Goal: Information Seeking & Learning: Learn about a topic

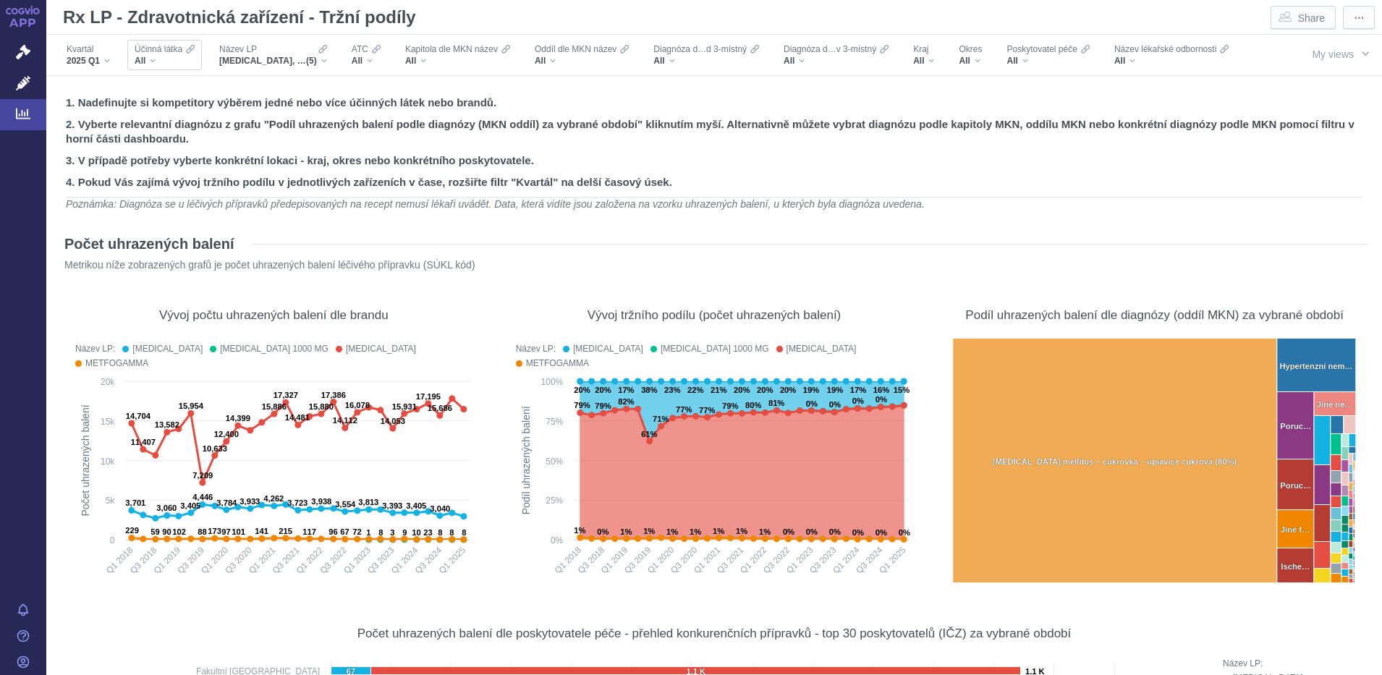
click at [176, 60] on div "All" at bounding box center [165, 61] width 60 height 12
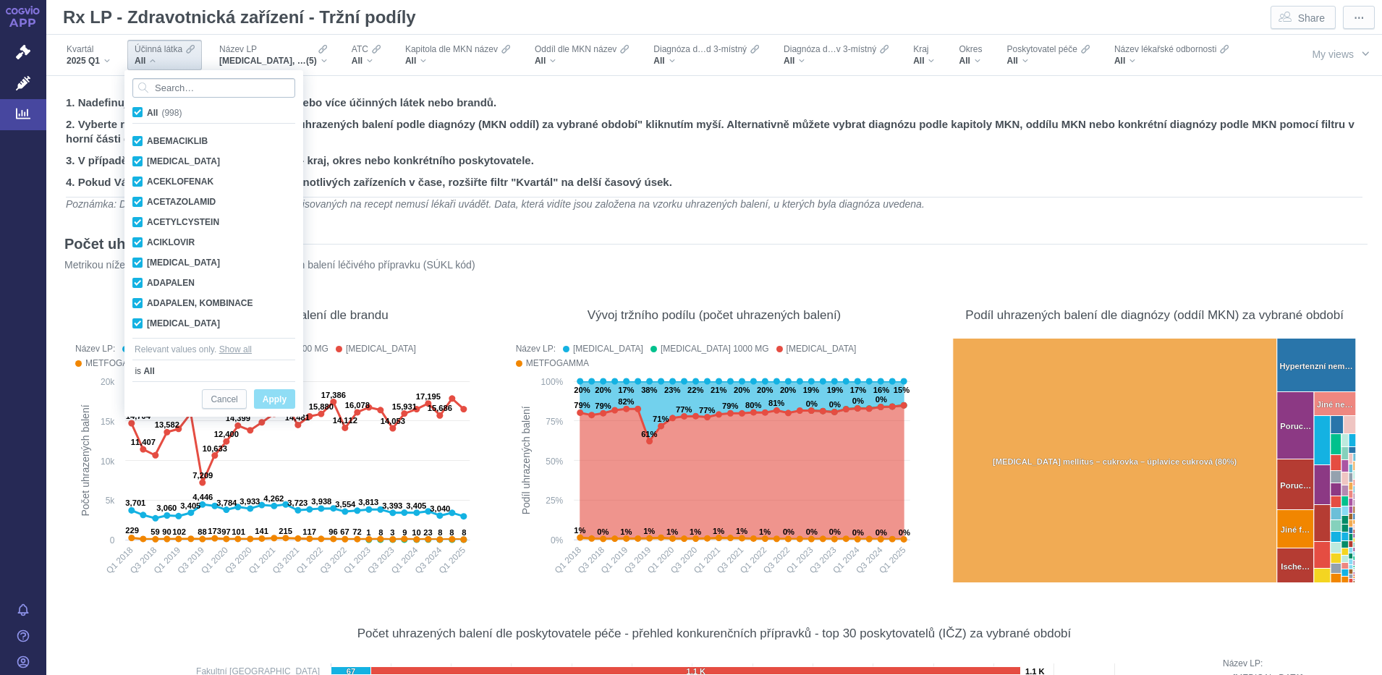
click at [175, 90] on input "Search attribute values" at bounding box center [213, 88] width 163 height 20
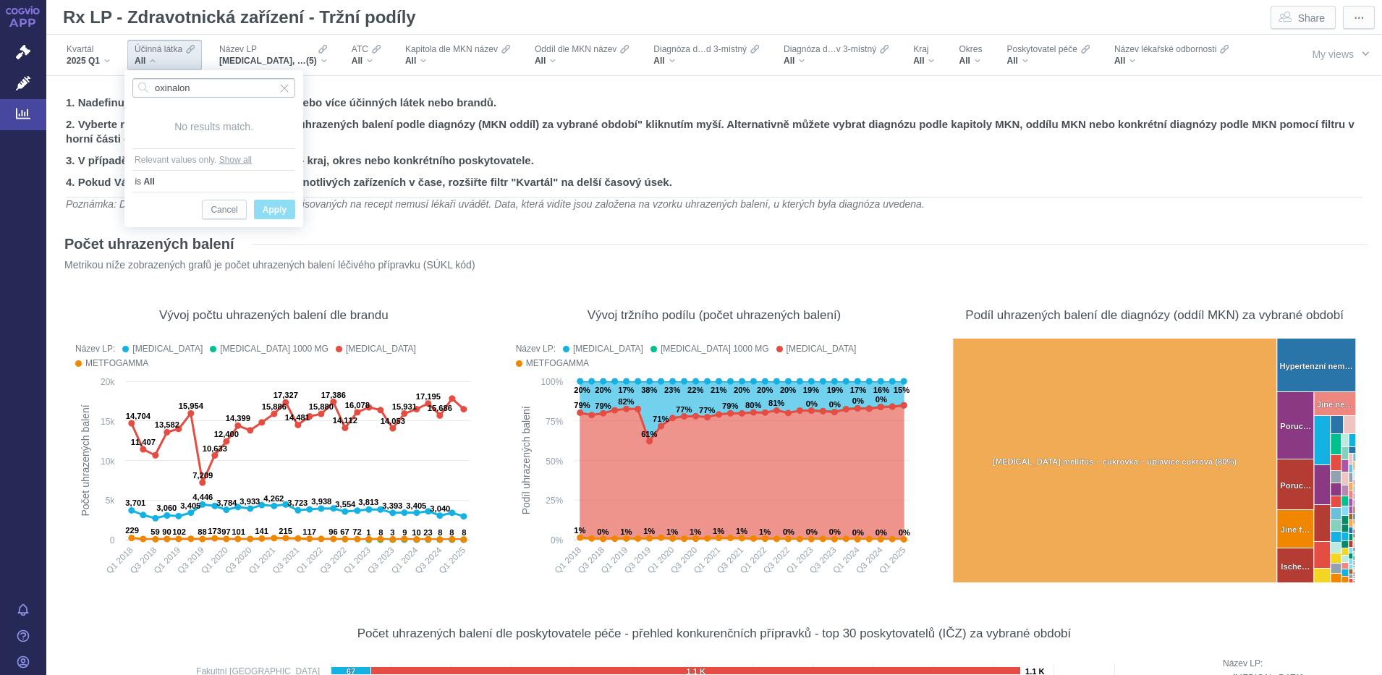
click at [168, 86] on input "oxinalon" at bounding box center [213, 88] width 163 height 20
click at [208, 88] on input "oxynalon" at bounding box center [213, 88] width 163 height 20
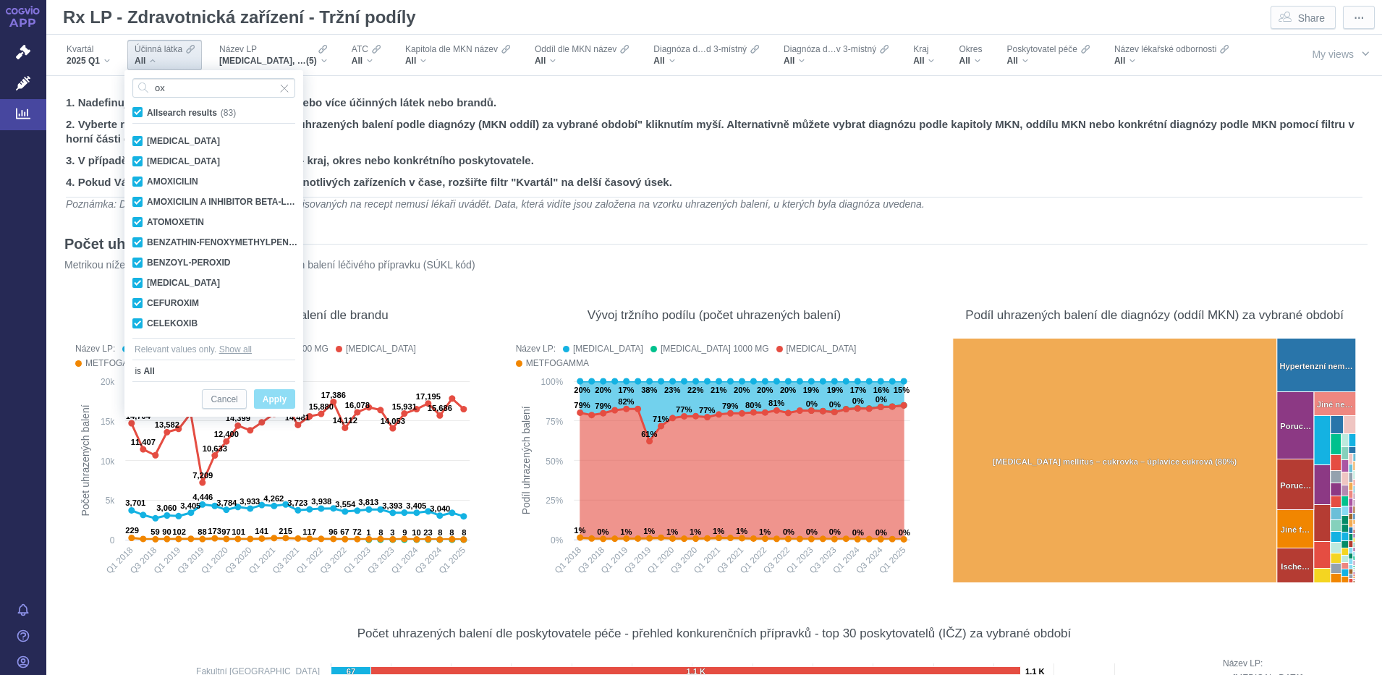
type input "ox"
click at [147, 108] on span "All search results (83)" at bounding box center [191, 113] width 89 height 10
click at [147, 108] on input "All search results (83)" at bounding box center [151, 109] width 9 height 9
checkbox input "false"
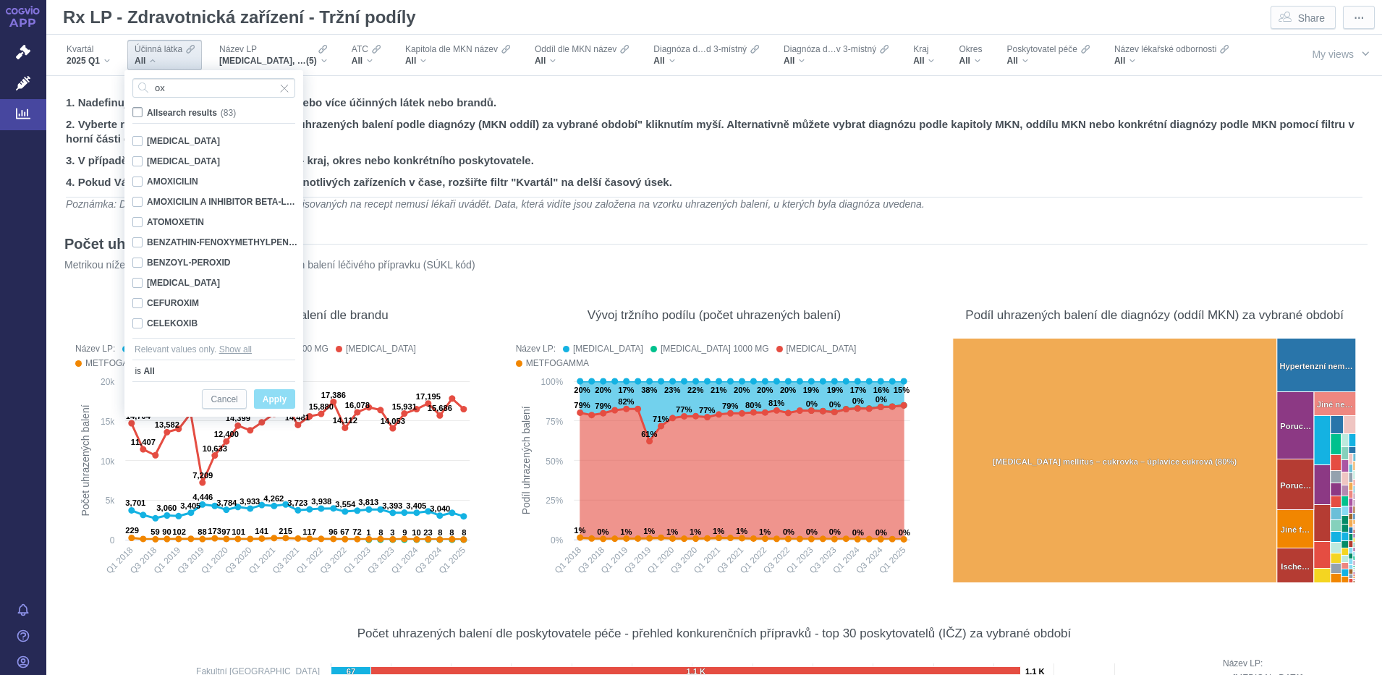
checkbox input "false"
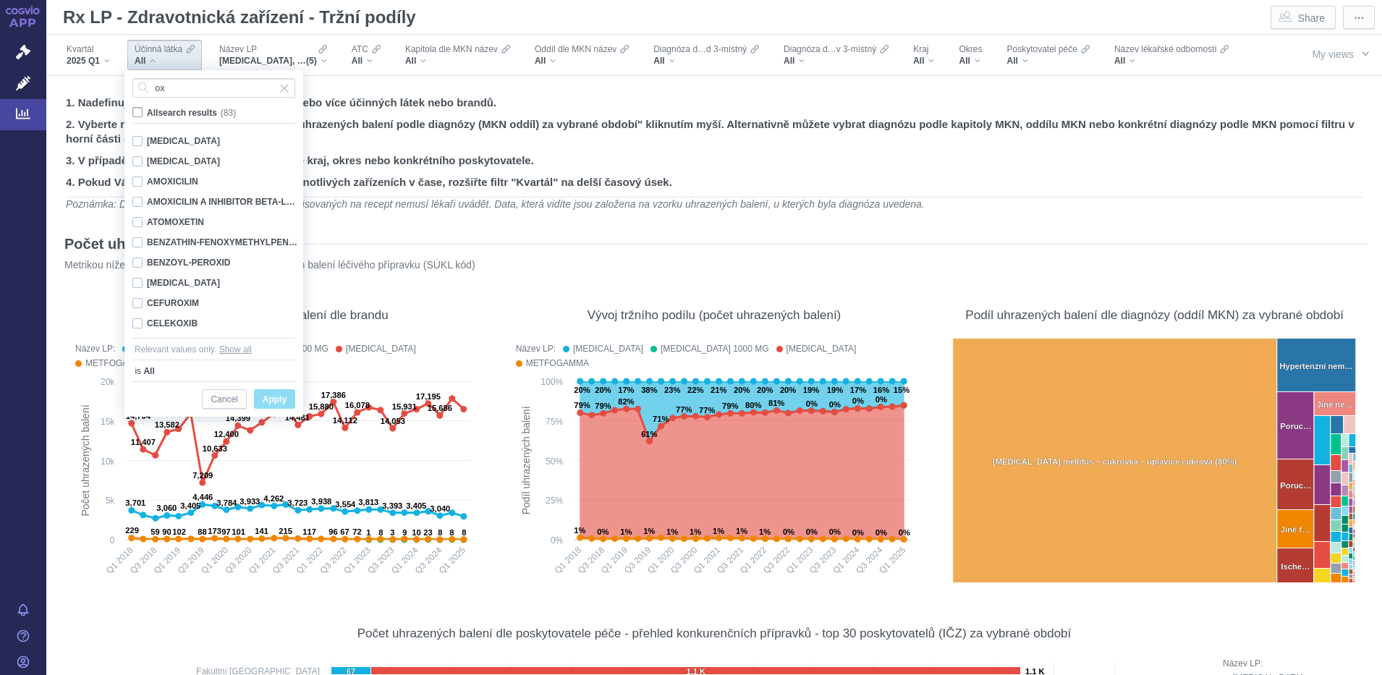
checkbox input "false"
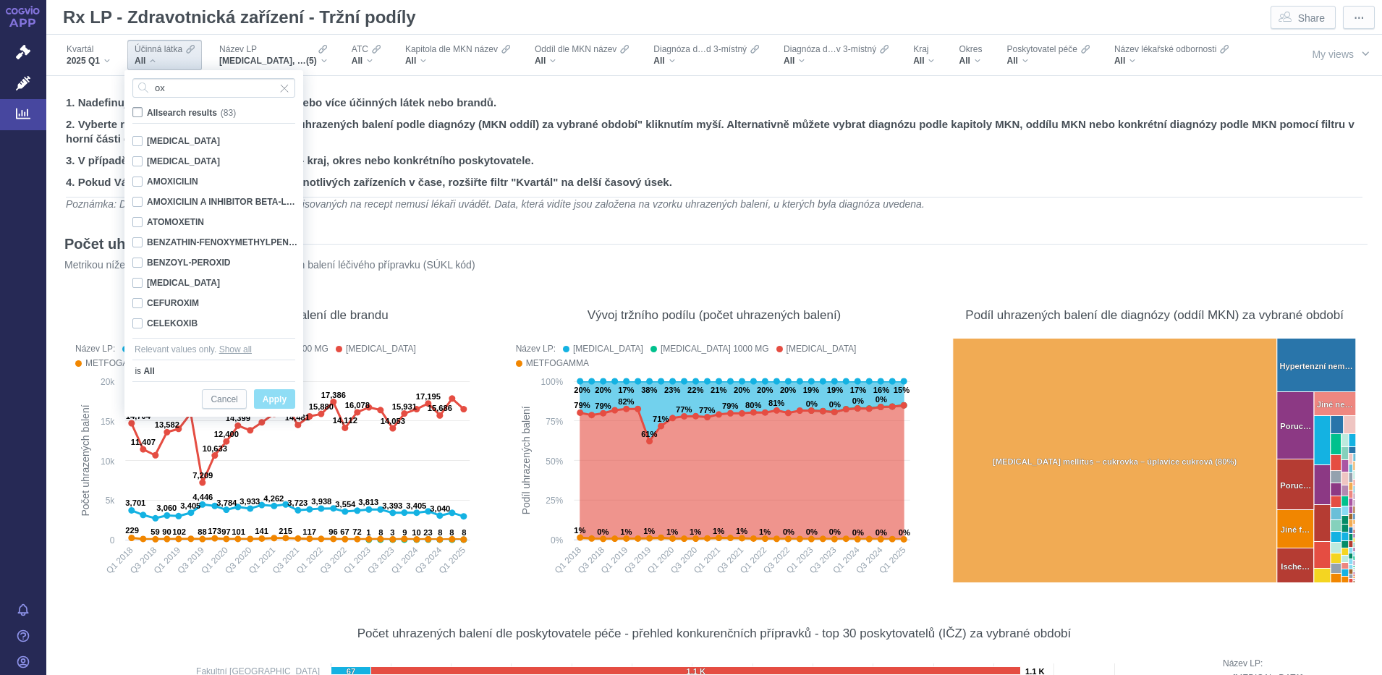
checkbox input "false"
click at [172, 90] on input "ox" at bounding box center [213, 88] width 163 height 20
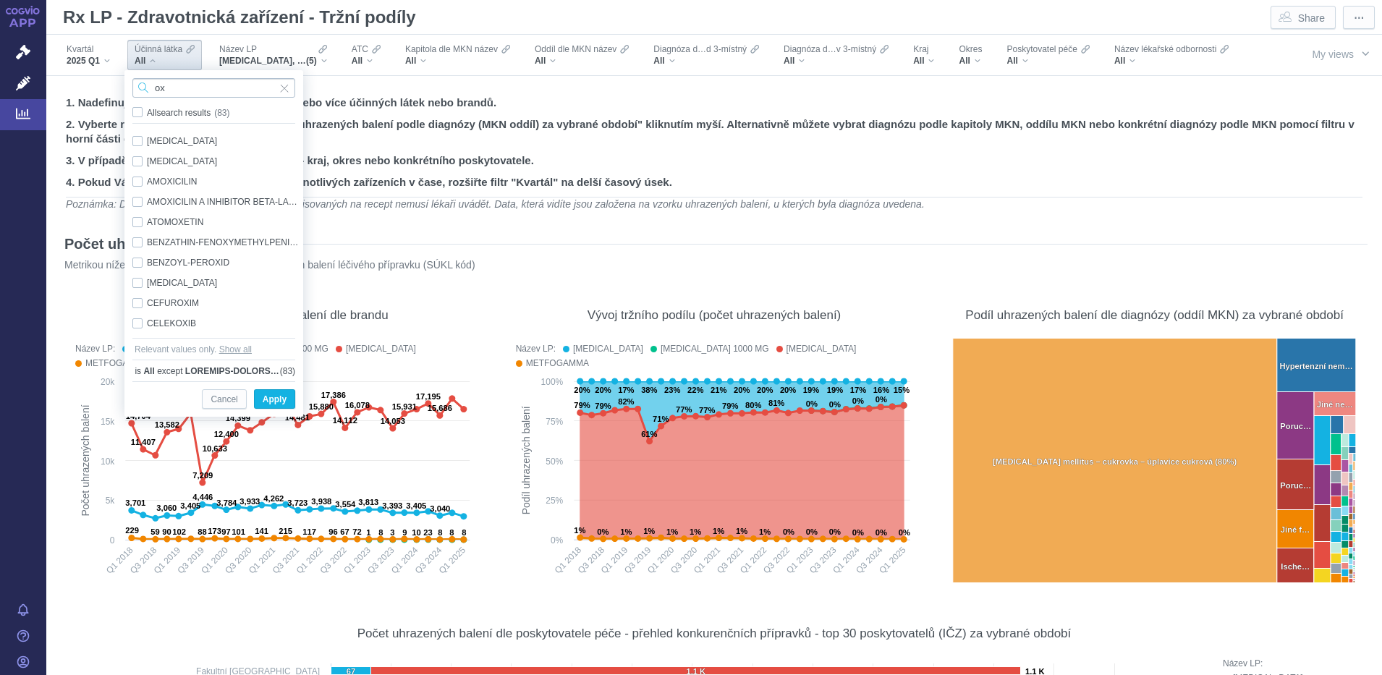
type input "o"
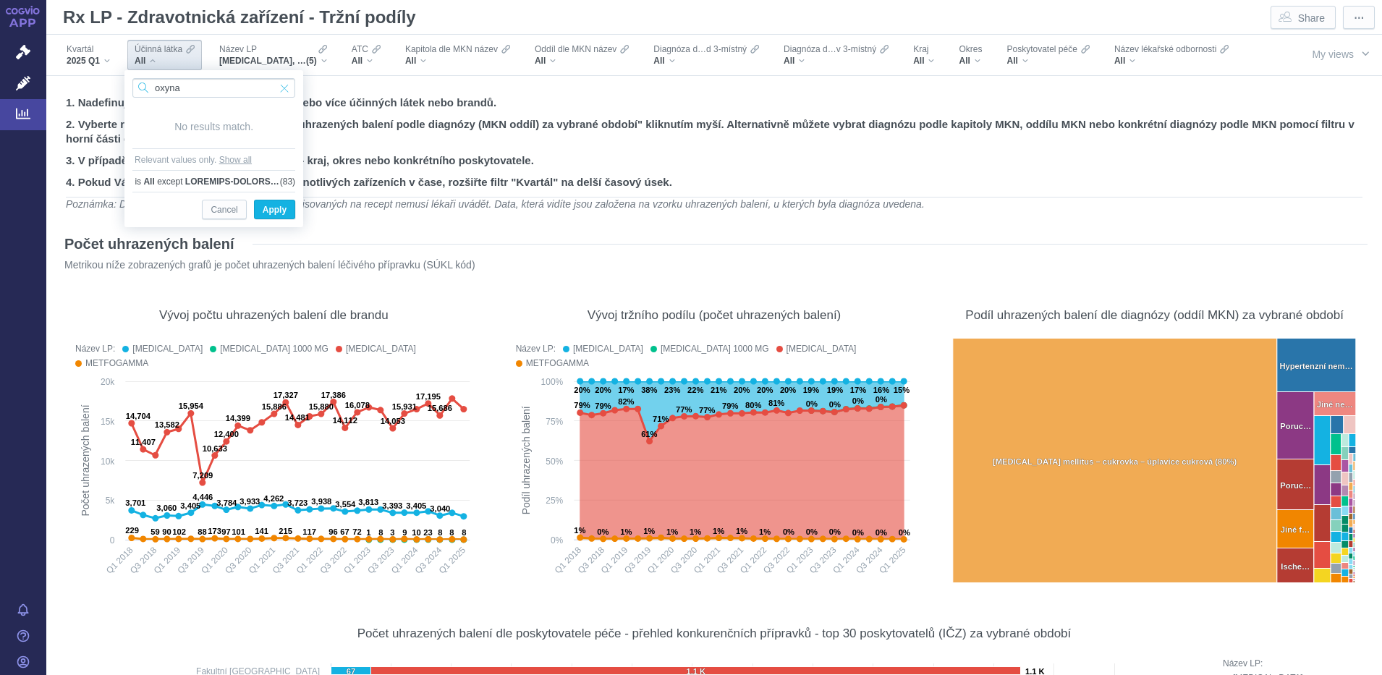
type input "oxyna"
click at [287, 88] on span "Input clear" at bounding box center [284, 88] width 10 height 20
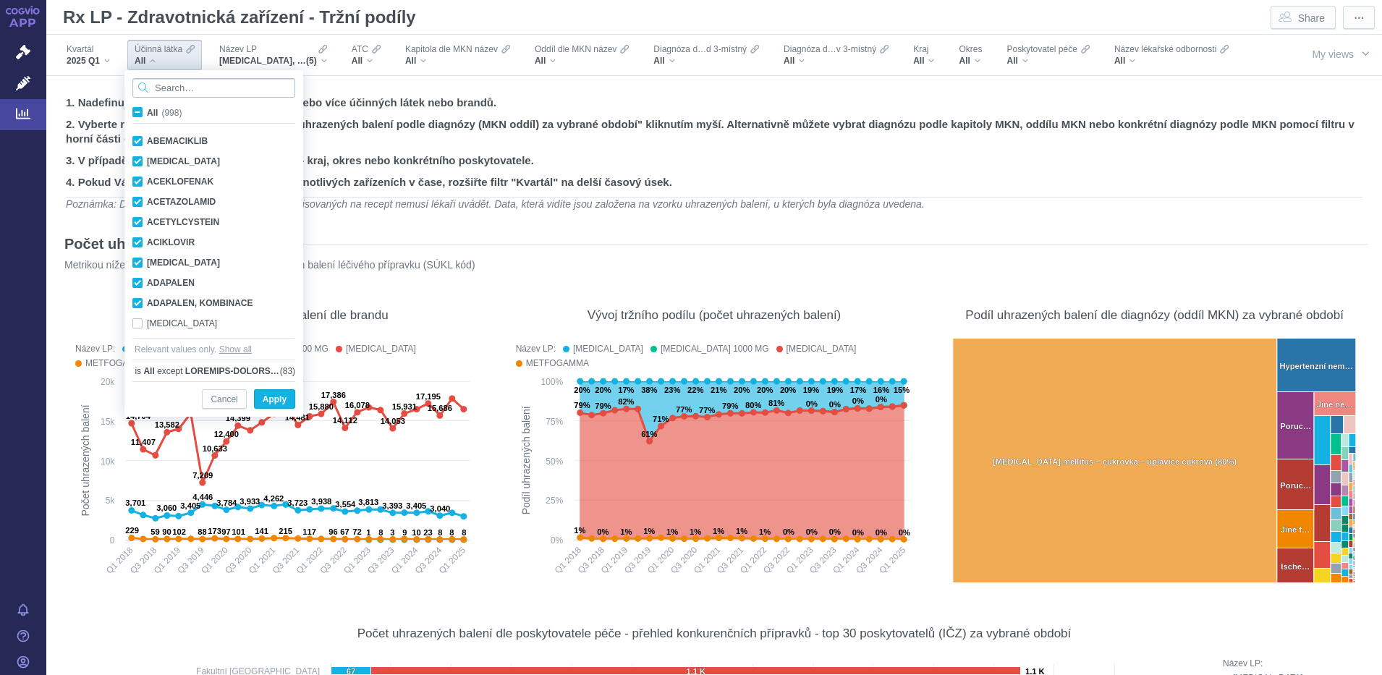
click at [190, 88] on input "Search attribute values" at bounding box center [213, 88] width 163 height 20
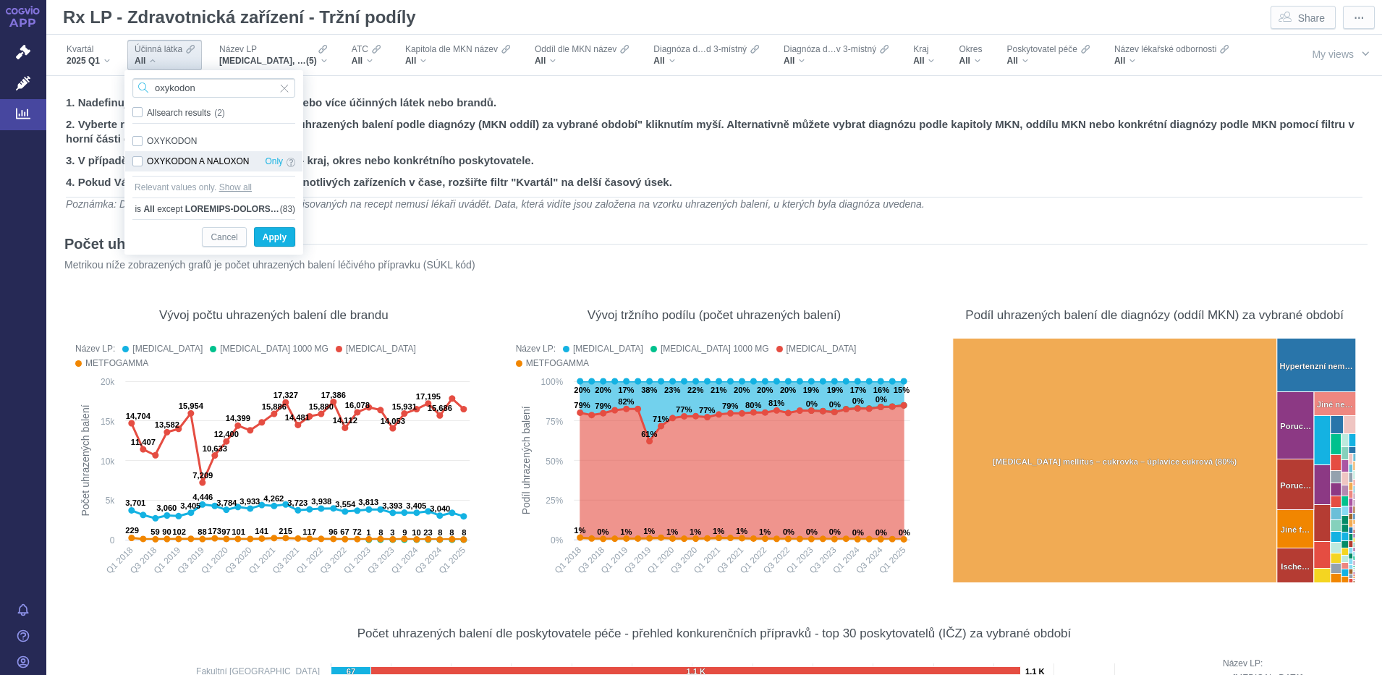
type input "oxykodon"
click at [132, 156] on div "OXYKODON A NALOXON Only" at bounding box center [213, 161] width 177 height 20
checkbox input "true"
click at [274, 236] on span "Apply" at bounding box center [275, 238] width 24 height 18
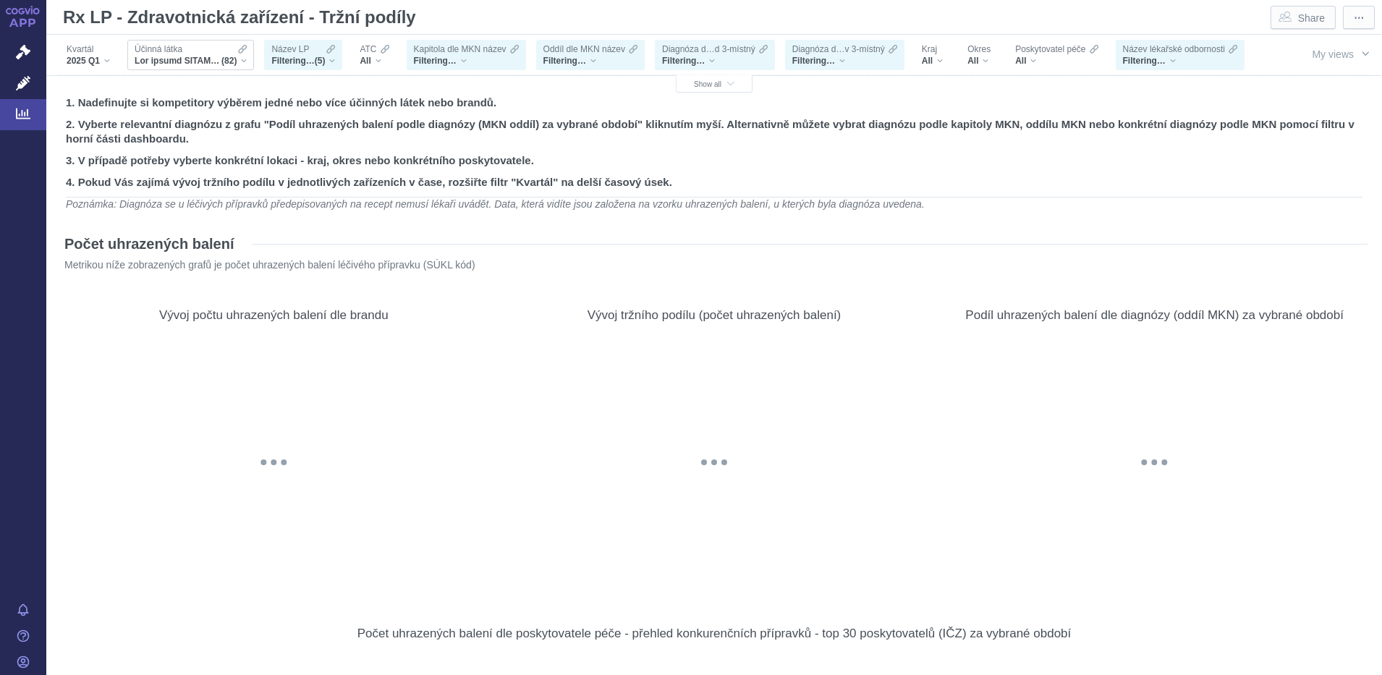
click at [242, 55] on div "(82)" at bounding box center [191, 61] width 112 height 12
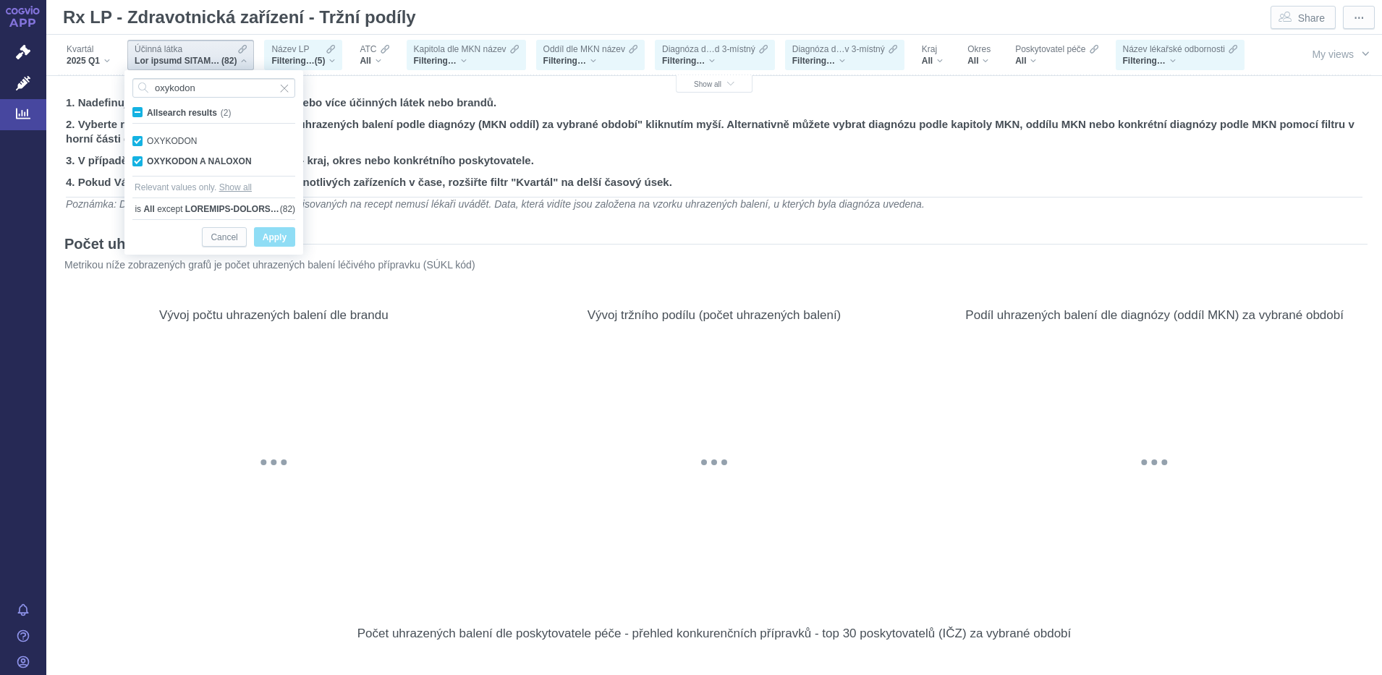
checkbox input "true"
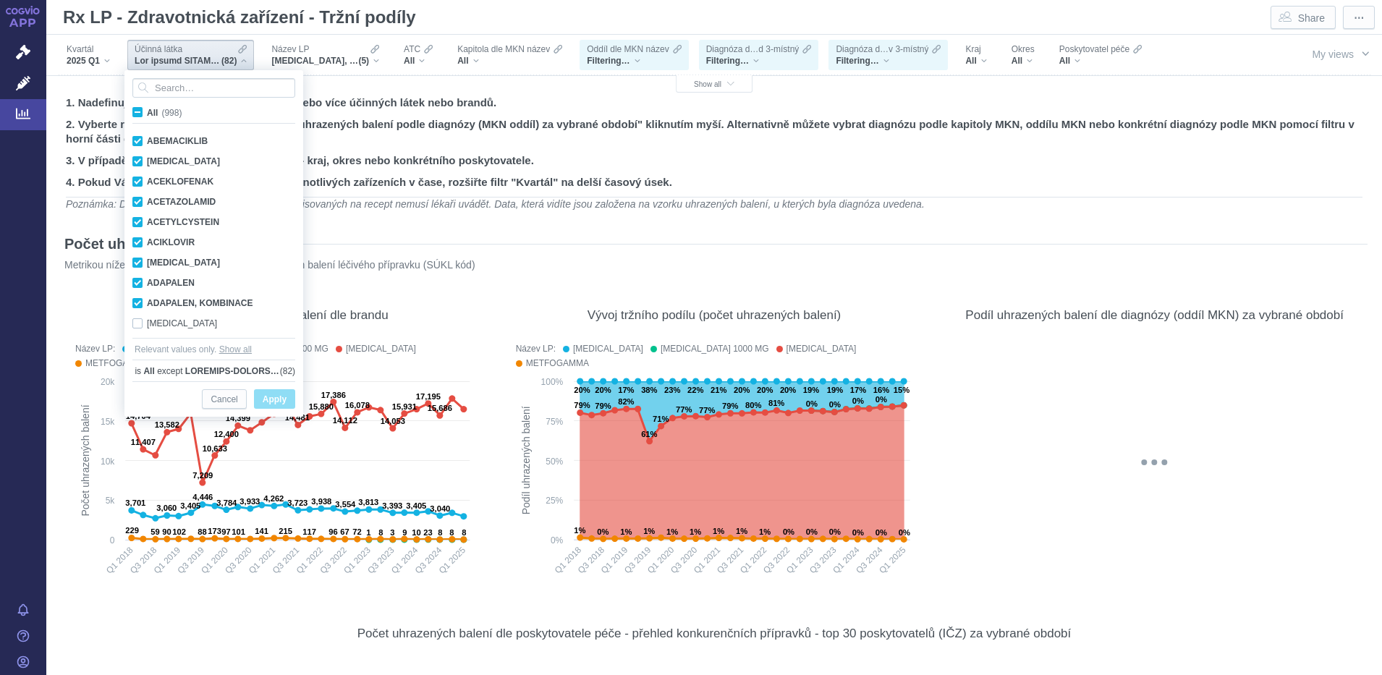
click at [147, 108] on span "All (998)" at bounding box center [164, 113] width 35 height 10
click at [147, 107] on input "All (998)" at bounding box center [151, 109] width 9 height 9
checkbox input "true"
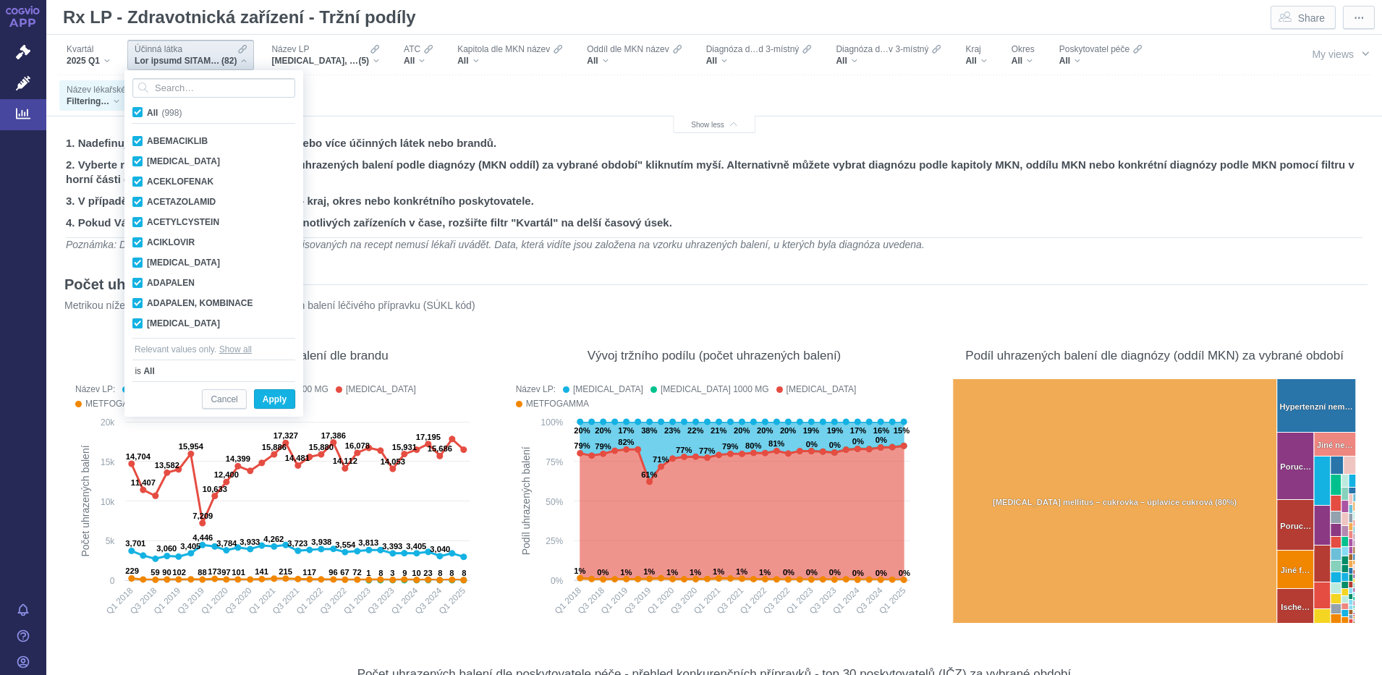
click at [147, 114] on span "All (998)" at bounding box center [164, 113] width 35 height 10
click at [147, 114] on input "All (998)" at bounding box center [151, 109] width 9 height 9
checkbox input "false"
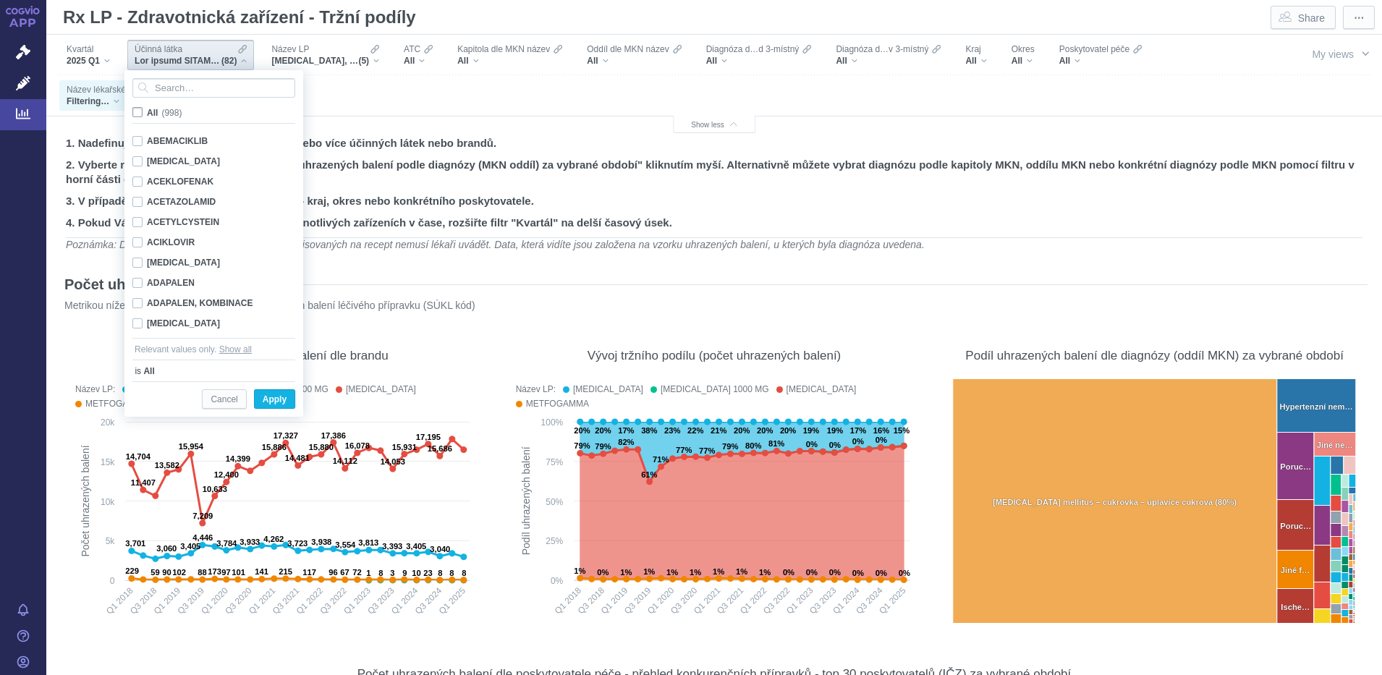
checkbox input "false"
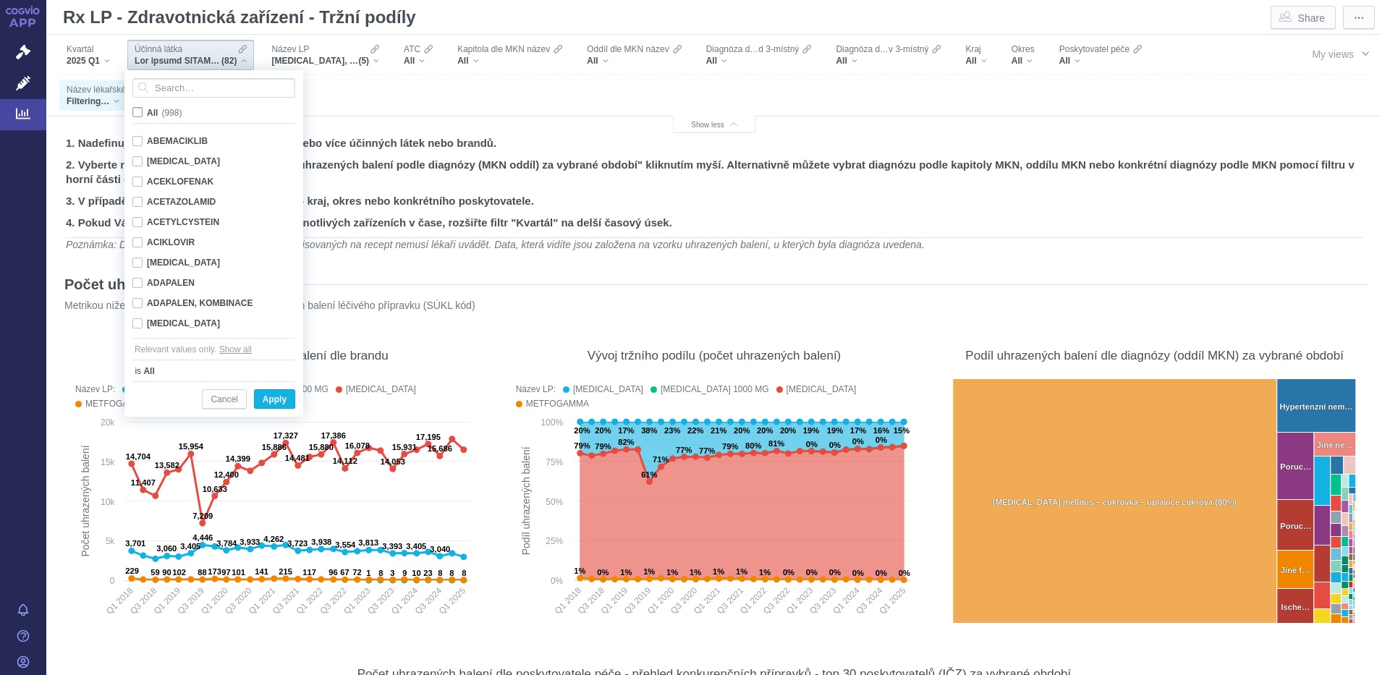
checkbox input "false"
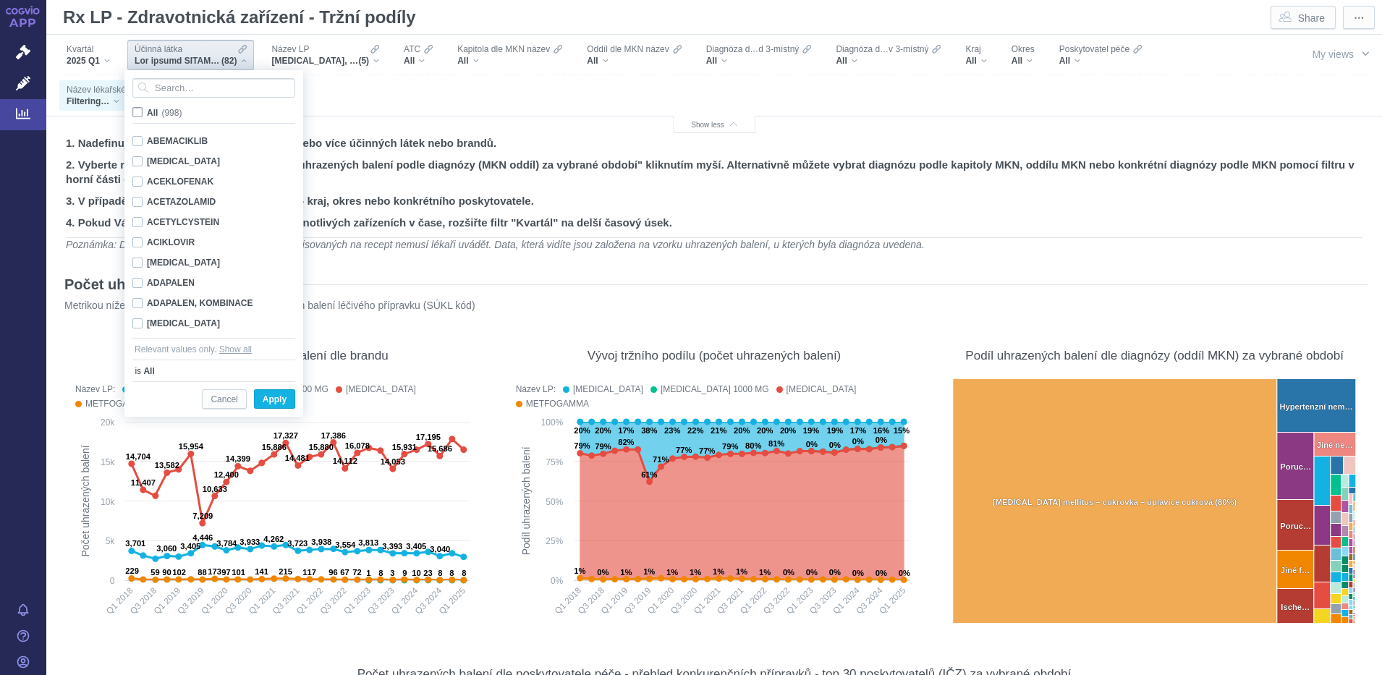
checkbox input "false"
click at [161, 84] on input "Search attribute values" at bounding box center [213, 88] width 163 height 20
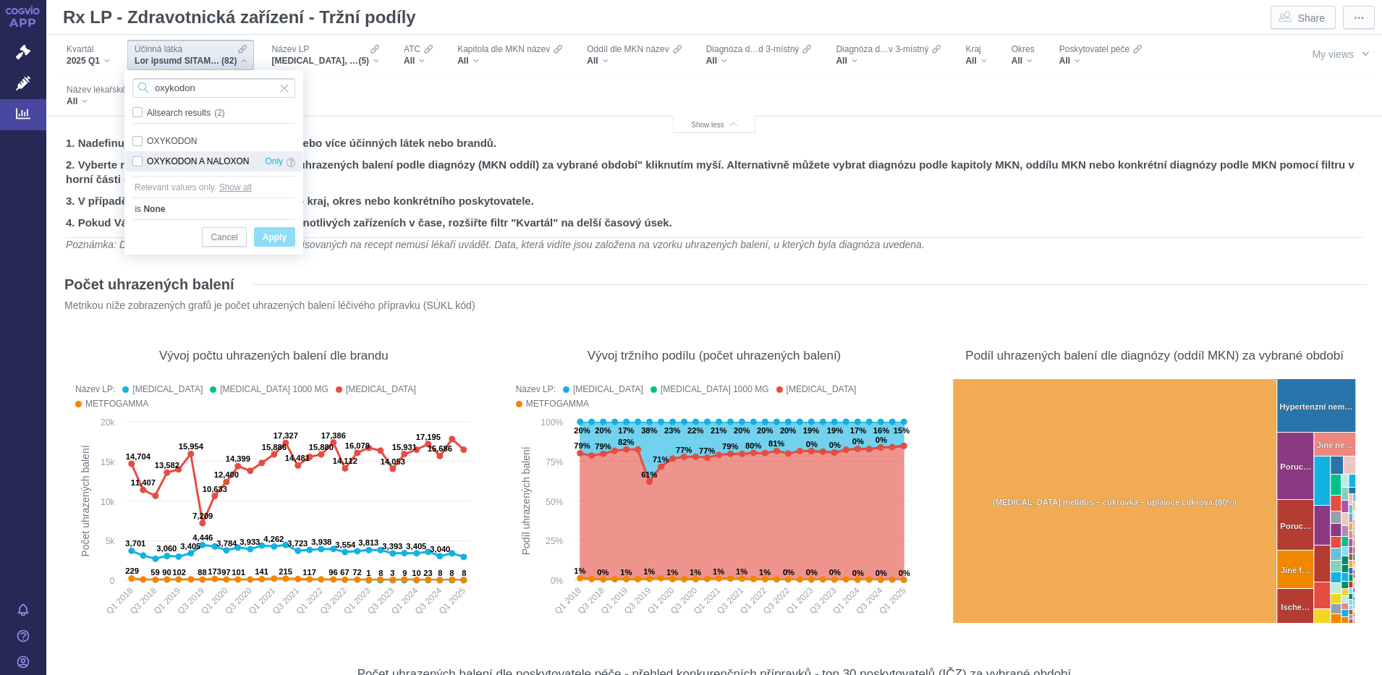
type input "oxykodon"
click at [143, 159] on div "OXYKODON A NALOXON Only" at bounding box center [213, 161] width 177 height 20
checkbox input "true"
click at [266, 237] on span "Apply" at bounding box center [275, 238] width 24 height 18
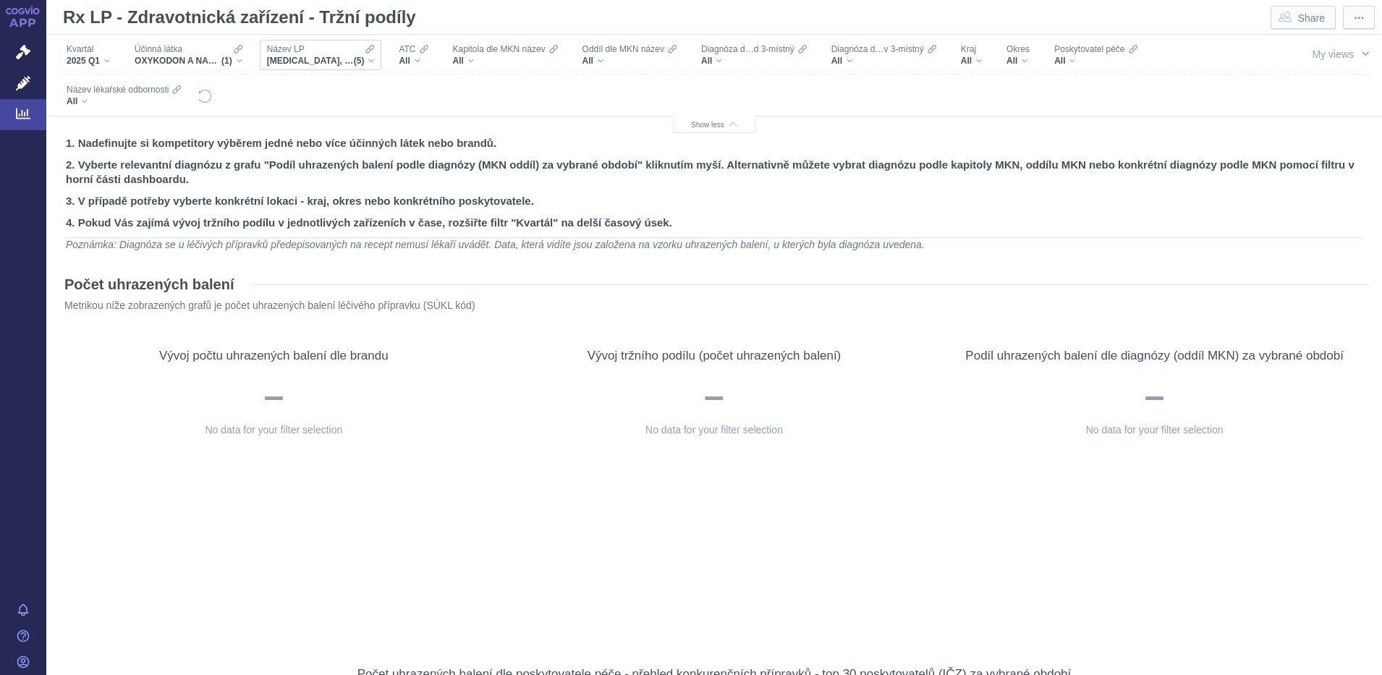
click at [373, 61] on div "[MEDICAL_DATA], [MEDICAL_DATA] 1000 MG, [MEDICAL_DATA], METFOGAMMA, METFOGAMMA …" at bounding box center [321, 61] width 108 height 12
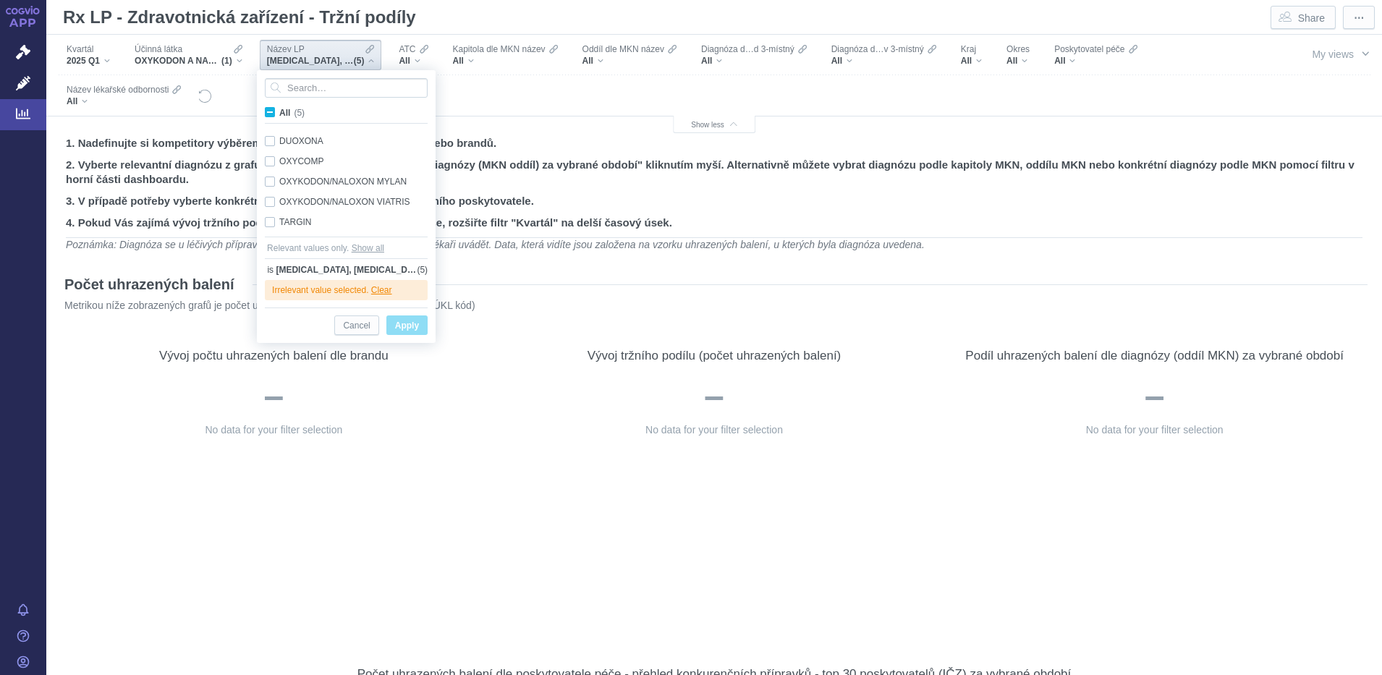
click at [279, 110] on span "All (5)" at bounding box center [291, 113] width 25 height 10
click at [279, 110] on input "All (5)" at bounding box center [283, 109] width 9 height 9
checkbox input "true"
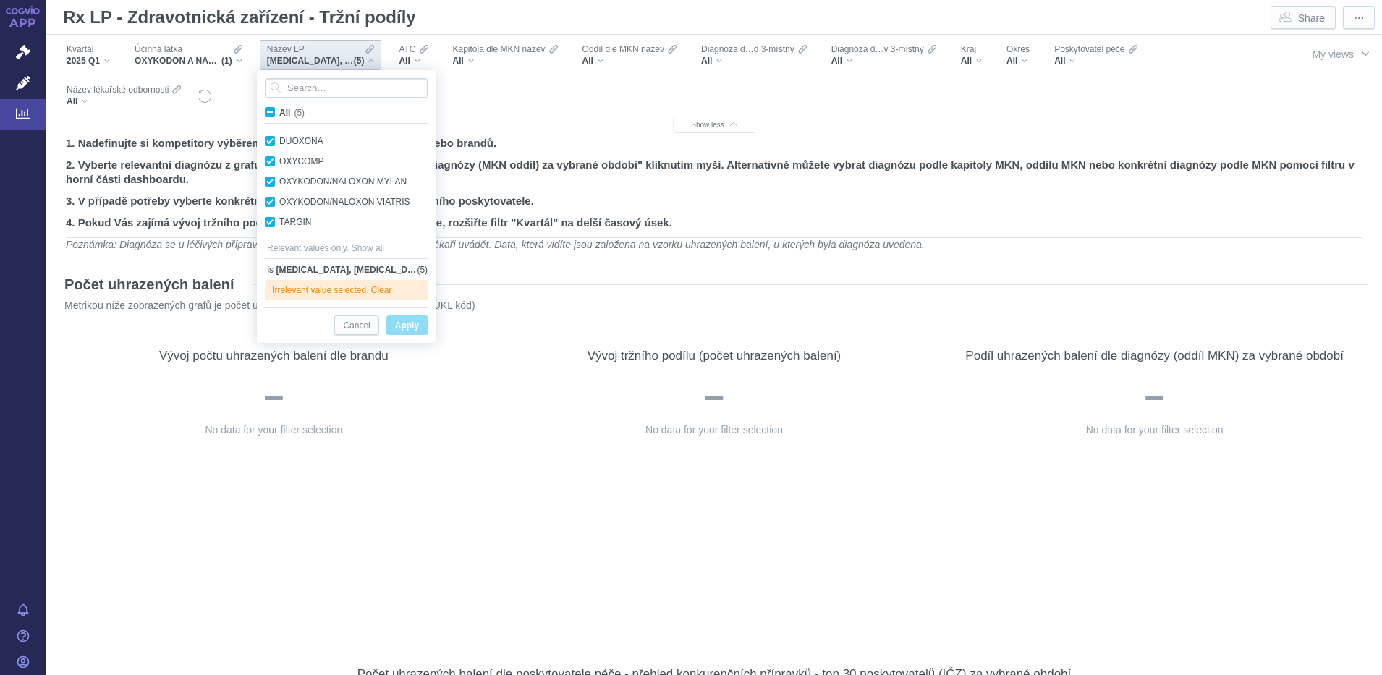
checkbox input "true"
click at [398, 322] on span "Apply" at bounding box center [407, 326] width 24 height 18
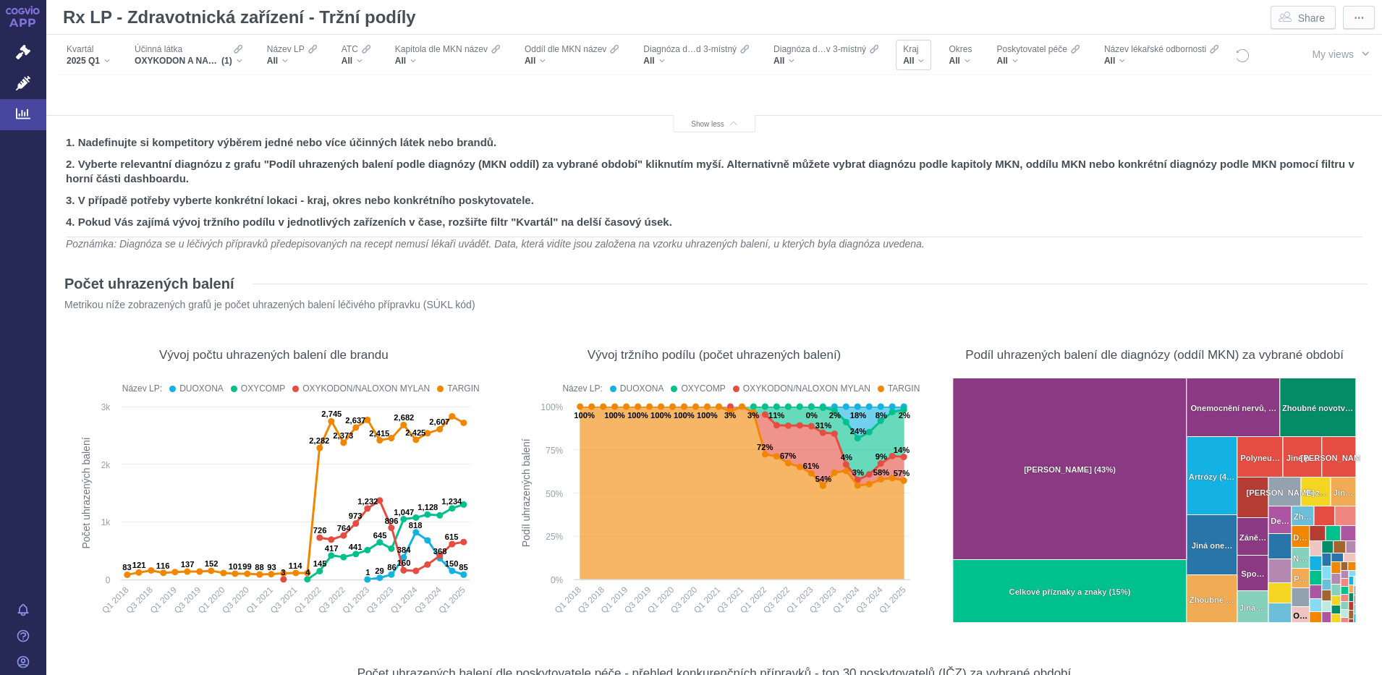
click at [921, 59] on div "All" at bounding box center [913, 61] width 21 height 12
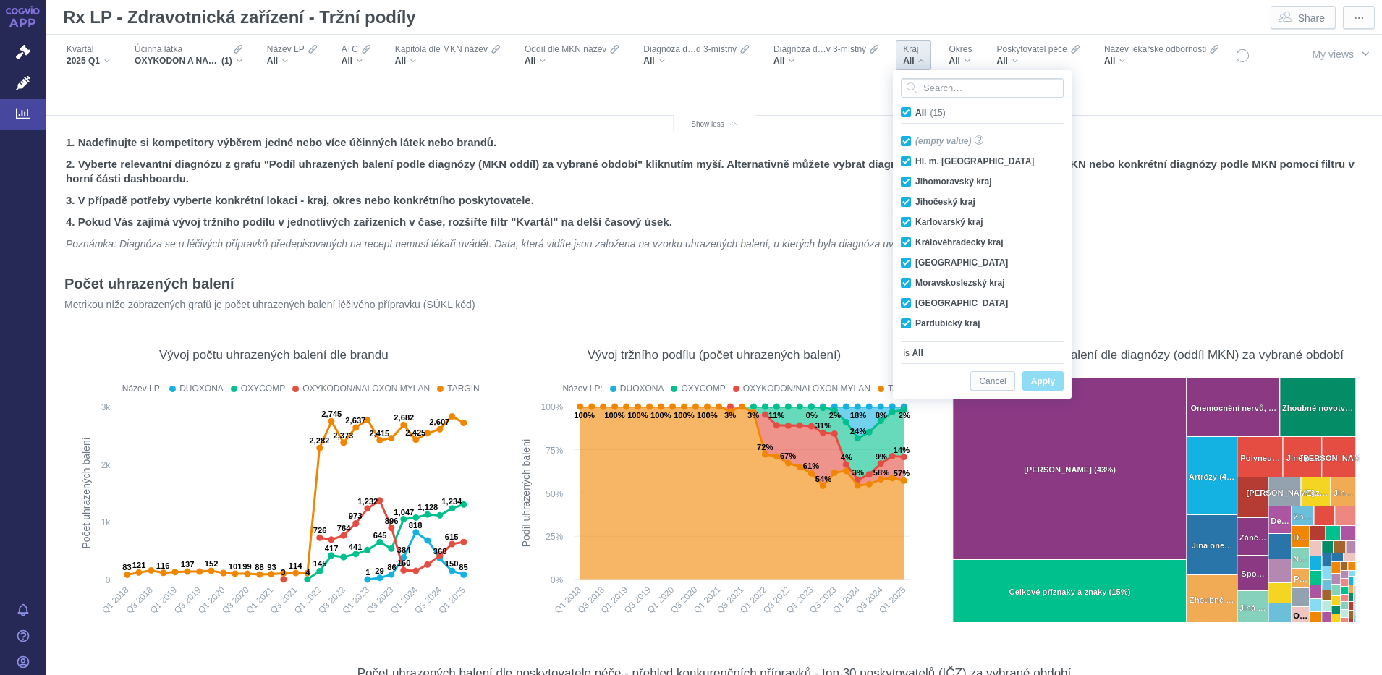
click at [916, 114] on span "All (15)" at bounding box center [931, 113] width 30 height 10
click at [916, 114] on input "All (15)" at bounding box center [920, 109] width 9 height 9
checkbox input "false"
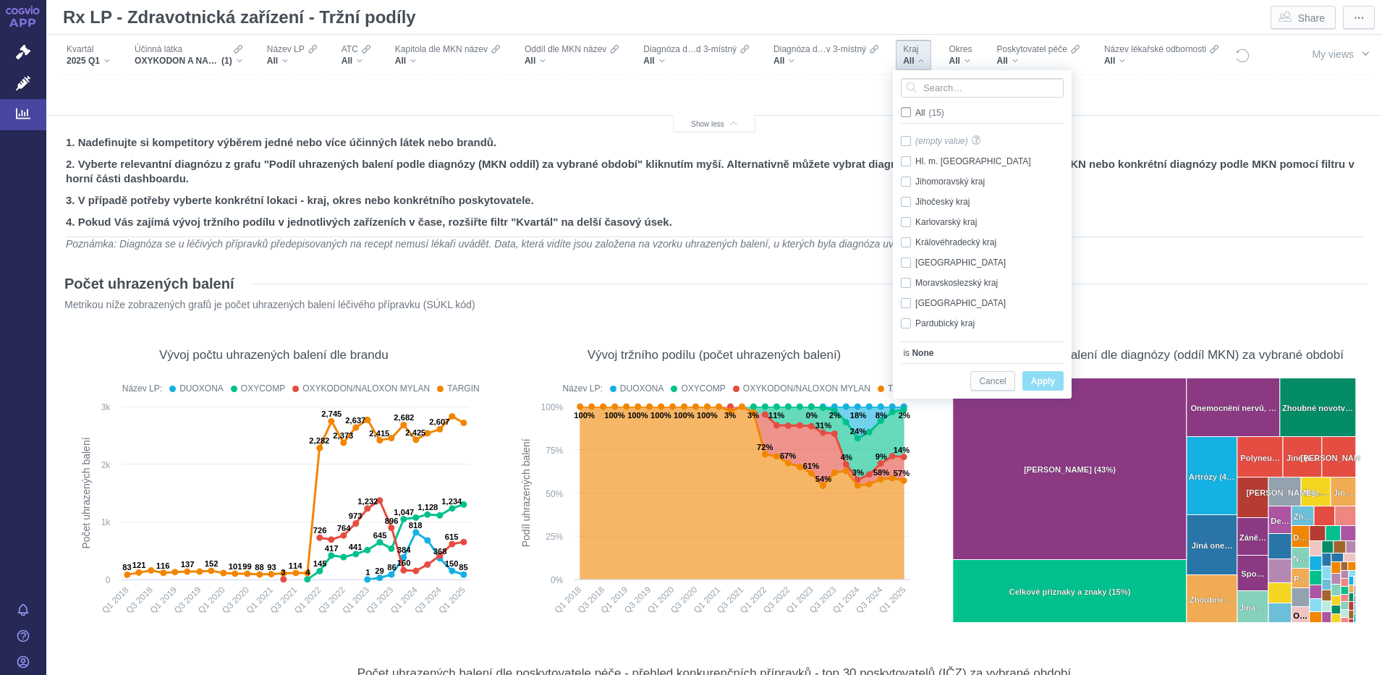
checkbox input "false"
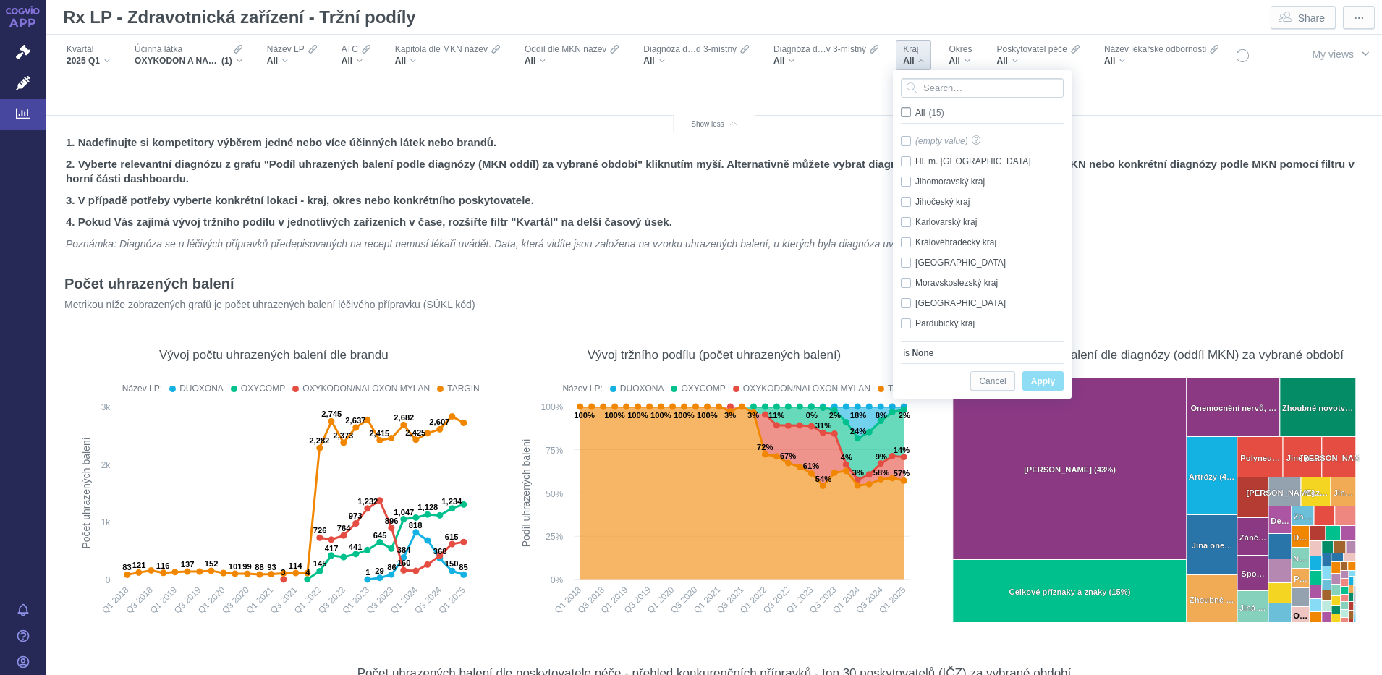
checkbox input "false"
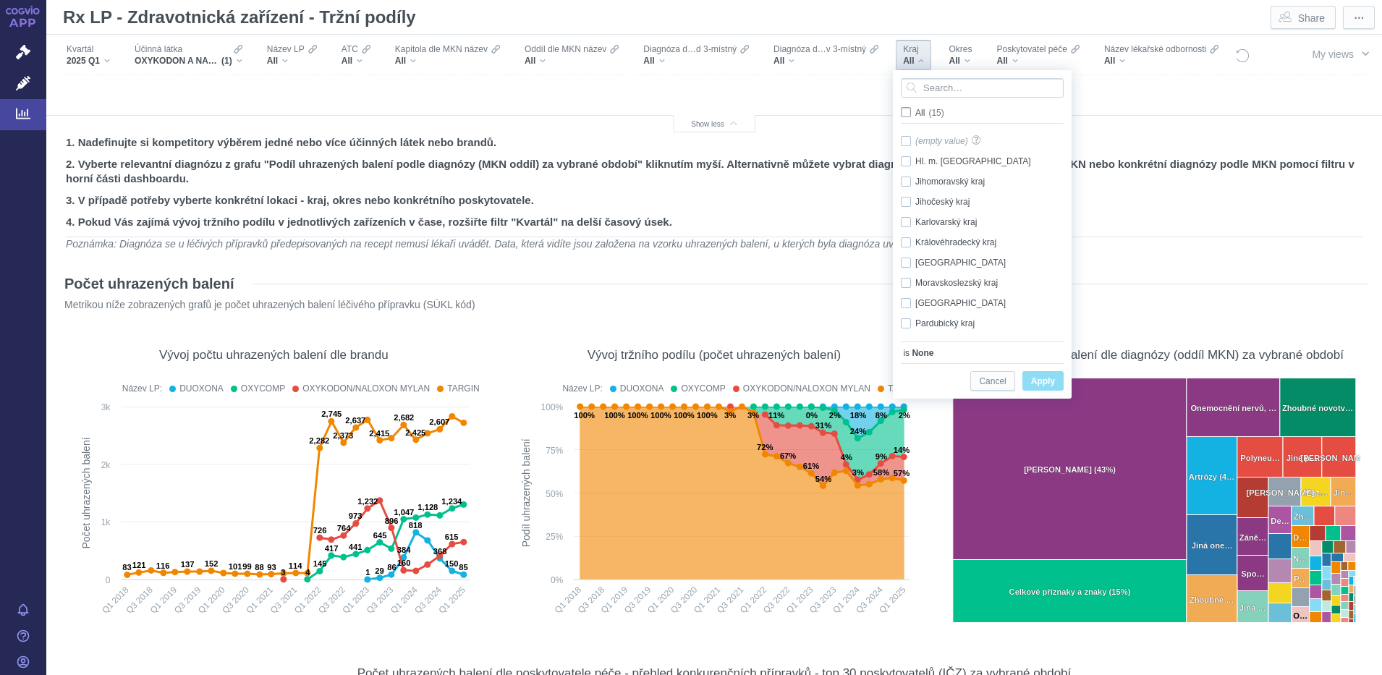
checkbox input "false"
click at [908, 298] on div "Plzeňský kraj Only" at bounding box center [985, 302] width 182 height 20
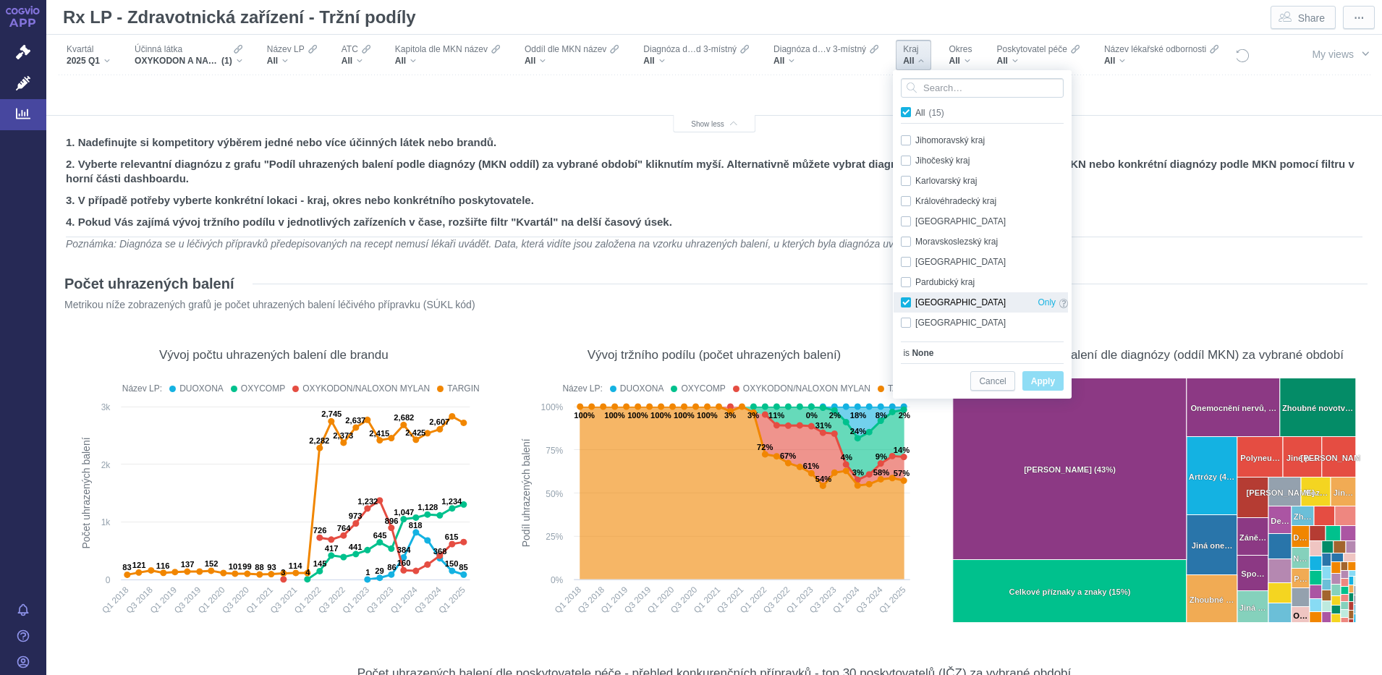
checkbox input "true"
click at [1044, 379] on span "Apply" at bounding box center [1043, 382] width 24 height 18
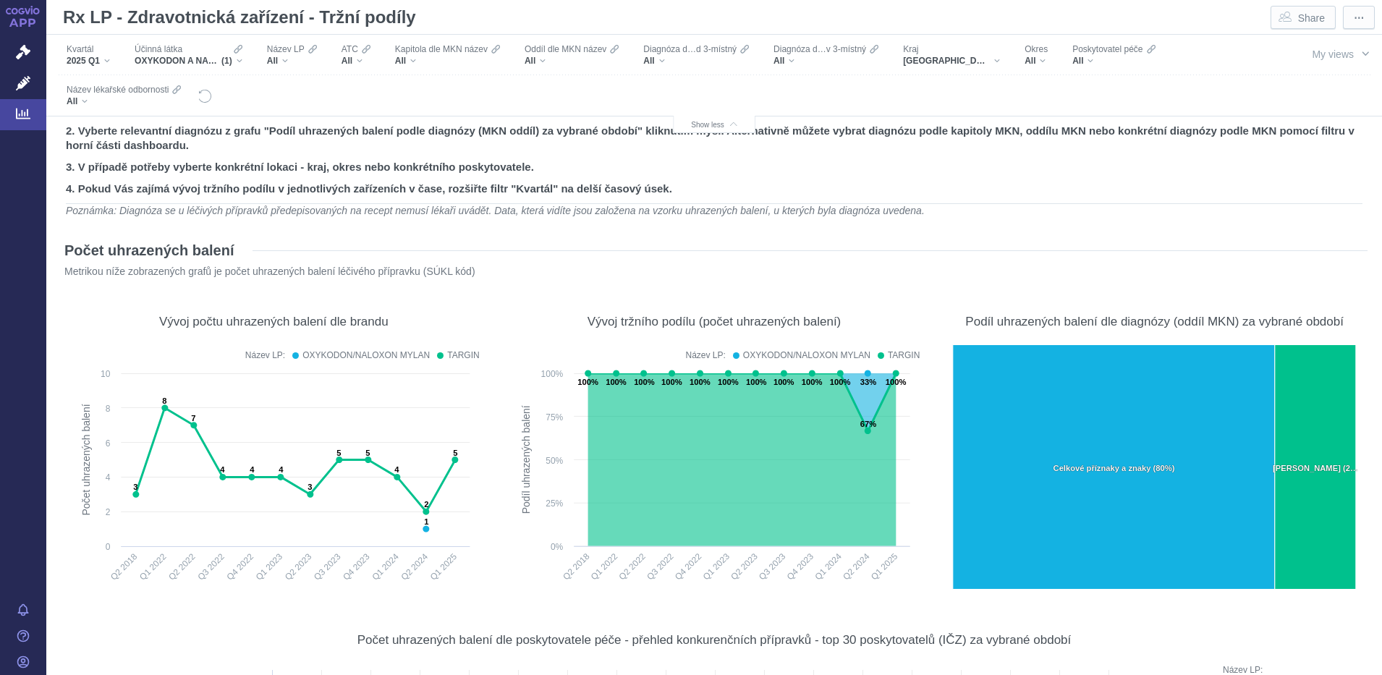
scroll to position [0, 0]
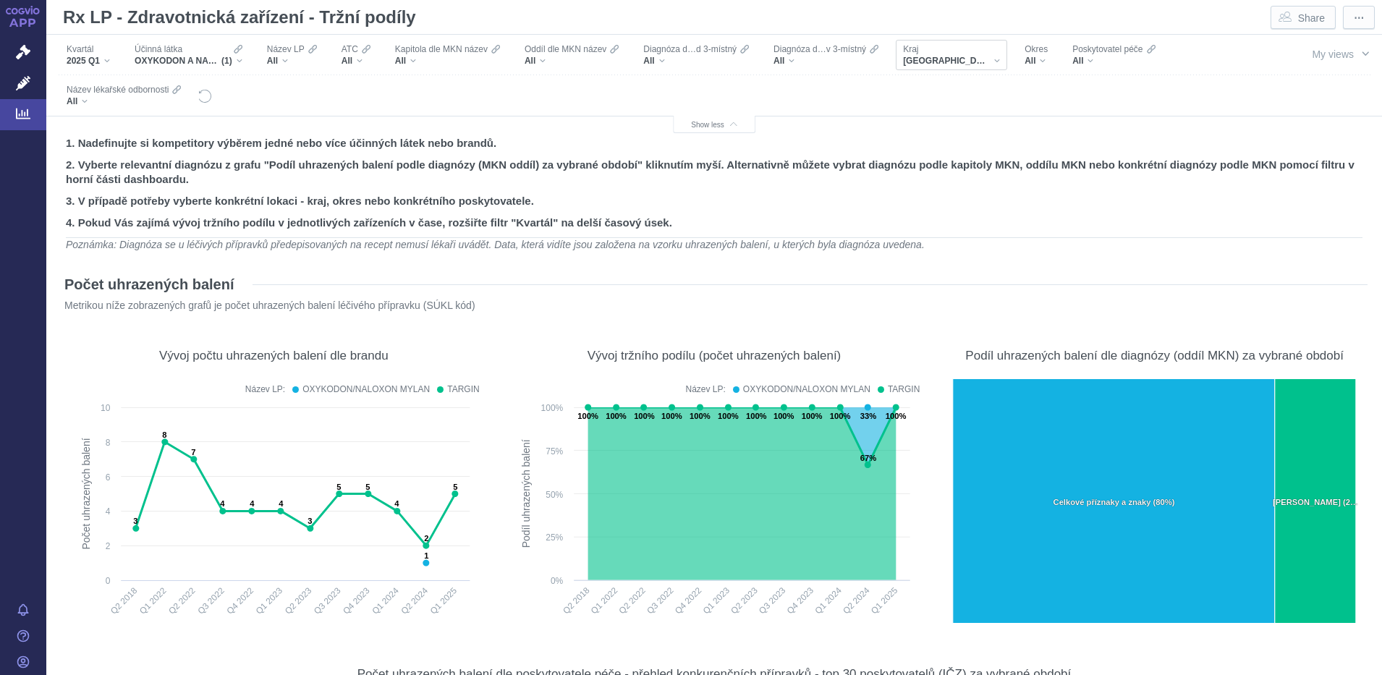
click at [966, 60] on div "[GEOGRAPHIC_DATA]" at bounding box center [951, 61] width 97 height 12
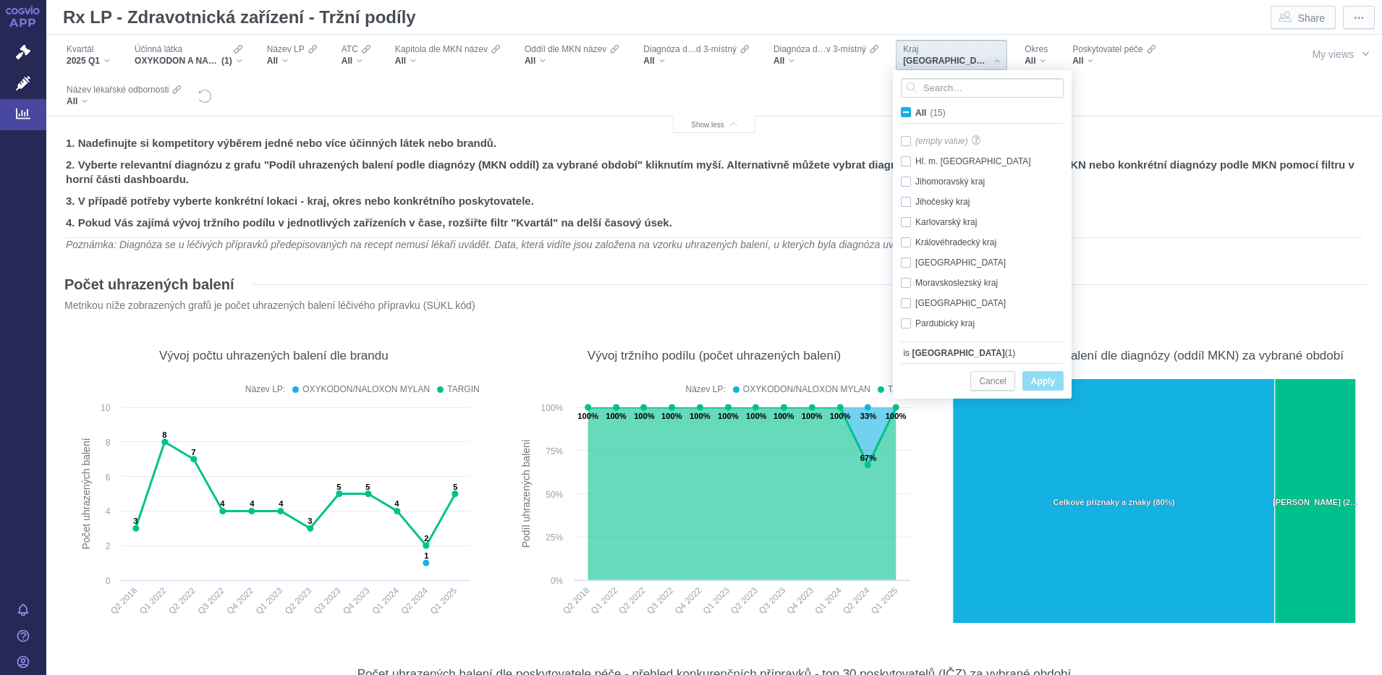
scroll to position [101, 0]
click at [905, 235] on div "Plzeňský kraj Only" at bounding box center [985, 242] width 182 height 20
checkbox input "false"
click at [905, 263] on div "Středočeský kraj Only" at bounding box center [985, 263] width 182 height 20
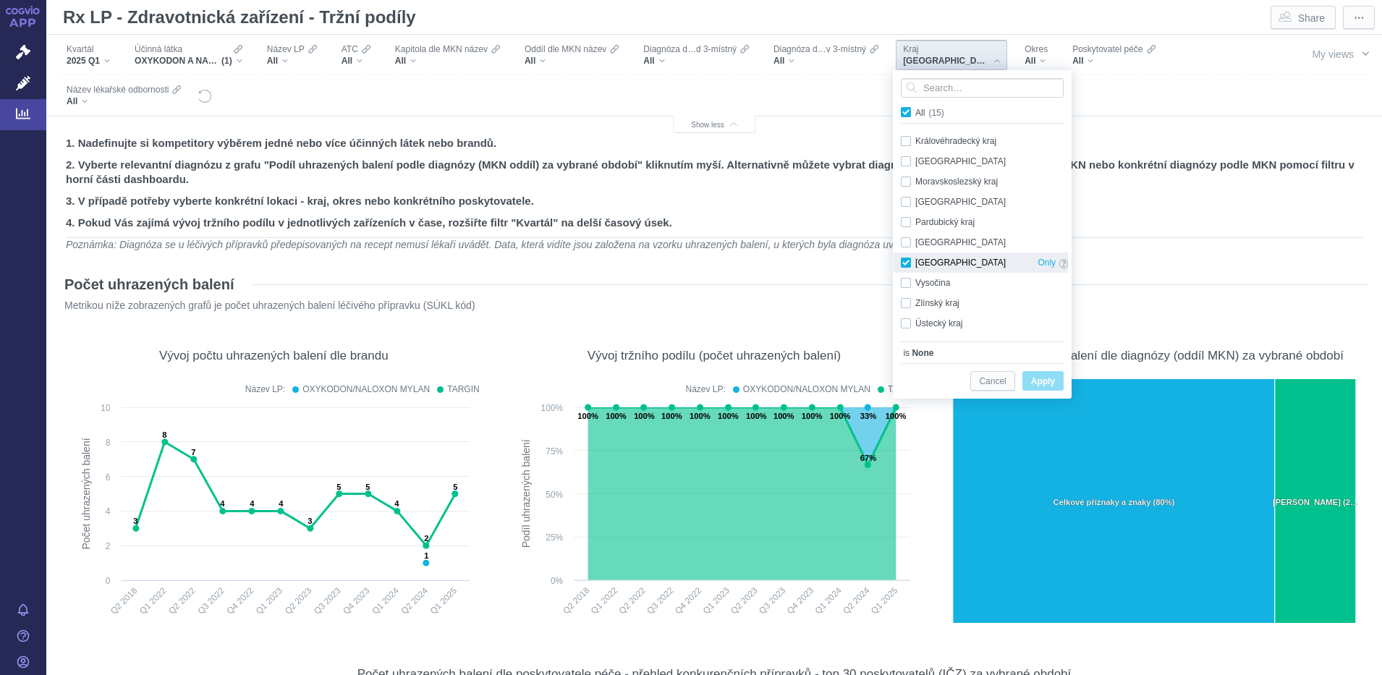
checkbox input "true"
click at [1038, 384] on span "Apply" at bounding box center [1043, 382] width 24 height 18
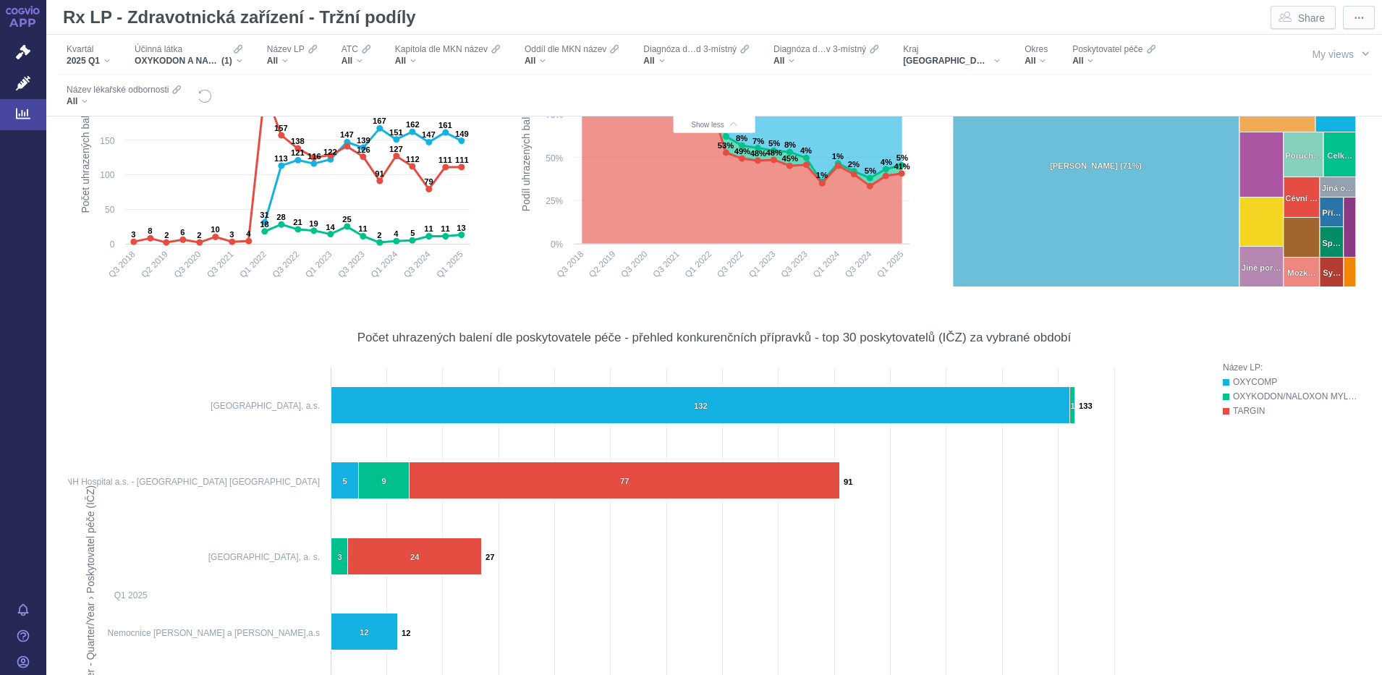
scroll to position [0, 0]
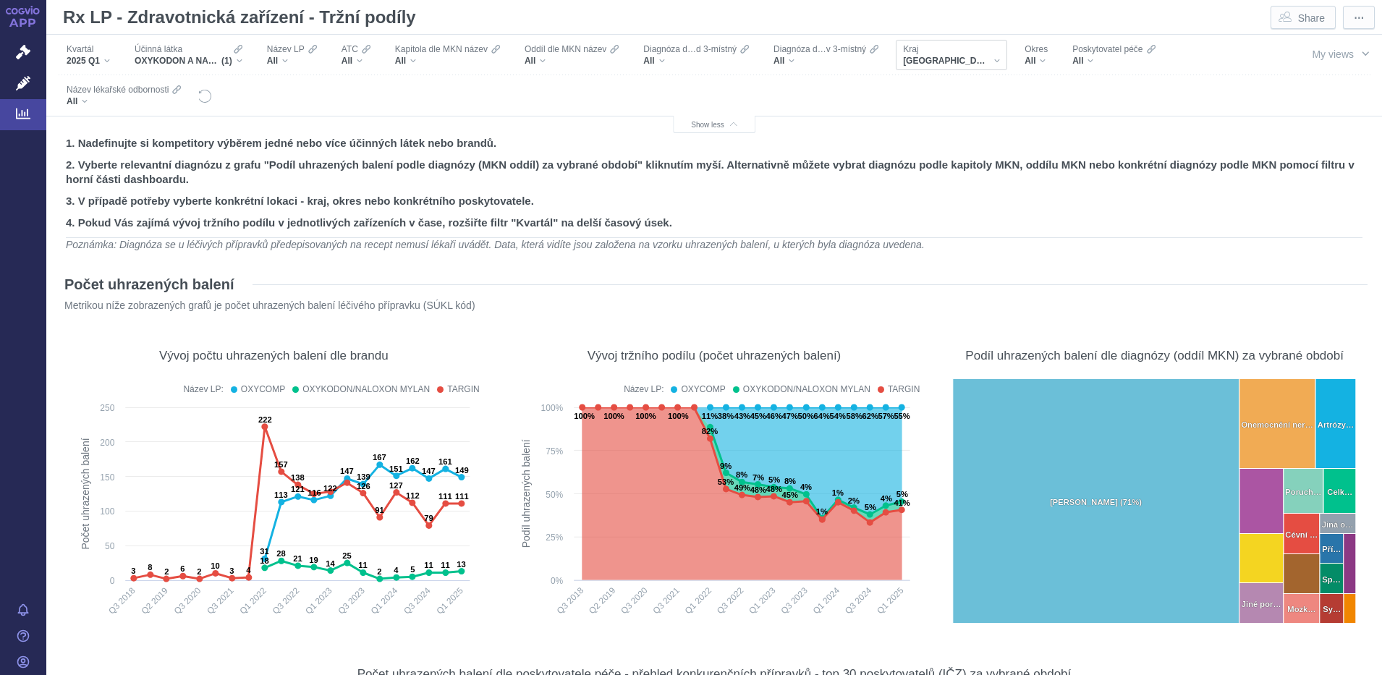
click at [981, 59] on div "[GEOGRAPHIC_DATA]" at bounding box center [951, 61] width 97 height 12
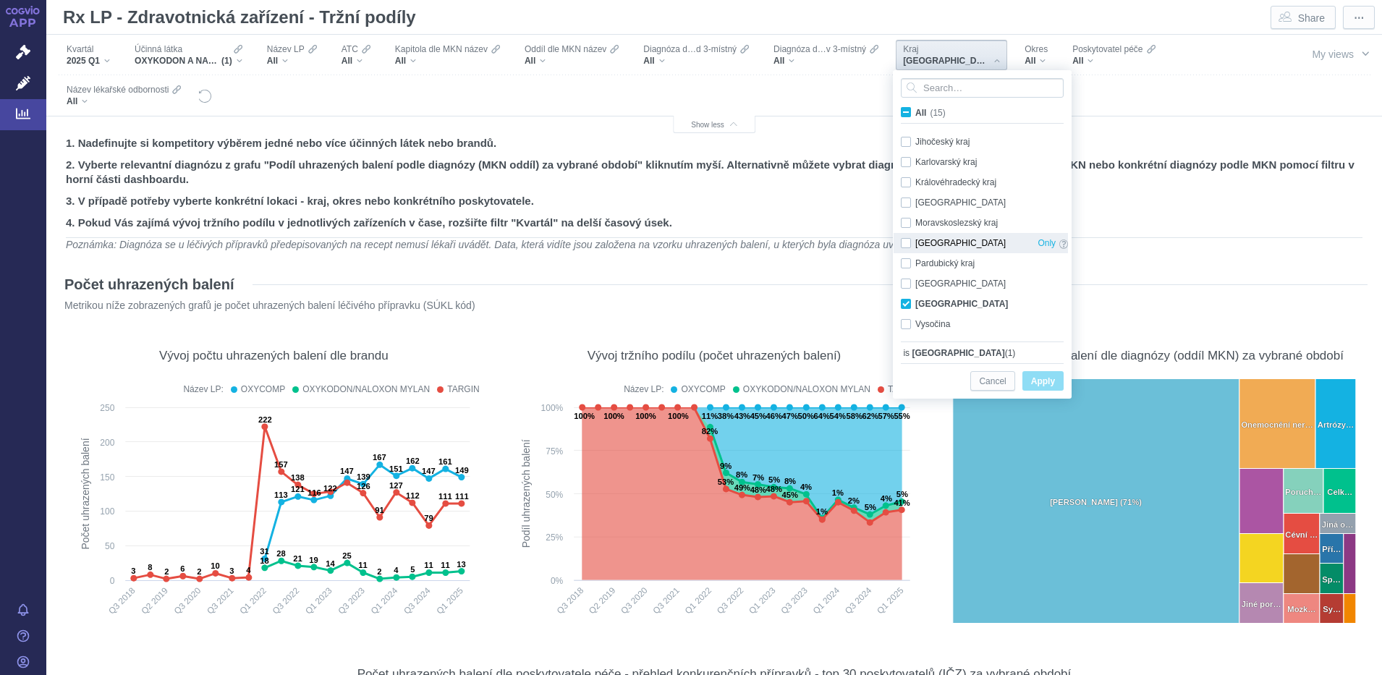
scroll to position [67, 0]
click at [905, 296] on div "Středočeský kraj Only" at bounding box center [985, 297] width 182 height 20
checkbox input "false"
drag, startPoint x: 1068, startPoint y: 216, endPoint x: 1065, endPoint y: 188, distance: 28.5
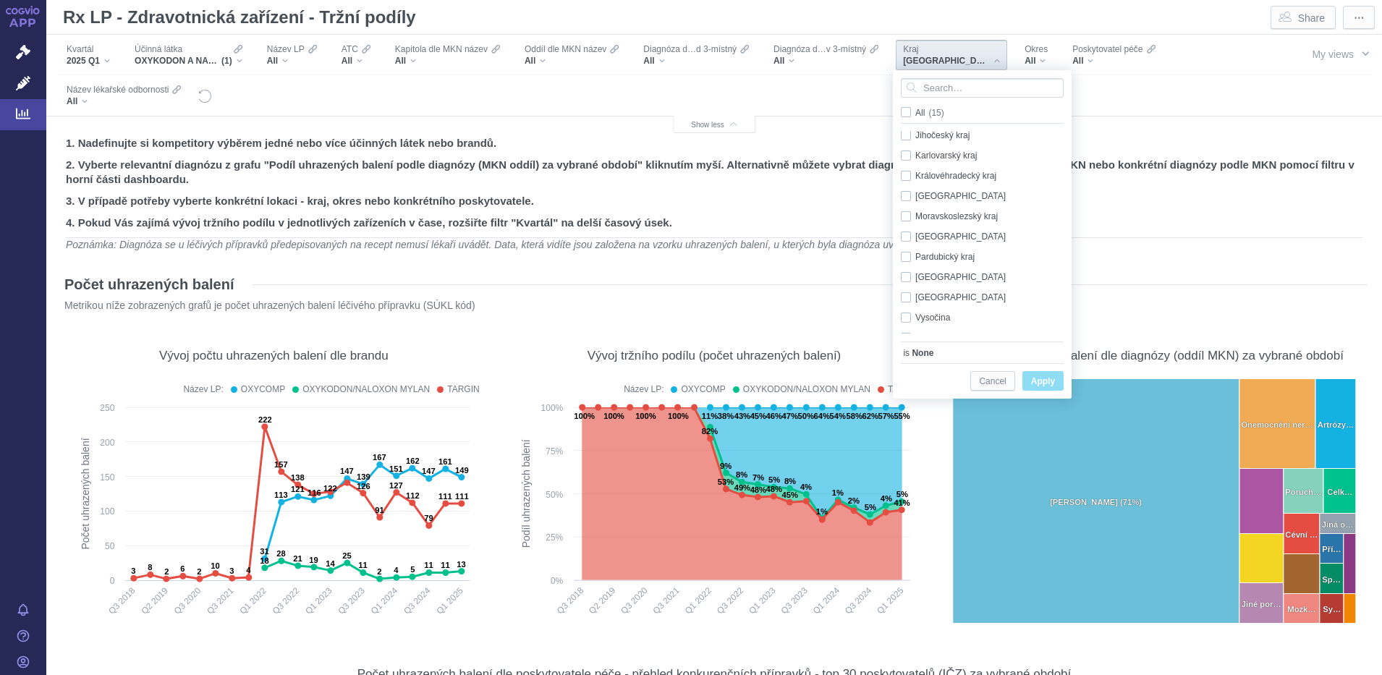
click at [1065, 188] on div "(empty value) Only Hl. m. [GEOGRAPHIC_DATA] Only [GEOGRAPHIC_DATA] Only [GEOGRA…" at bounding box center [981, 232] width 174 height 203
click at [1064, 194] on span at bounding box center [1064, 198] width 9 height 17
checkbox input "true"
click at [1044, 376] on span "Apply" at bounding box center [1043, 382] width 24 height 18
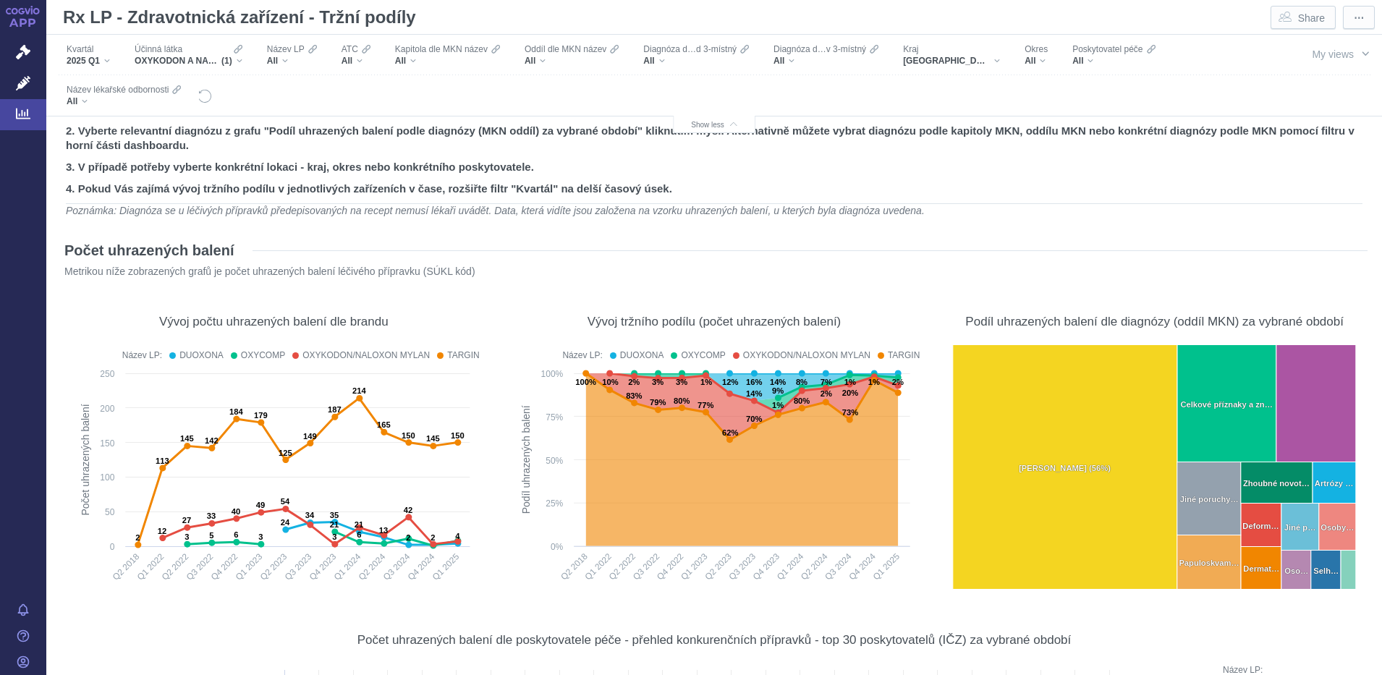
scroll to position [0, 0]
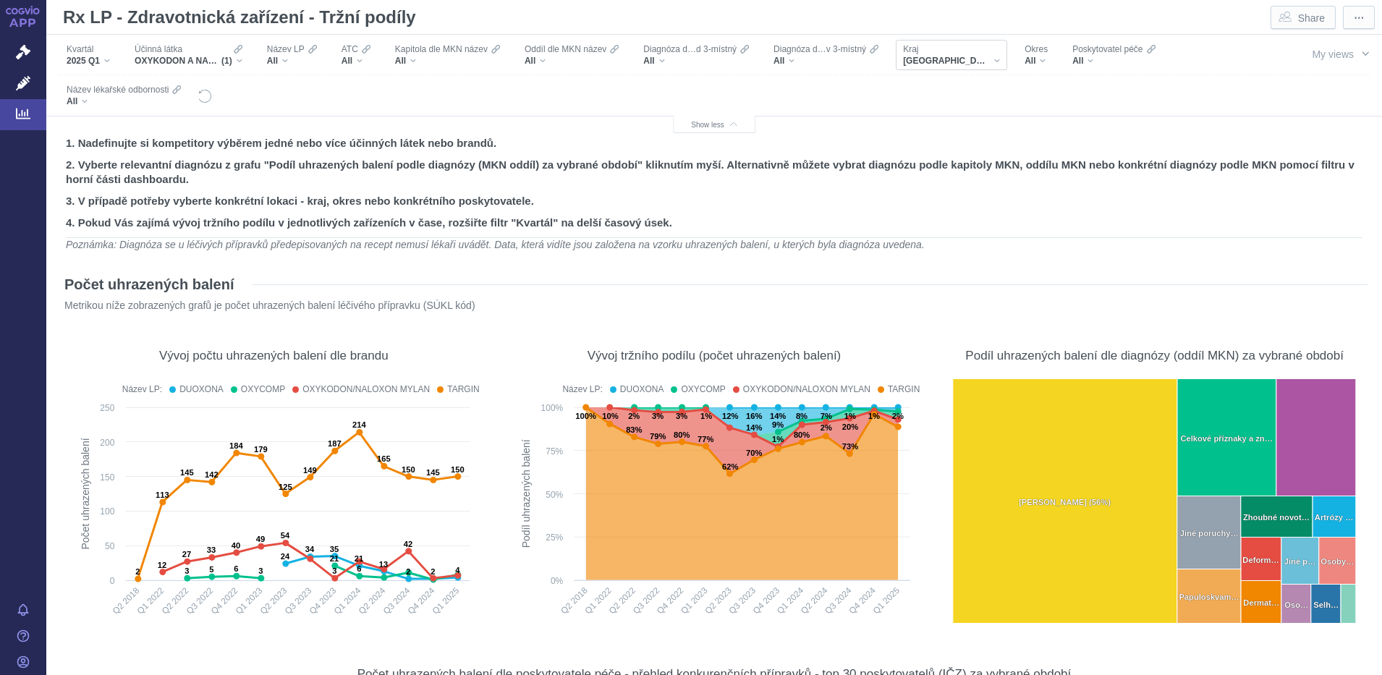
click at [971, 58] on div "[GEOGRAPHIC_DATA]" at bounding box center [951, 61] width 97 height 12
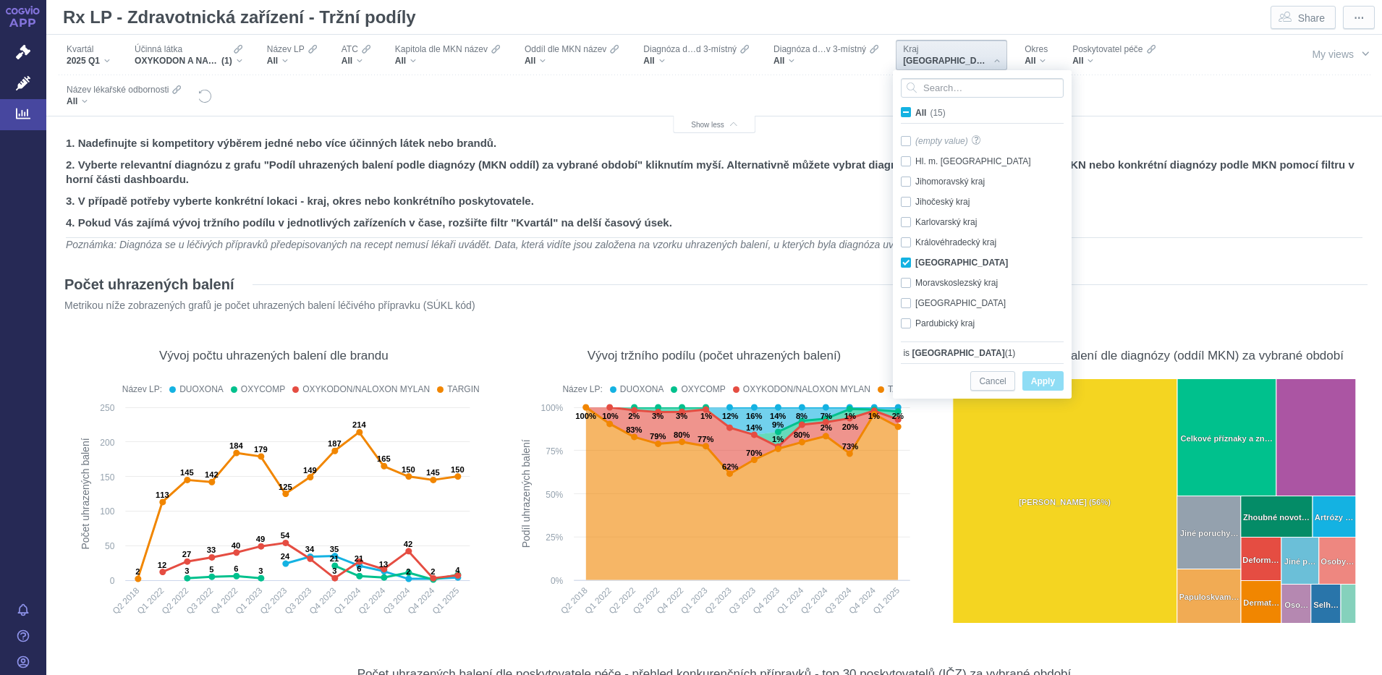
scroll to position [30, 0]
click at [907, 232] on div "Liberecký kraj Only" at bounding box center [985, 232] width 182 height 20
checkbox input "false"
click at [907, 192] on div "Karlovarský kraj Only" at bounding box center [985, 192] width 182 height 20
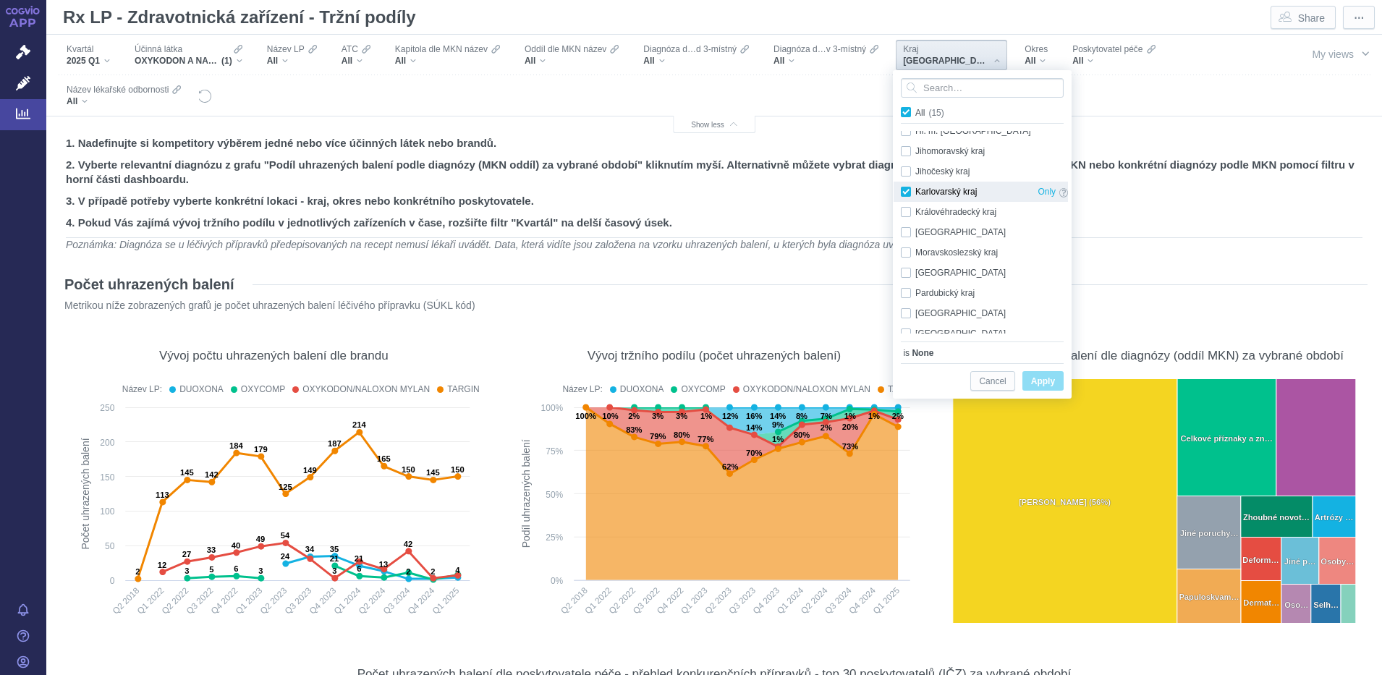
checkbox input "true"
click at [1041, 376] on span "Apply" at bounding box center [1043, 382] width 24 height 18
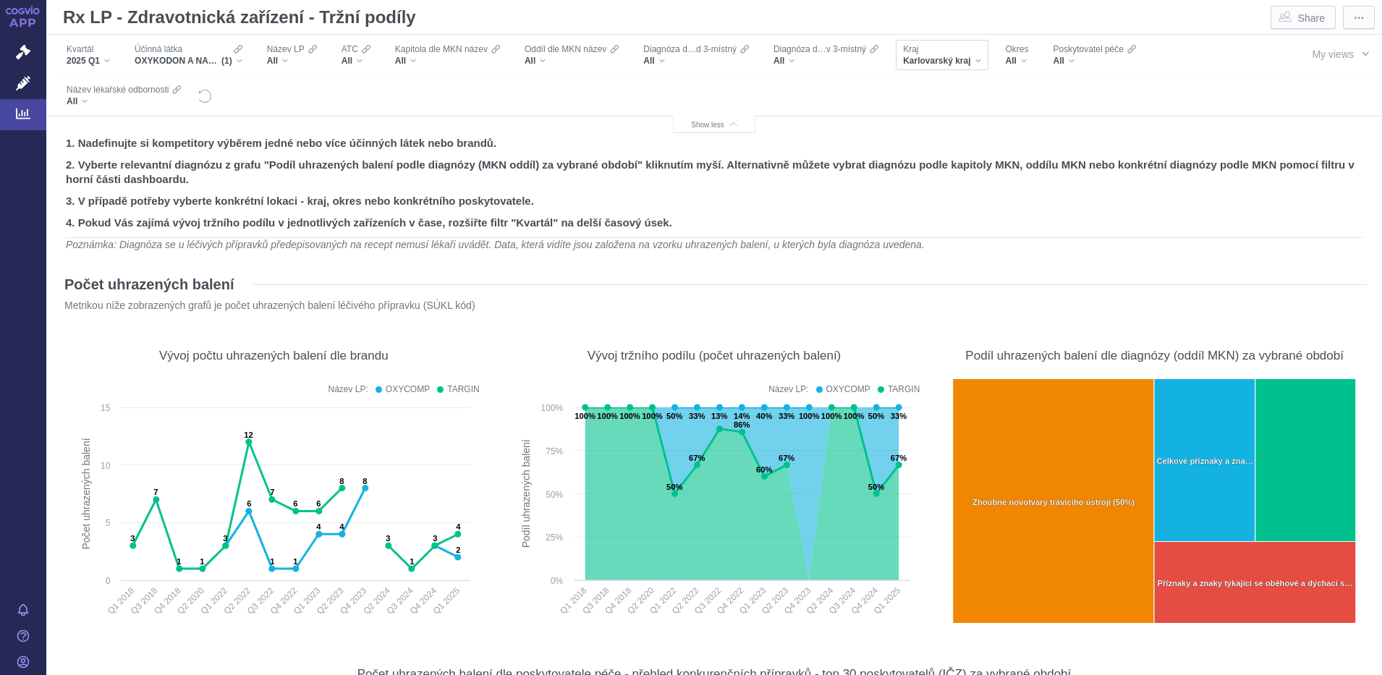
click at [977, 61] on div "Karlovarský kraj" at bounding box center [941, 61] width 77 height 12
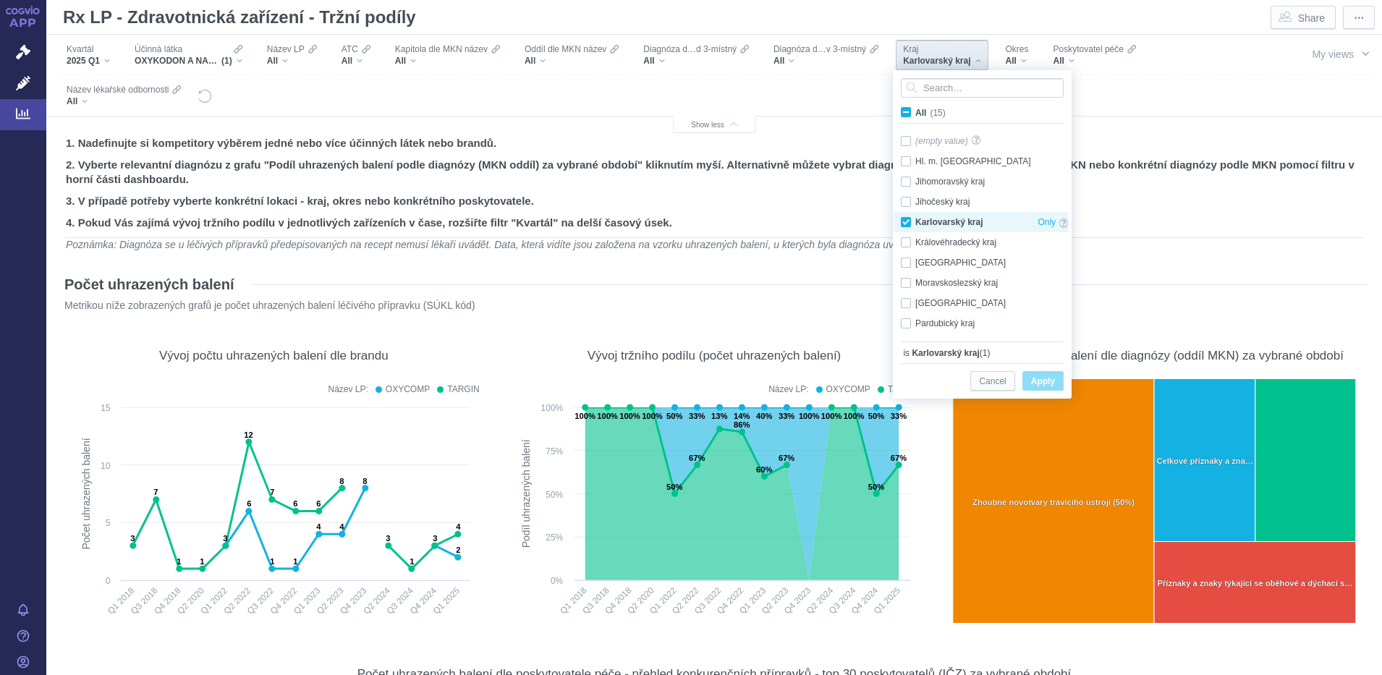
click at [904, 221] on div "Karlovarský kraj Only" at bounding box center [985, 222] width 182 height 20
checkbox input "false"
drag, startPoint x: 1064, startPoint y: 185, endPoint x: 1064, endPoint y: 223, distance: 38.4
click at [1064, 223] on div "(empty value) Only Hl. m. [GEOGRAPHIC_DATA] Only [GEOGRAPHIC_DATA] Only [GEOGRA…" at bounding box center [981, 283] width 174 height 304
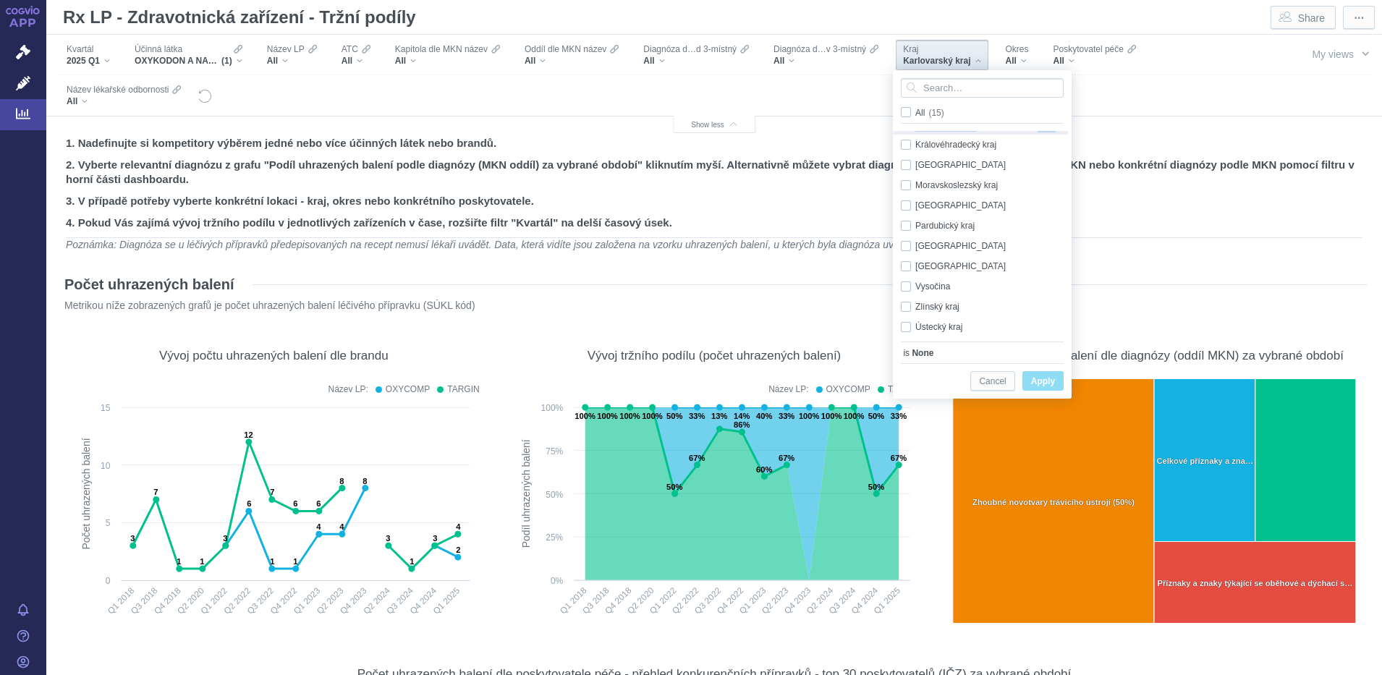
scroll to position [101, 0]
click at [910, 326] on div "Ústecký kraj Only" at bounding box center [985, 323] width 182 height 20
checkbox input "true"
click at [1052, 381] on span "Apply" at bounding box center [1043, 382] width 24 height 18
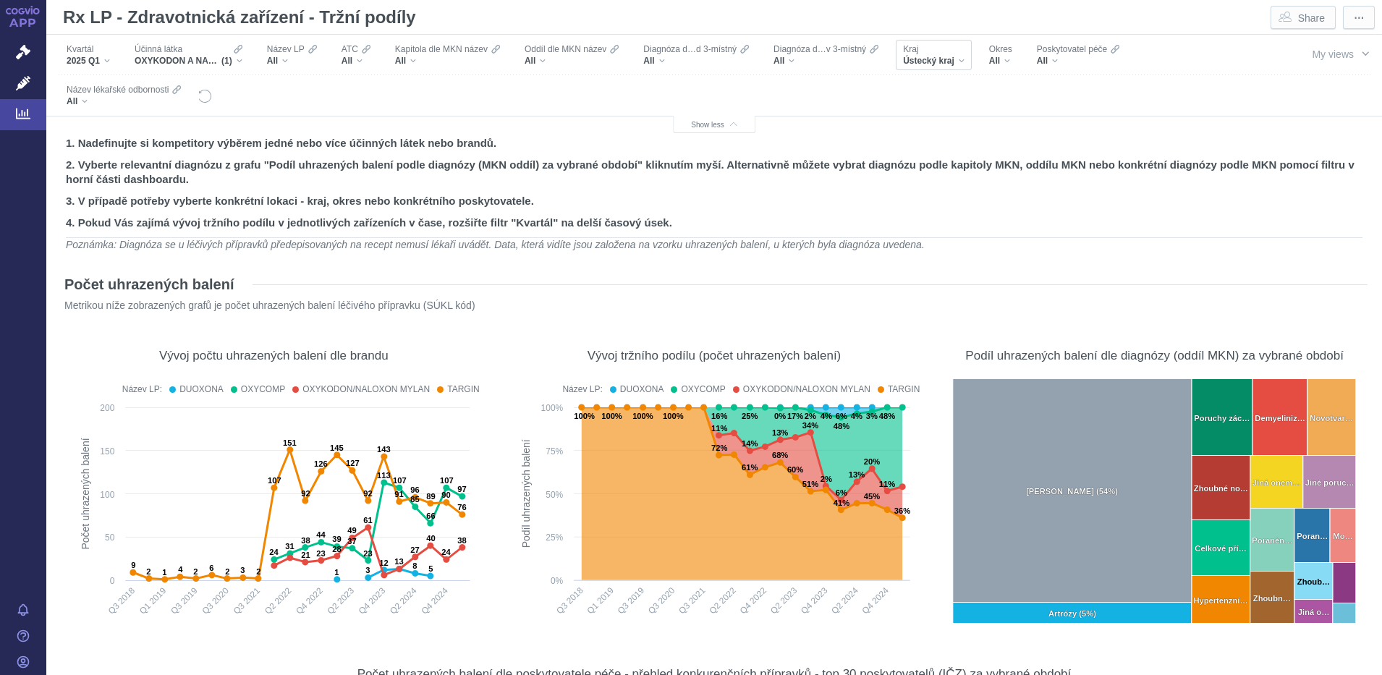
click at [958, 57] on div "Ústecký kraj" at bounding box center [934, 61] width 62 height 12
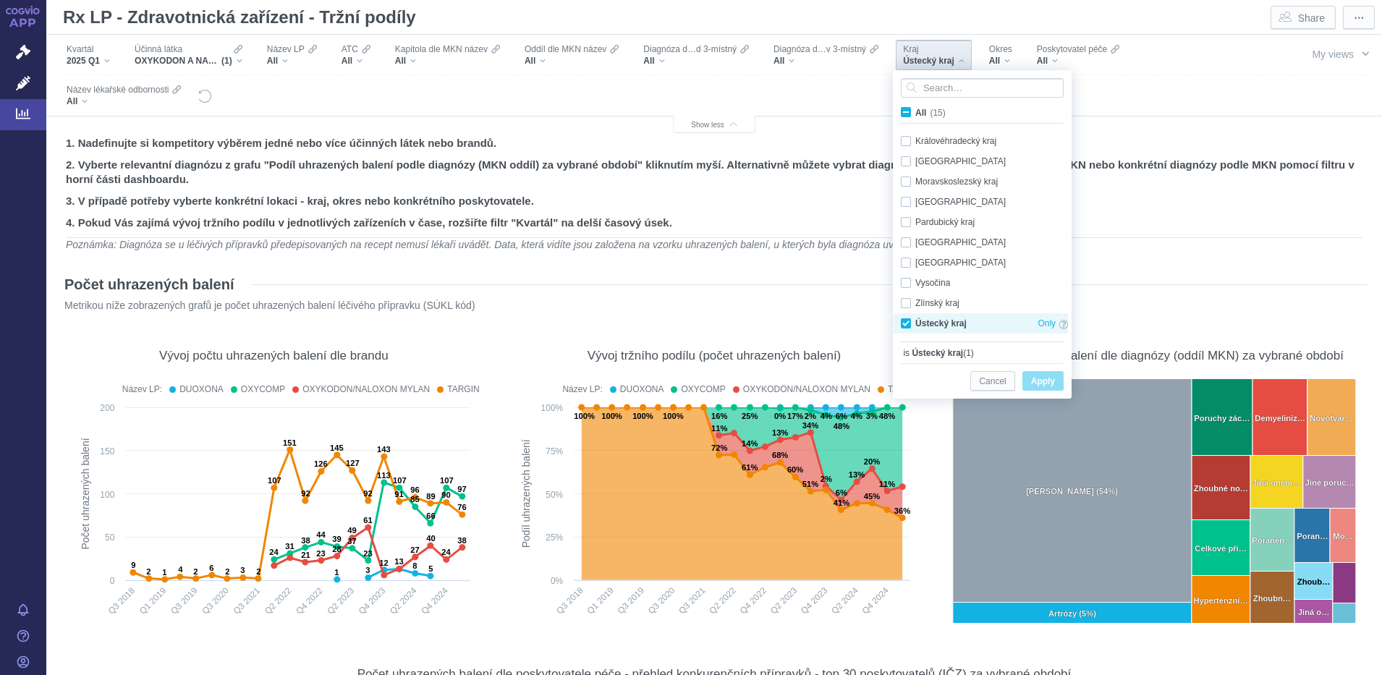
click at [904, 326] on div "Ústecký kraj Only" at bounding box center [985, 323] width 182 height 20
checkbox input "false"
click at [907, 245] on div "Plzeňský kraj Only" at bounding box center [985, 242] width 182 height 20
checkbox input "true"
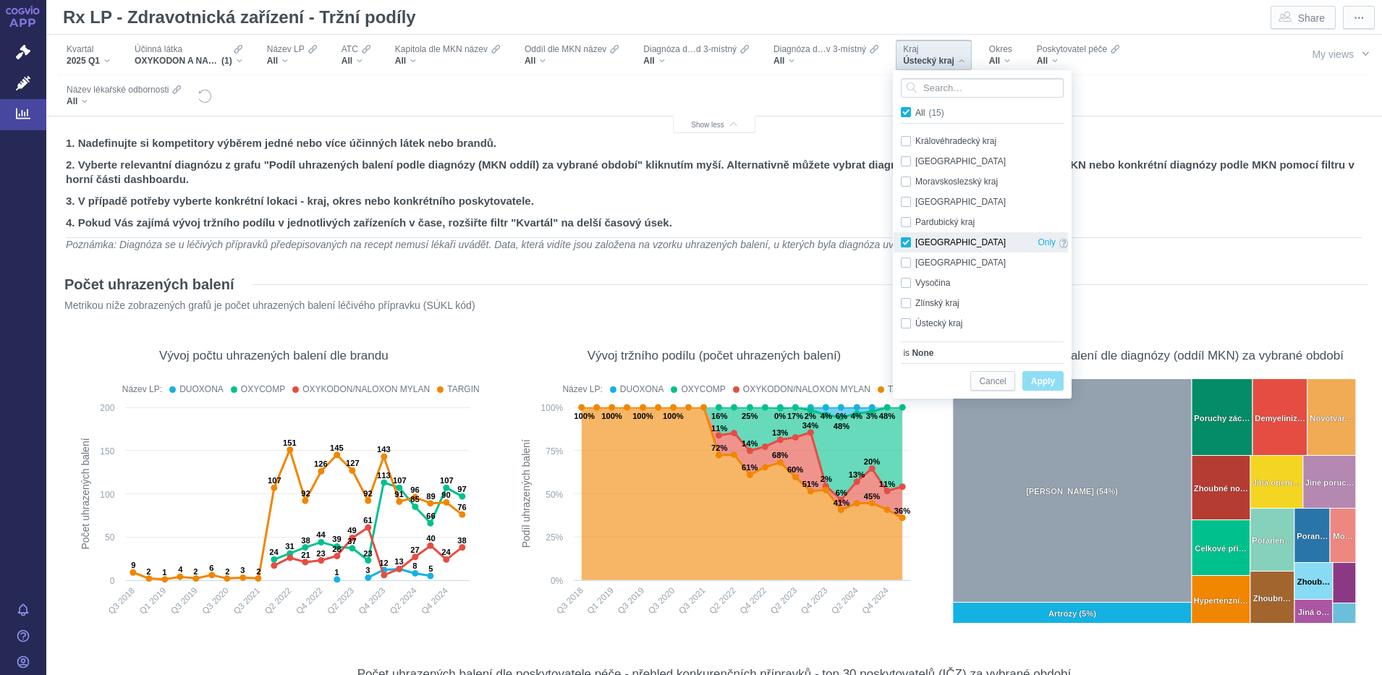
checkbox input "true"
click at [1042, 379] on span "Apply" at bounding box center [1043, 382] width 24 height 18
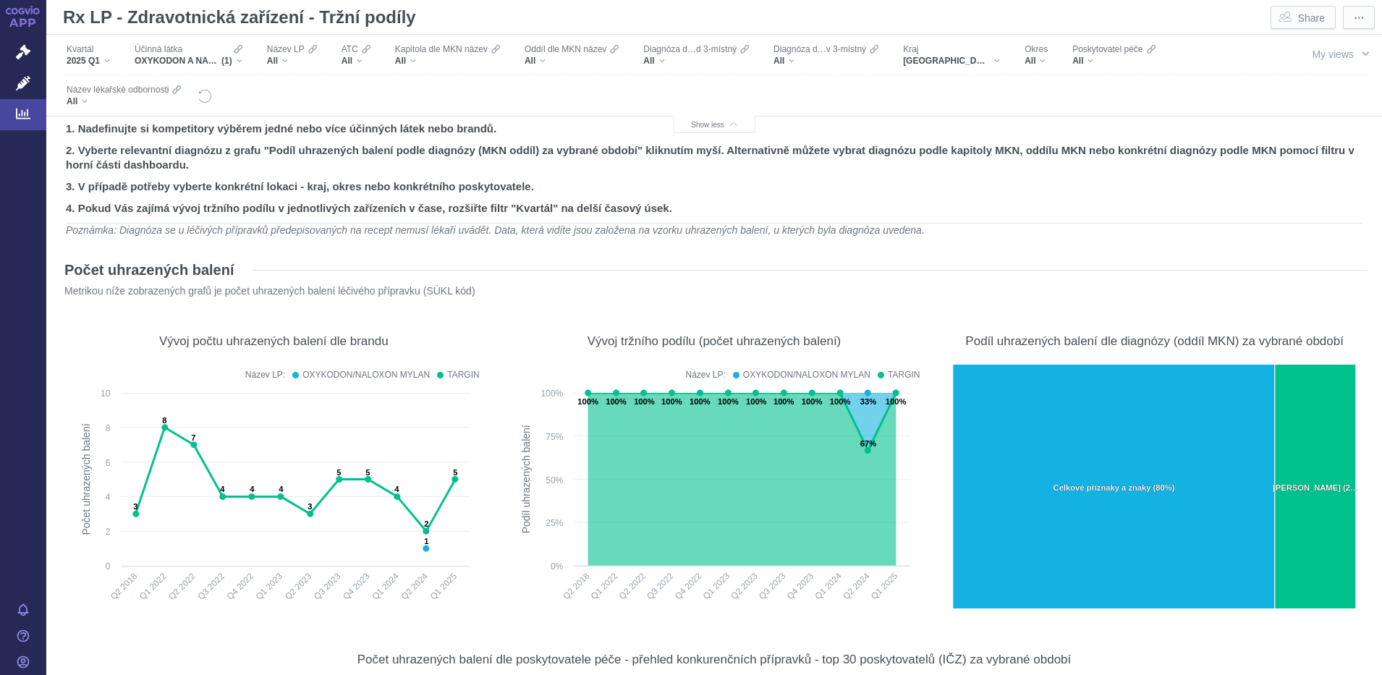
scroll to position [0, 0]
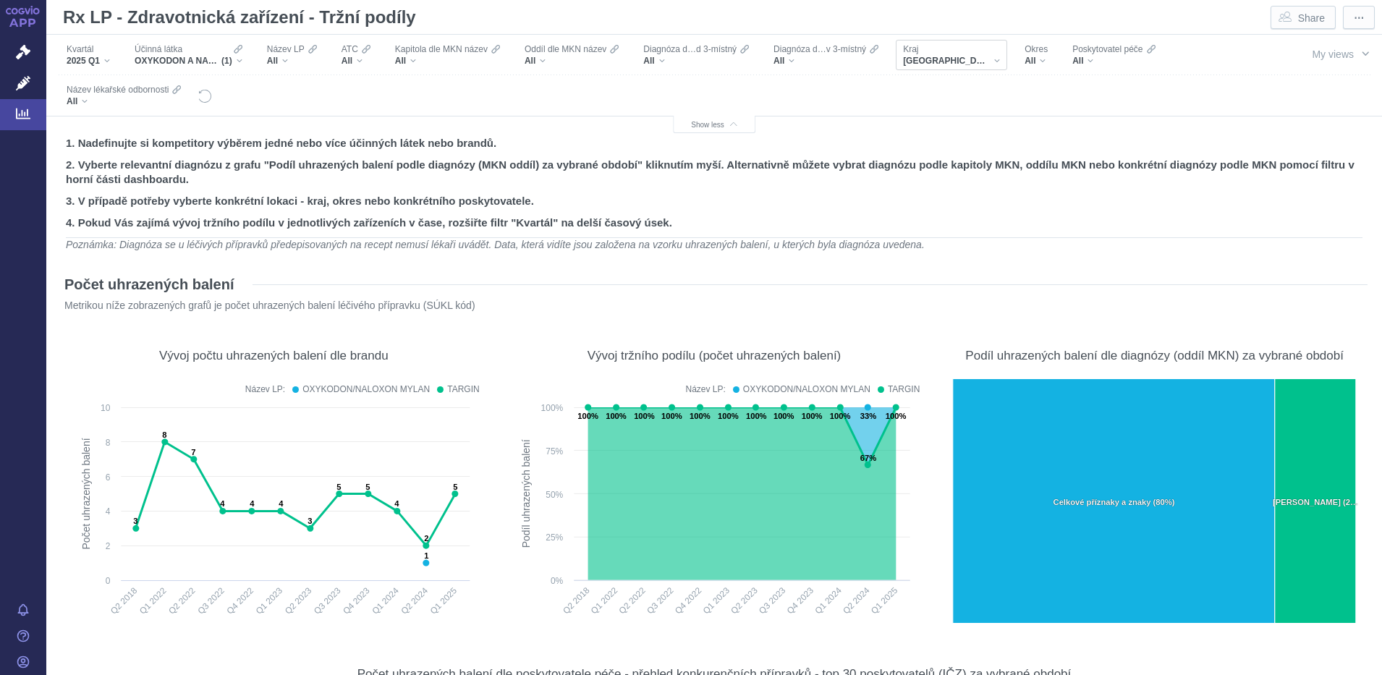
click at [966, 59] on div "[GEOGRAPHIC_DATA]" at bounding box center [951, 61] width 97 height 12
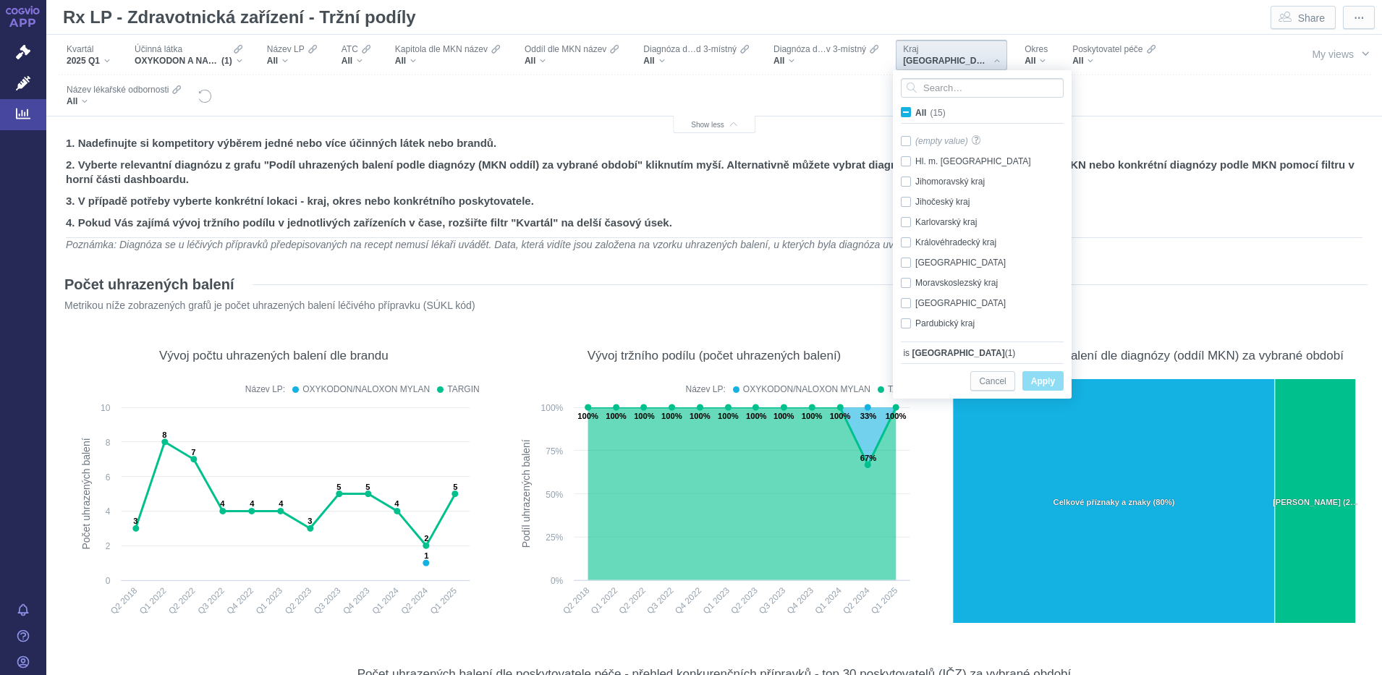
scroll to position [101, 0]
click at [903, 241] on div "Plzeňský kraj Only" at bounding box center [985, 242] width 182 height 20
checkbox input "false"
click at [910, 238] on div "Plzeňský kraj Only" at bounding box center [985, 242] width 182 height 20
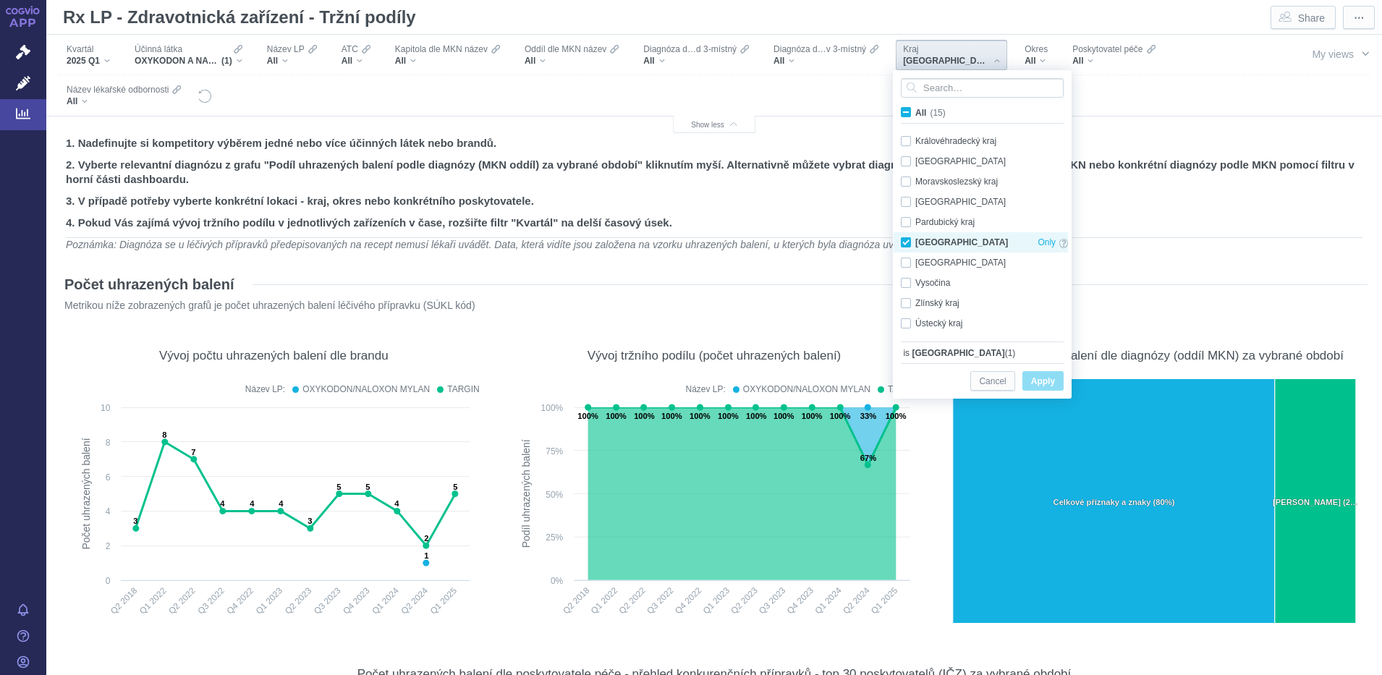
checkbox input "true"
click at [1045, 376] on span "Apply" at bounding box center [1043, 382] width 24 height 18
click at [1044, 378] on span "Apply" at bounding box center [1043, 382] width 24 height 18
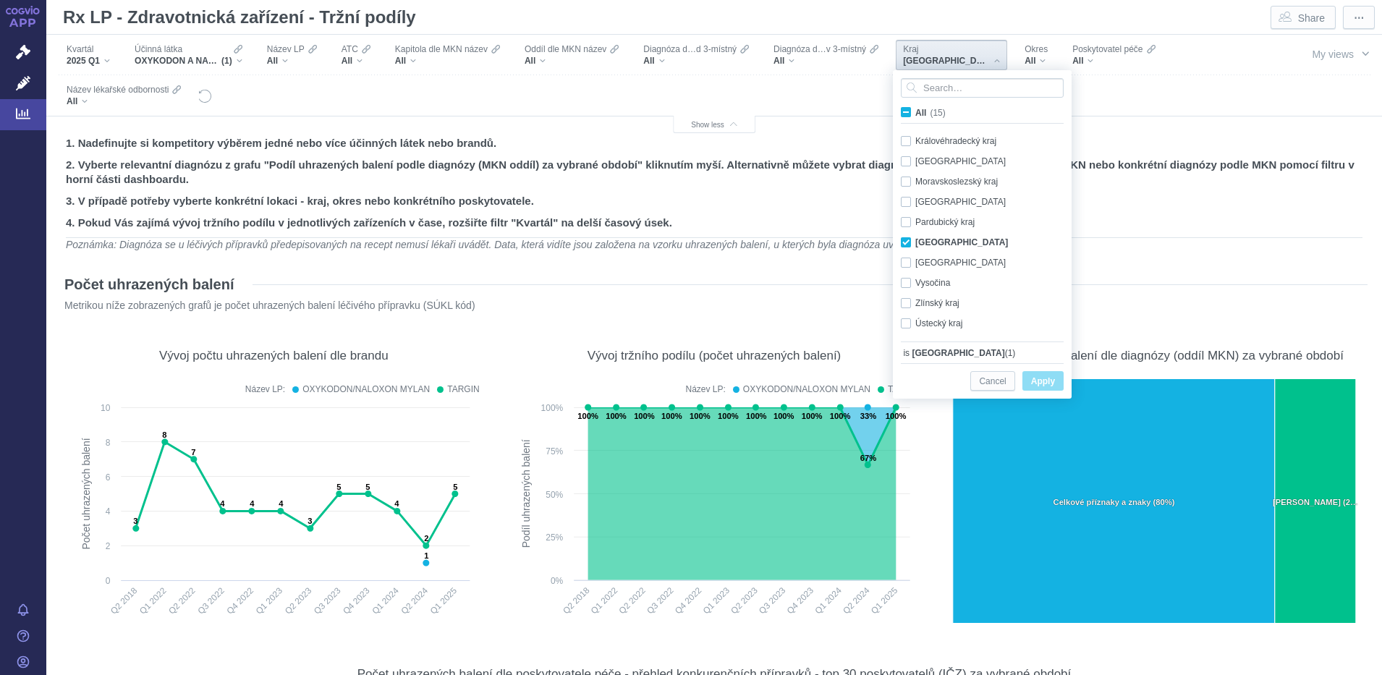
click at [1095, 260] on figure "1. Nadefinujte si kompetitory výběrem jedné nebo více účinných látek nebo brand…" at bounding box center [714, 196] width 1307 height 130
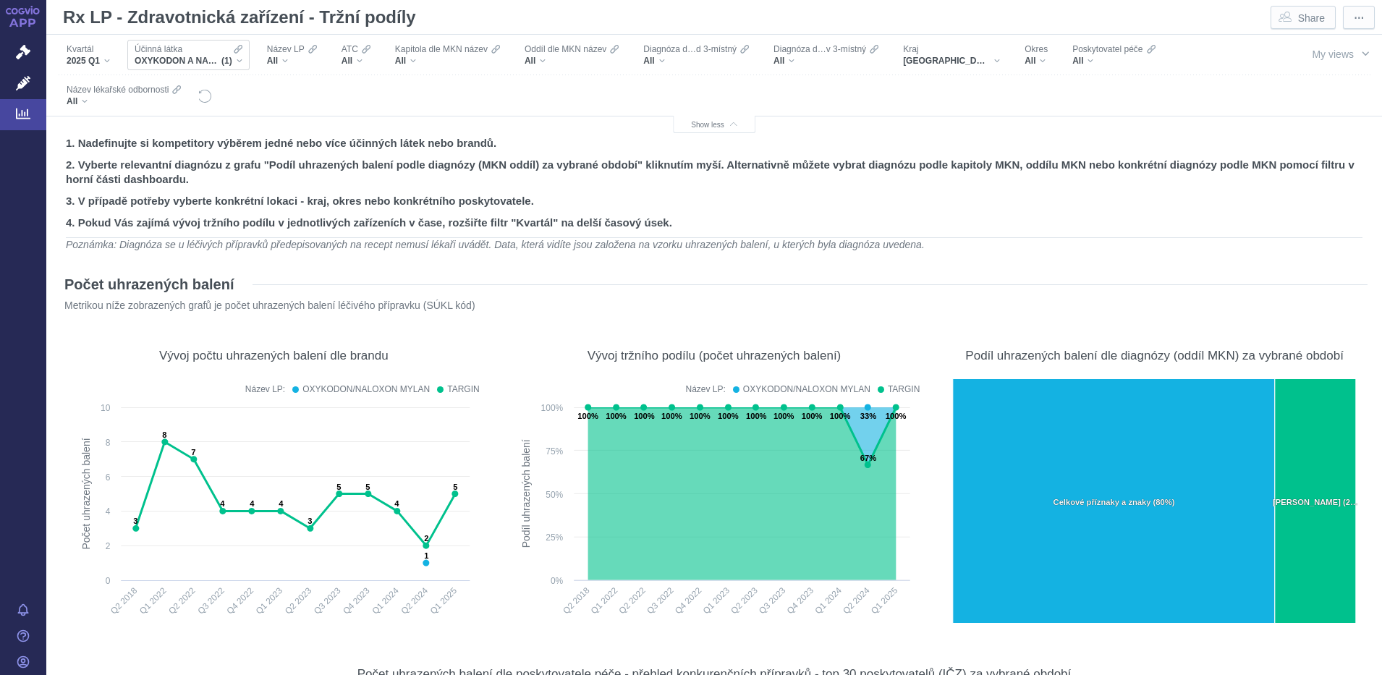
click at [242, 55] on div "OXYKODON A NALOXON (1)" at bounding box center [189, 61] width 108 height 12
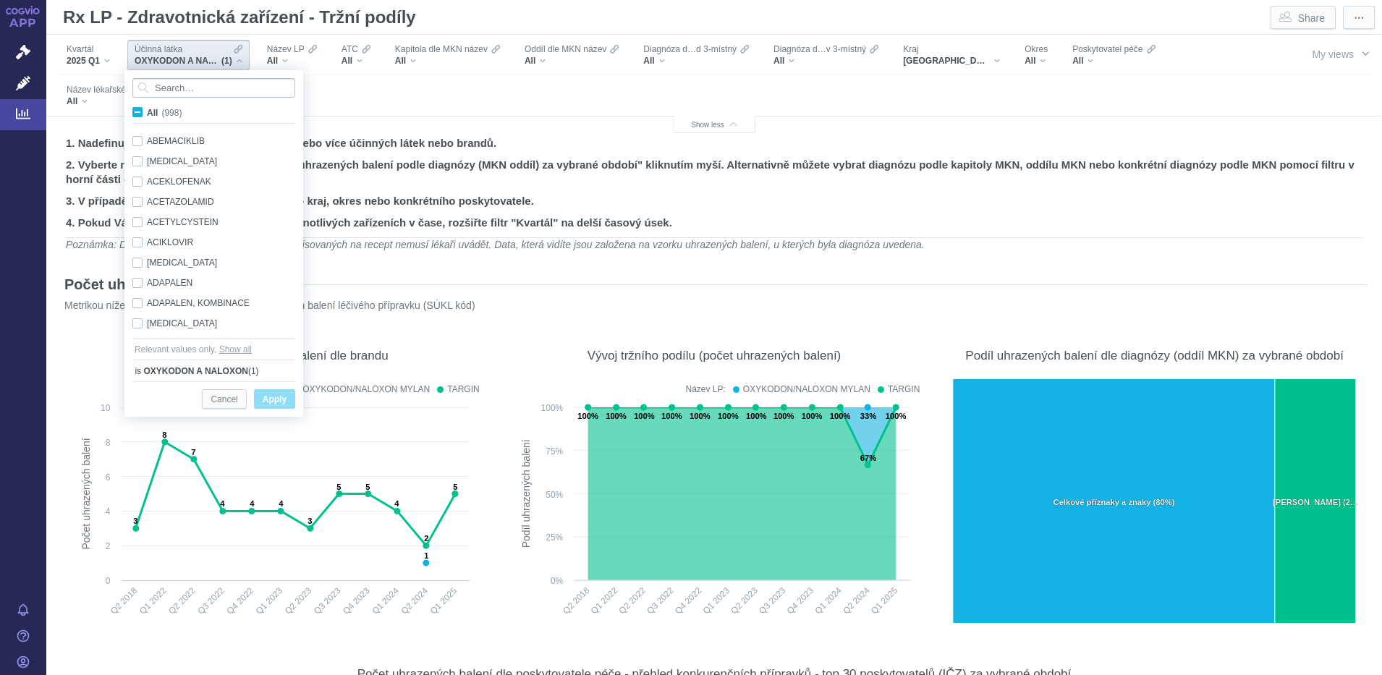
click at [156, 85] on input "Search attribute values" at bounding box center [213, 88] width 163 height 20
click at [147, 109] on span "All (998)" at bounding box center [164, 113] width 35 height 10
click at [147, 109] on input "All (998)" at bounding box center [151, 109] width 9 height 9
checkbox input "true"
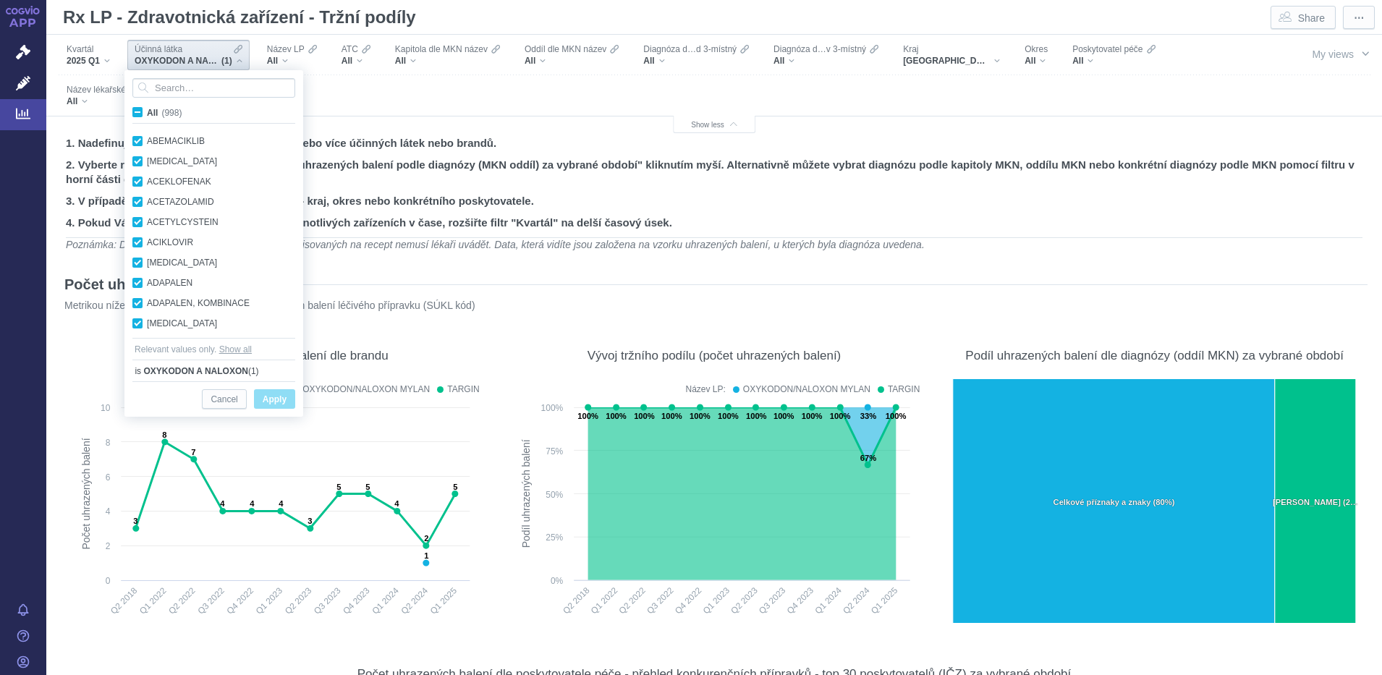
checkbox input "true"
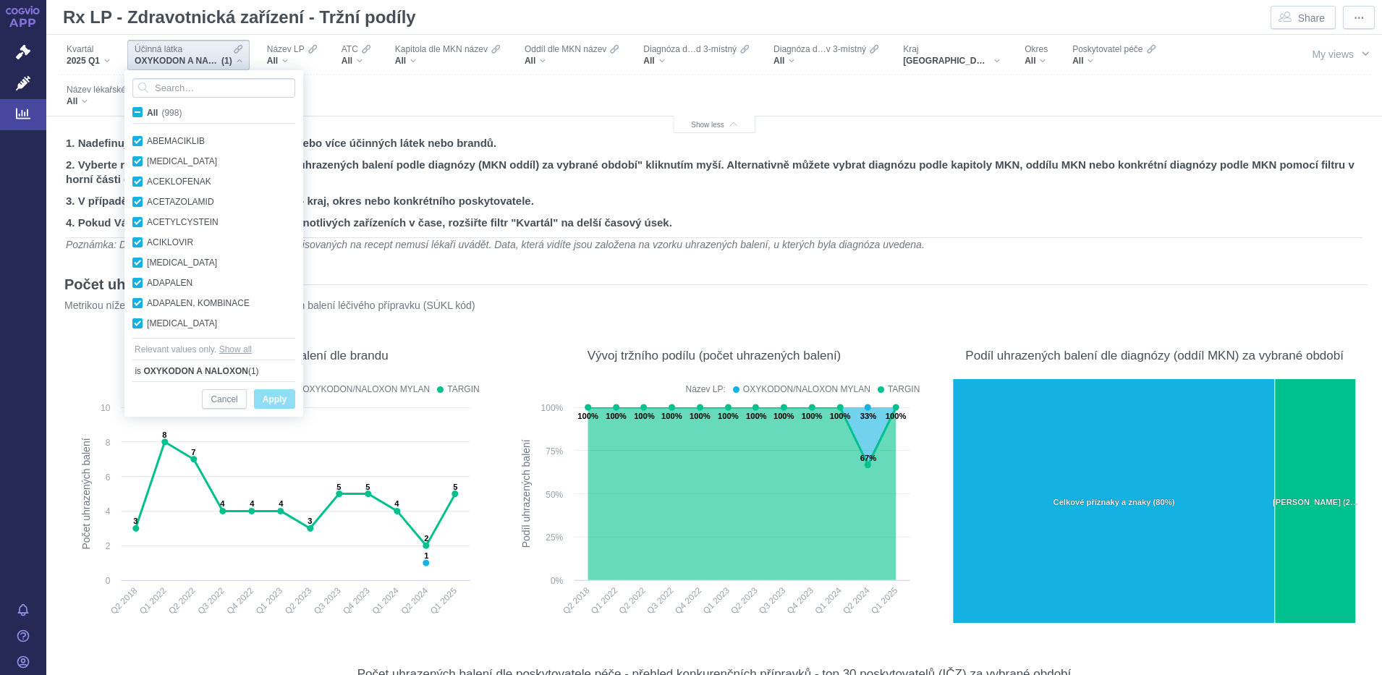
checkbox input "true"
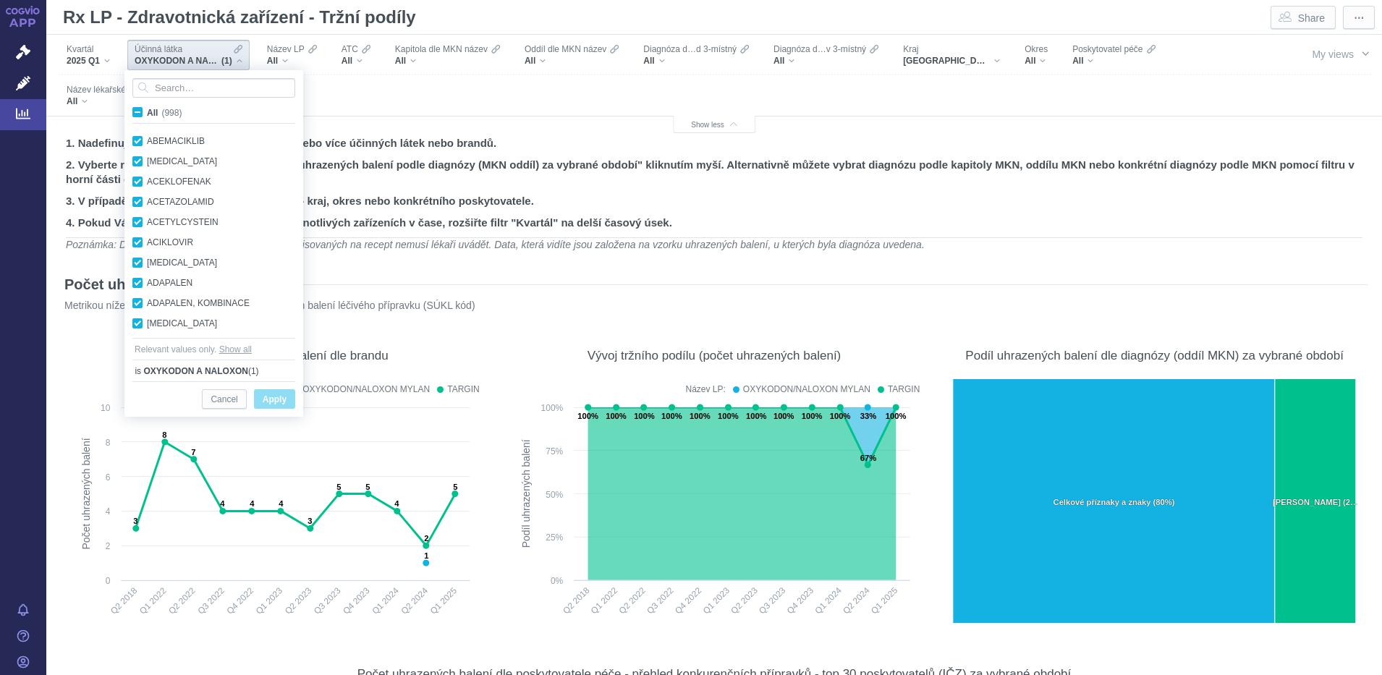
checkbox input "true"
click at [147, 109] on span "All (998)" at bounding box center [164, 113] width 35 height 10
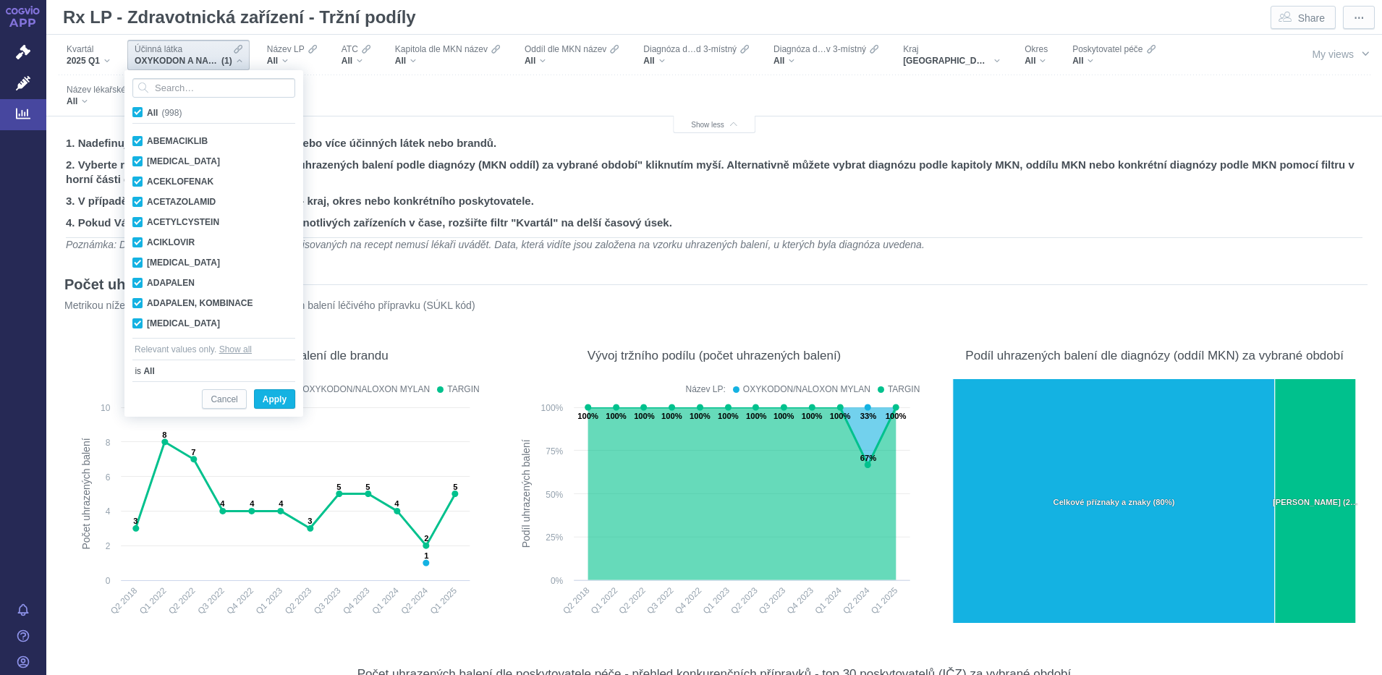
click at [147, 109] on input "All (998)" at bounding box center [151, 109] width 9 height 9
checkbox input "false"
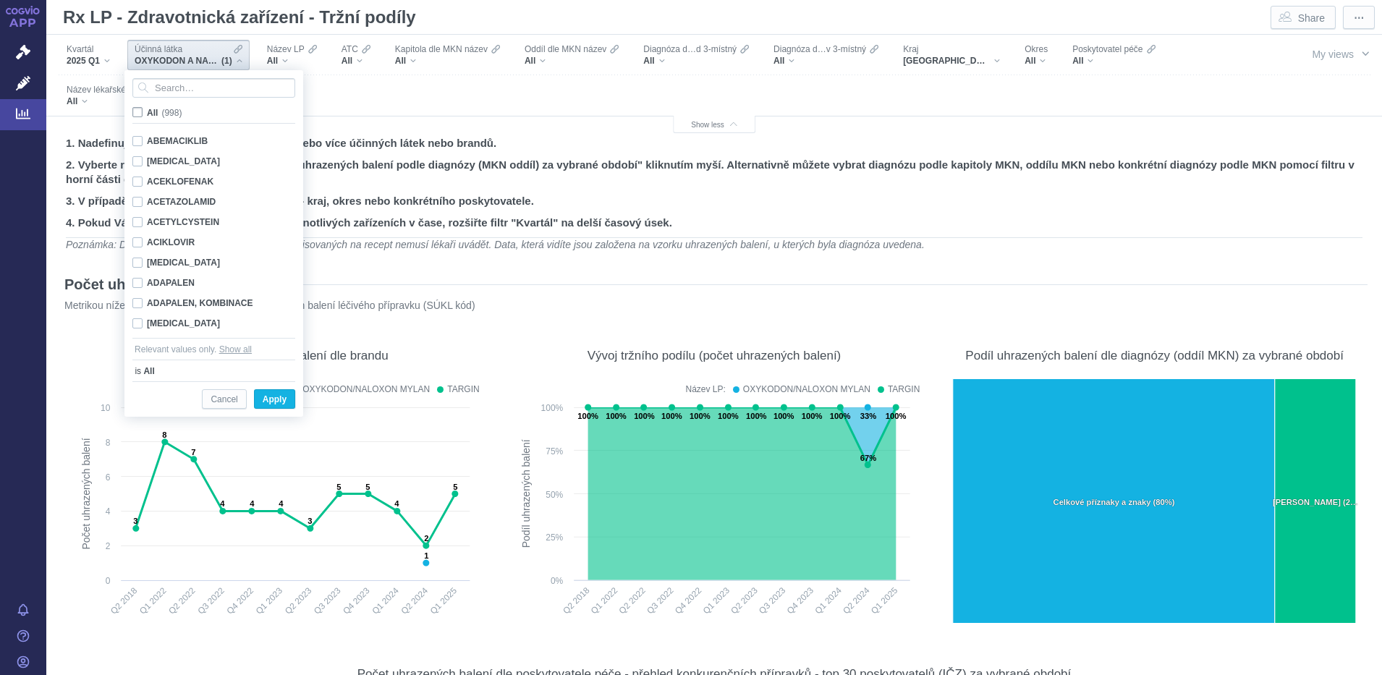
checkbox input "false"
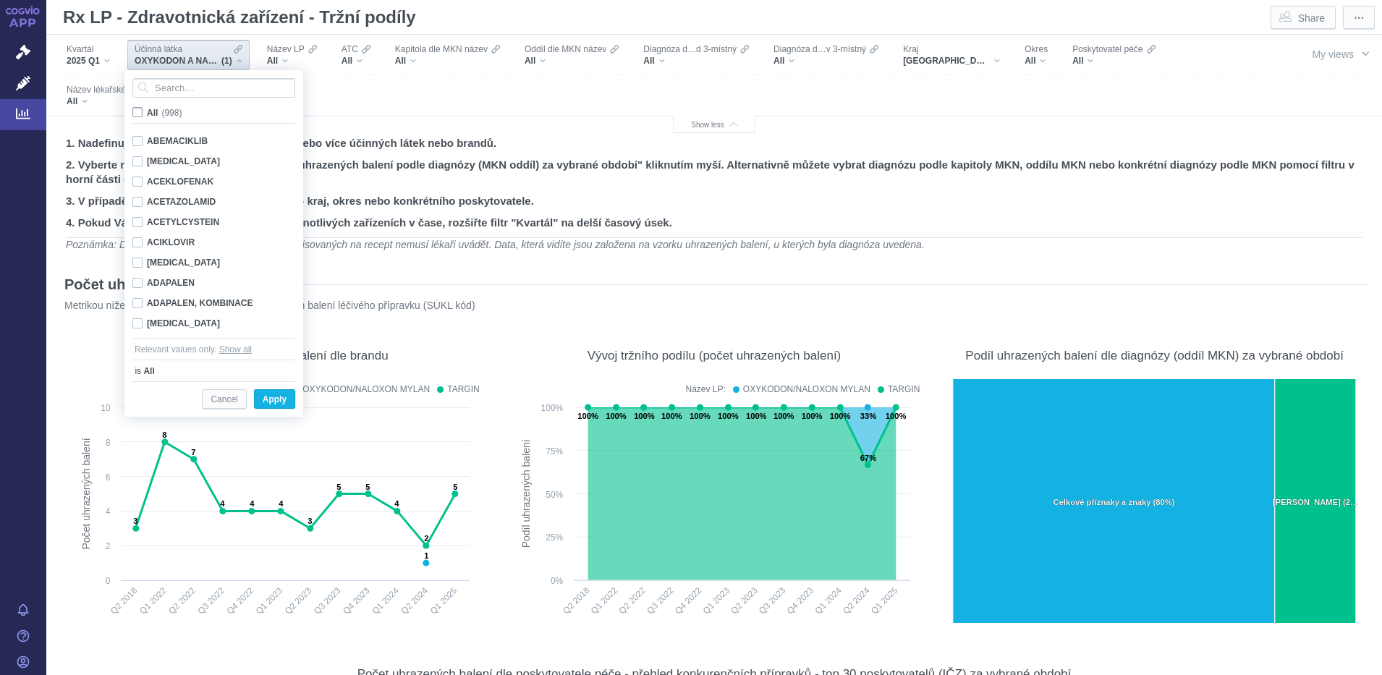
checkbox input "false"
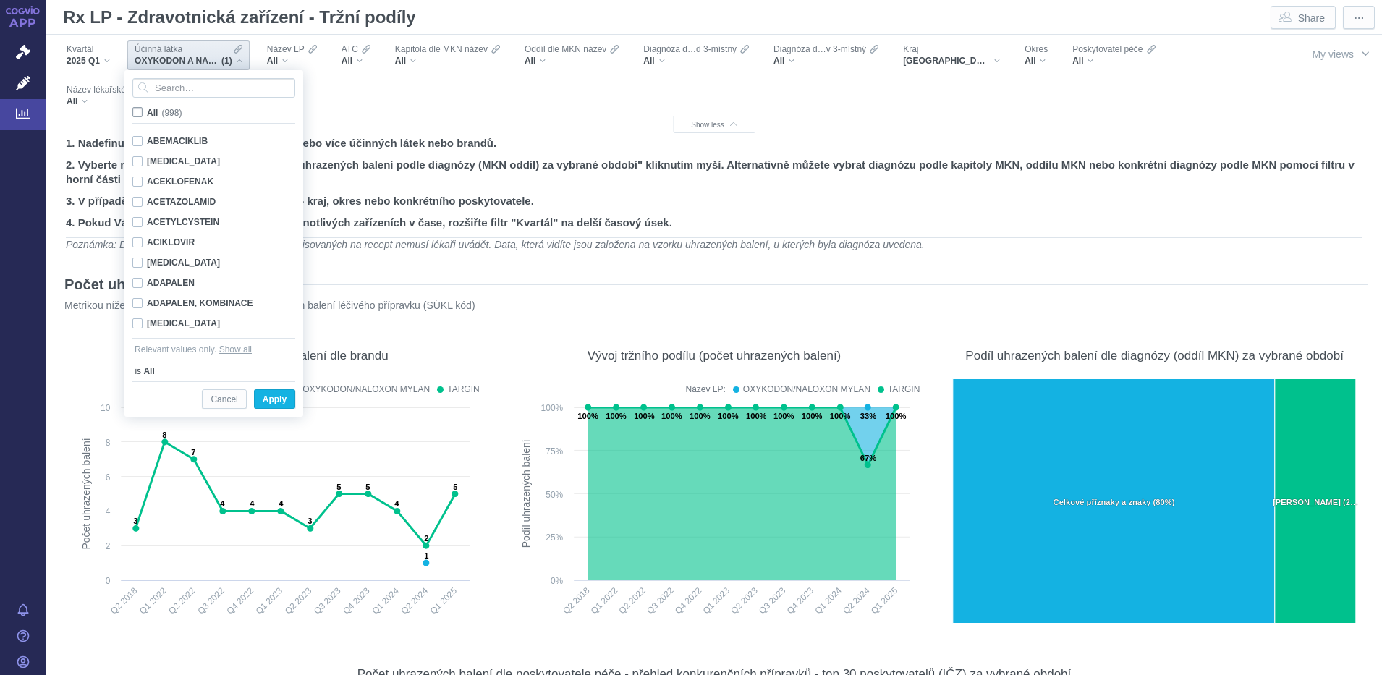
checkbox input "false"
click at [169, 92] on input "Search attribute values" at bounding box center [213, 88] width 163 height 20
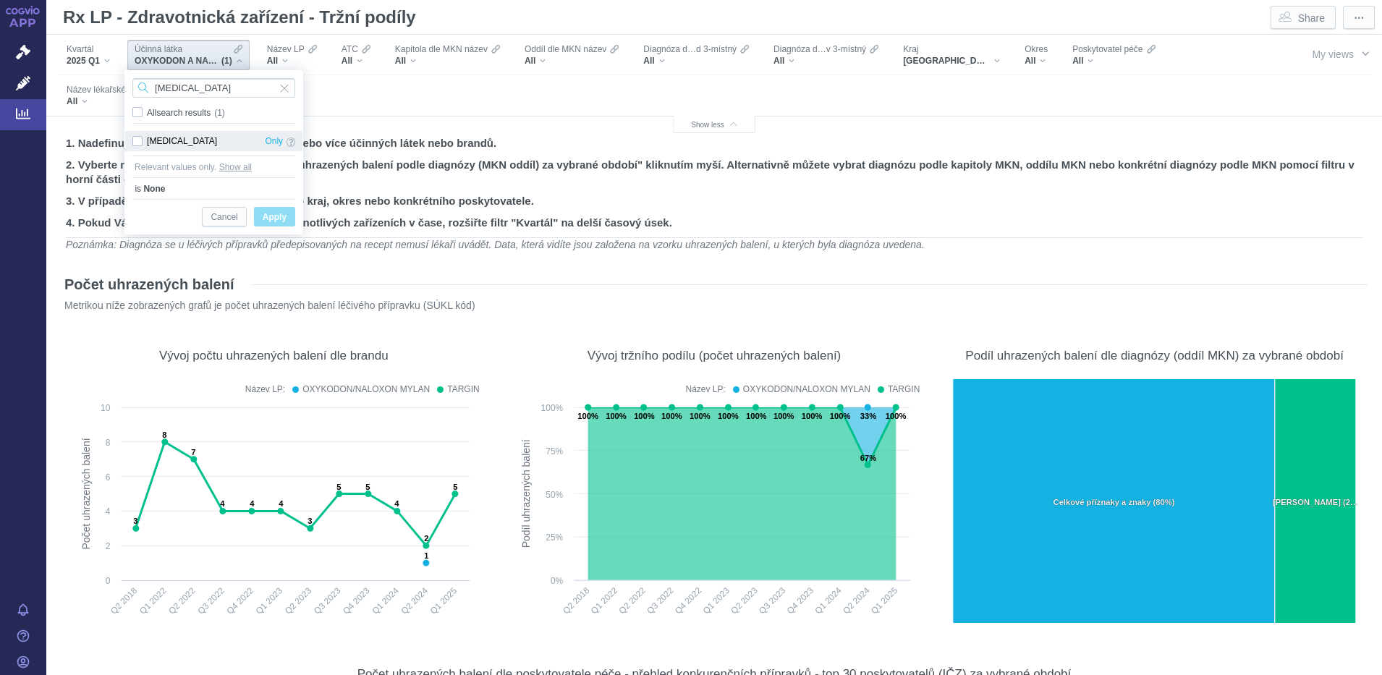
type input "[MEDICAL_DATA]"
click at [134, 138] on div "[MEDICAL_DATA] Only" at bounding box center [213, 141] width 177 height 20
checkbox input "true"
click at [269, 212] on span "Apply" at bounding box center [275, 217] width 24 height 18
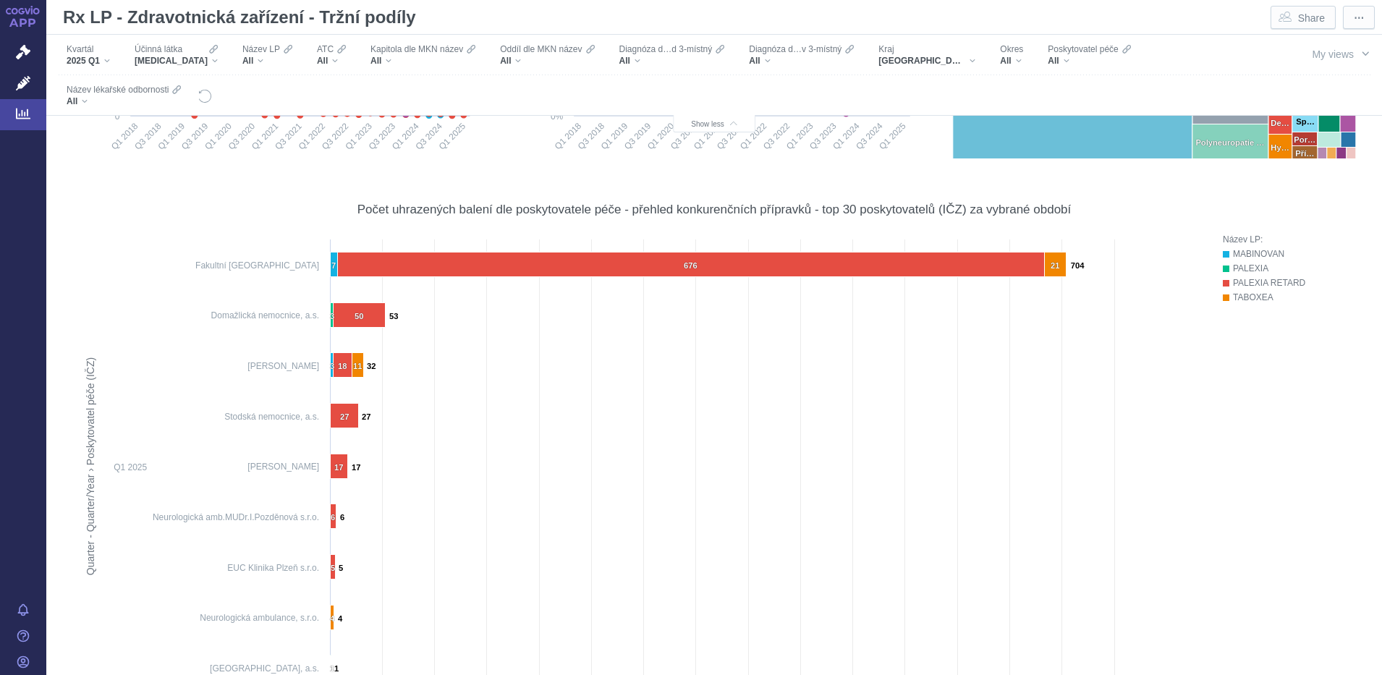
scroll to position [0, 0]
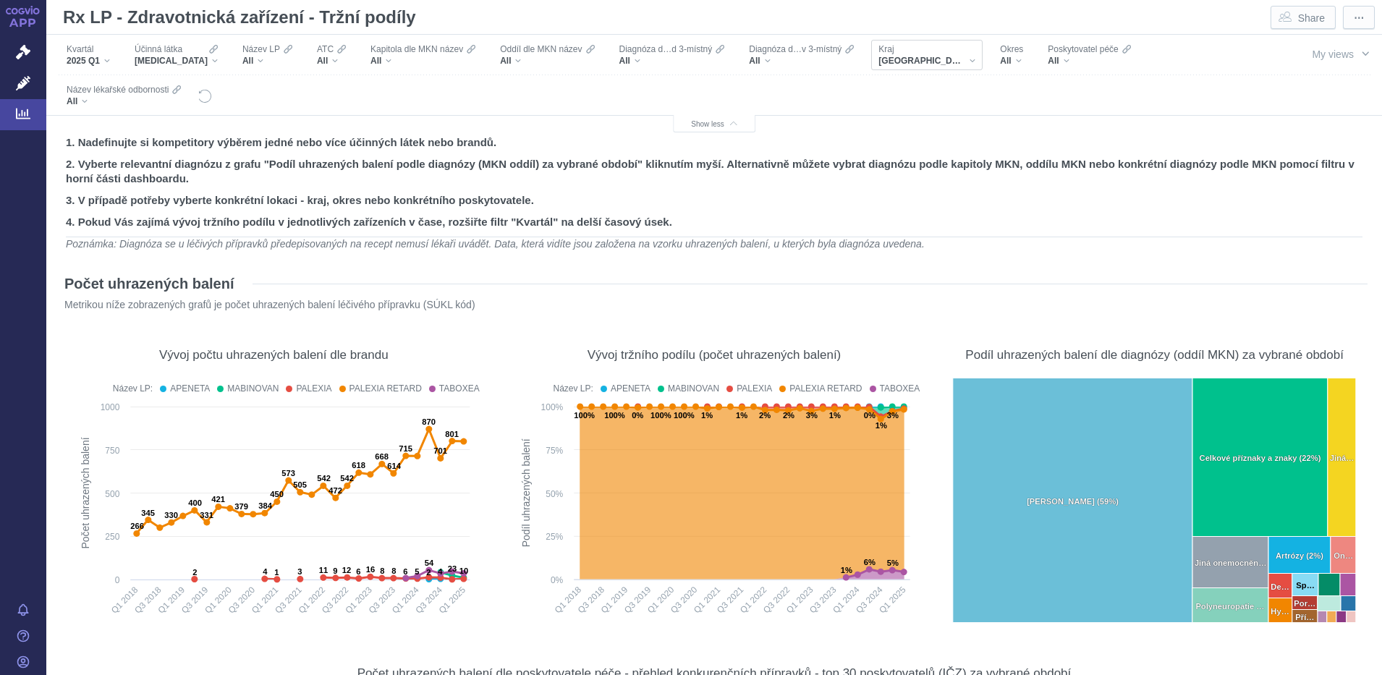
click at [924, 59] on div "[GEOGRAPHIC_DATA]" at bounding box center [927, 61] width 97 height 12
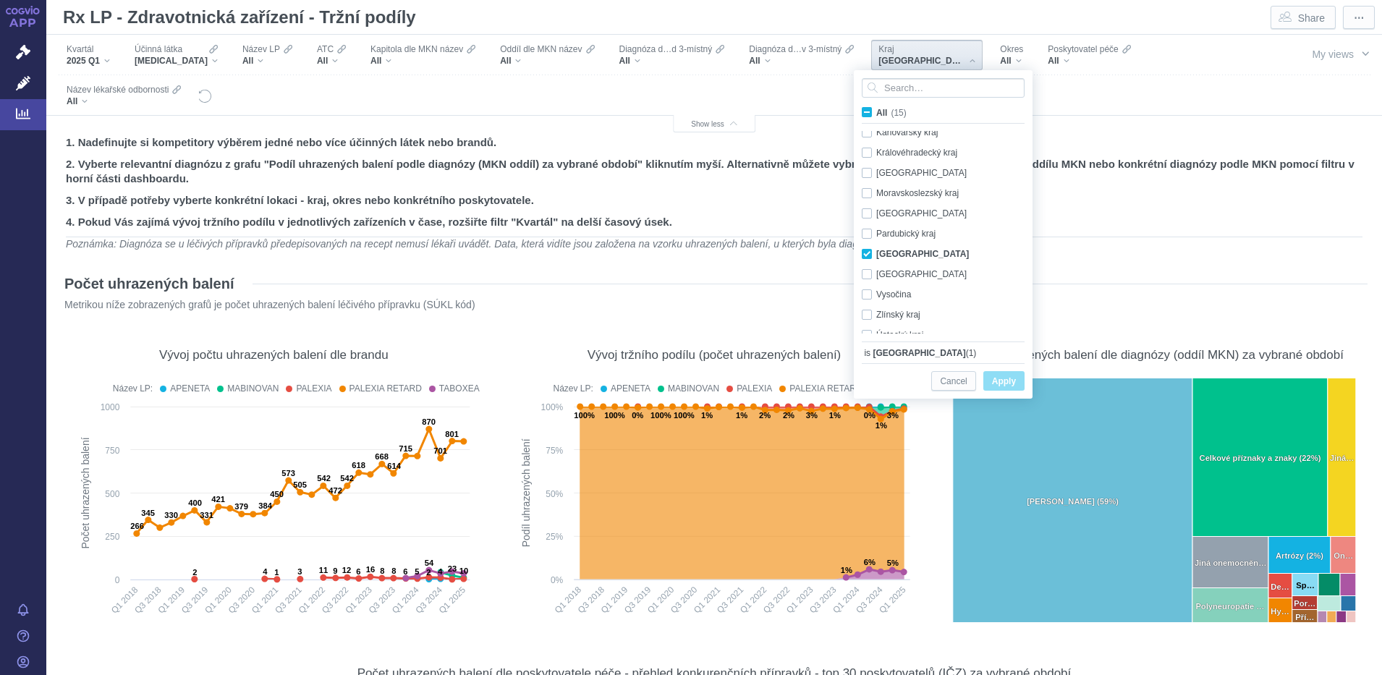
scroll to position [101, 0]
click at [877, 108] on span "All (15)" at bounding box center [892, 113] width 30 height 10
click at [877, 107] on input "All (15)" at bounding box center [881, 109] width 9 height 9
checkbox input "true"
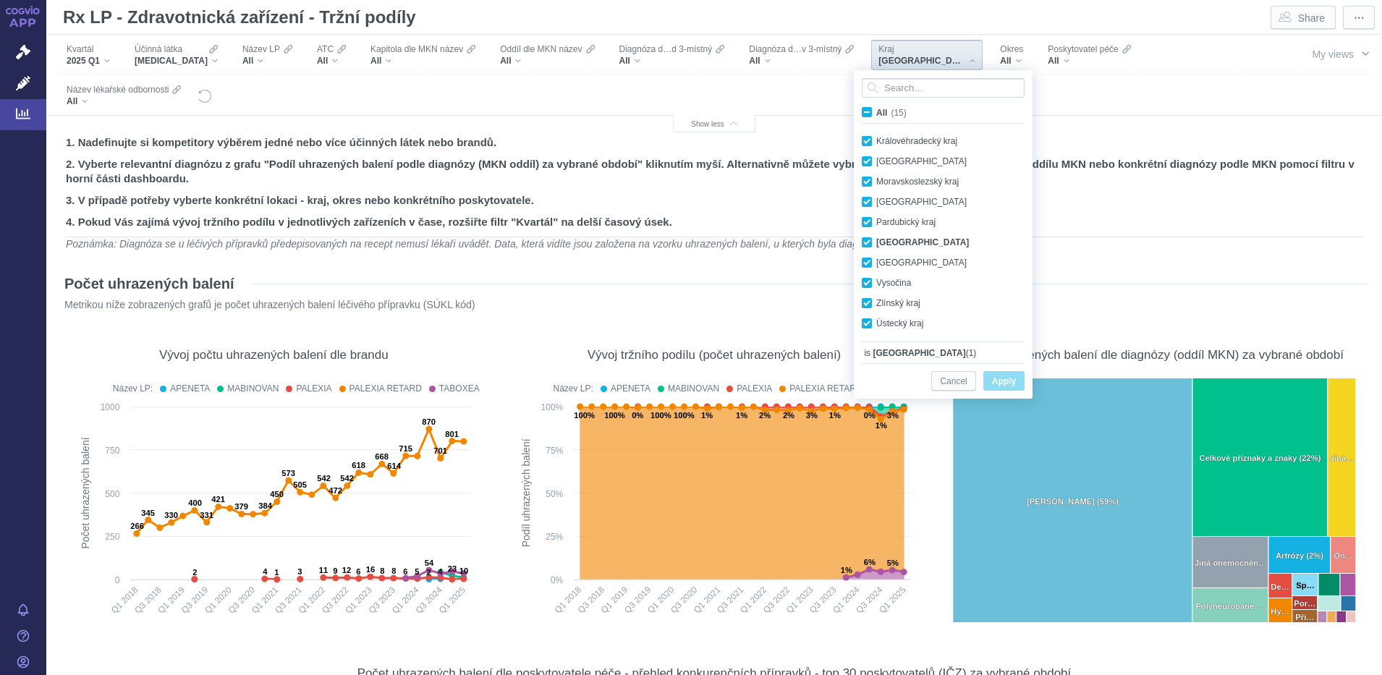
checkbox input "true"
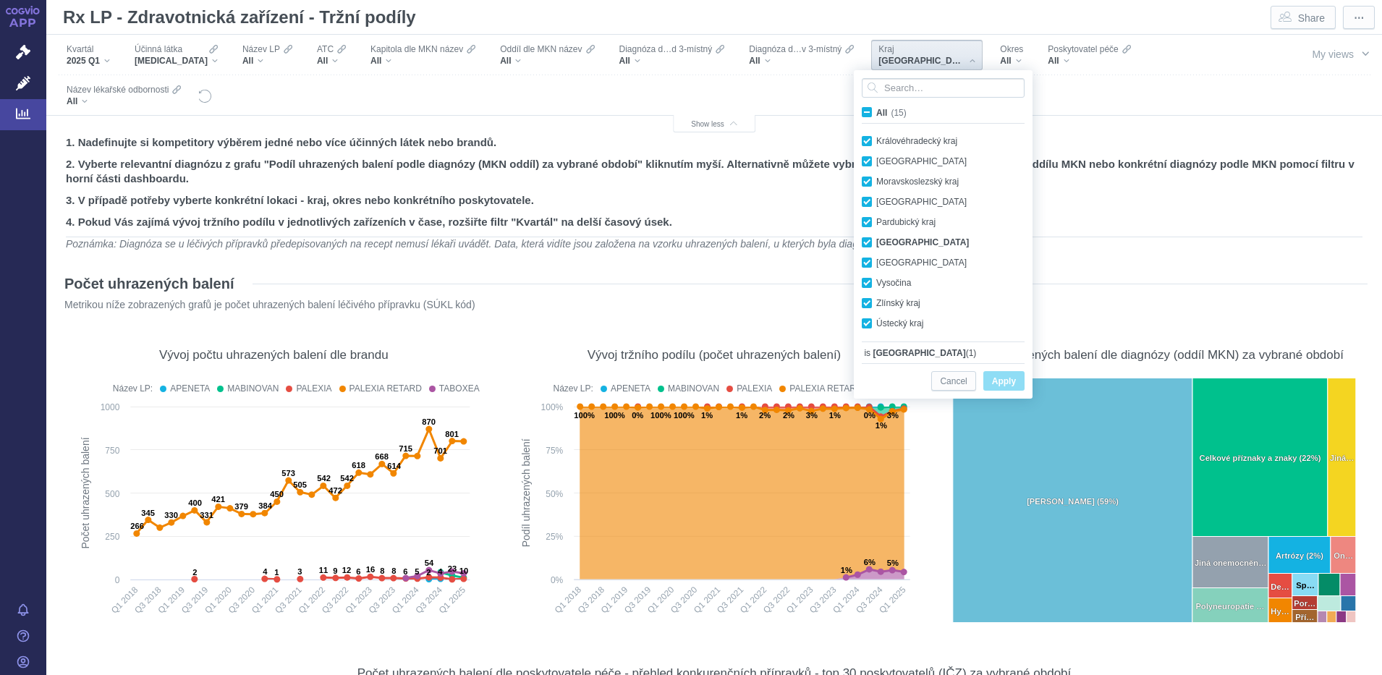
checkbox input "true"
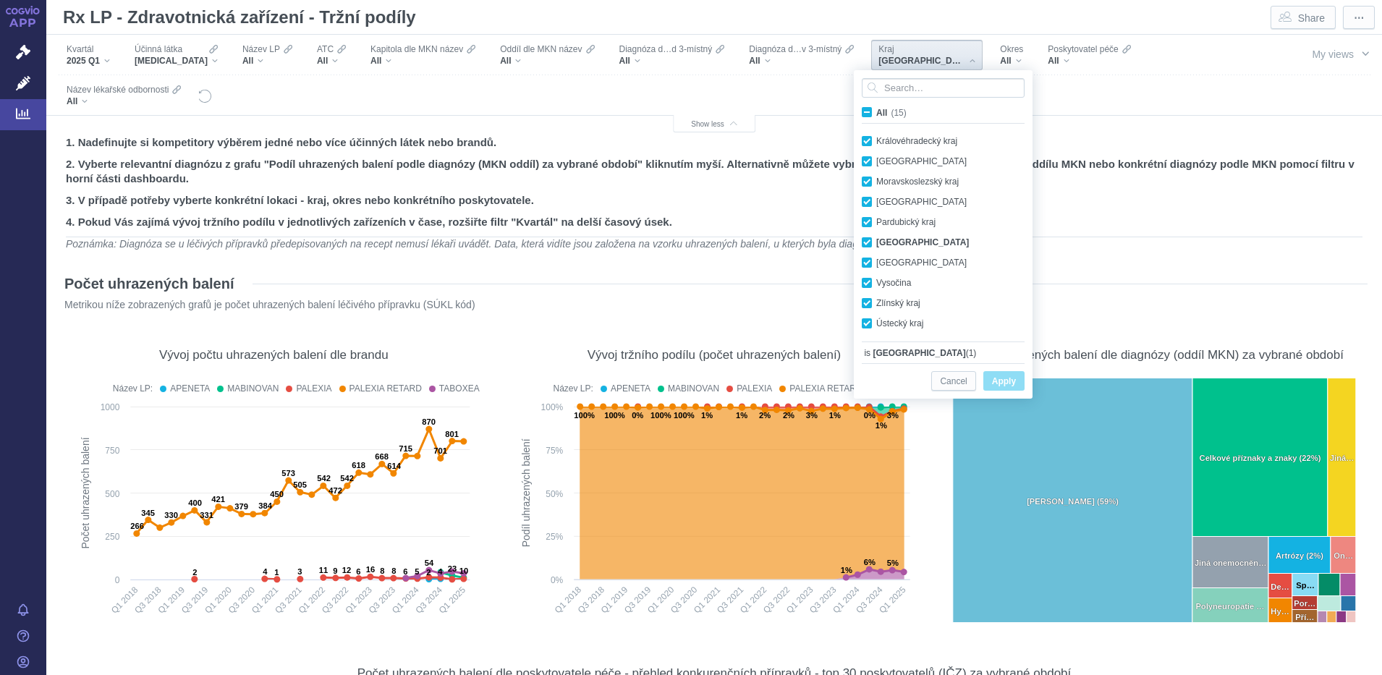
checkbox input "true"
click at [1011, 376] on span "Apply" at bounding box center [1004, 382] width 24 height 18
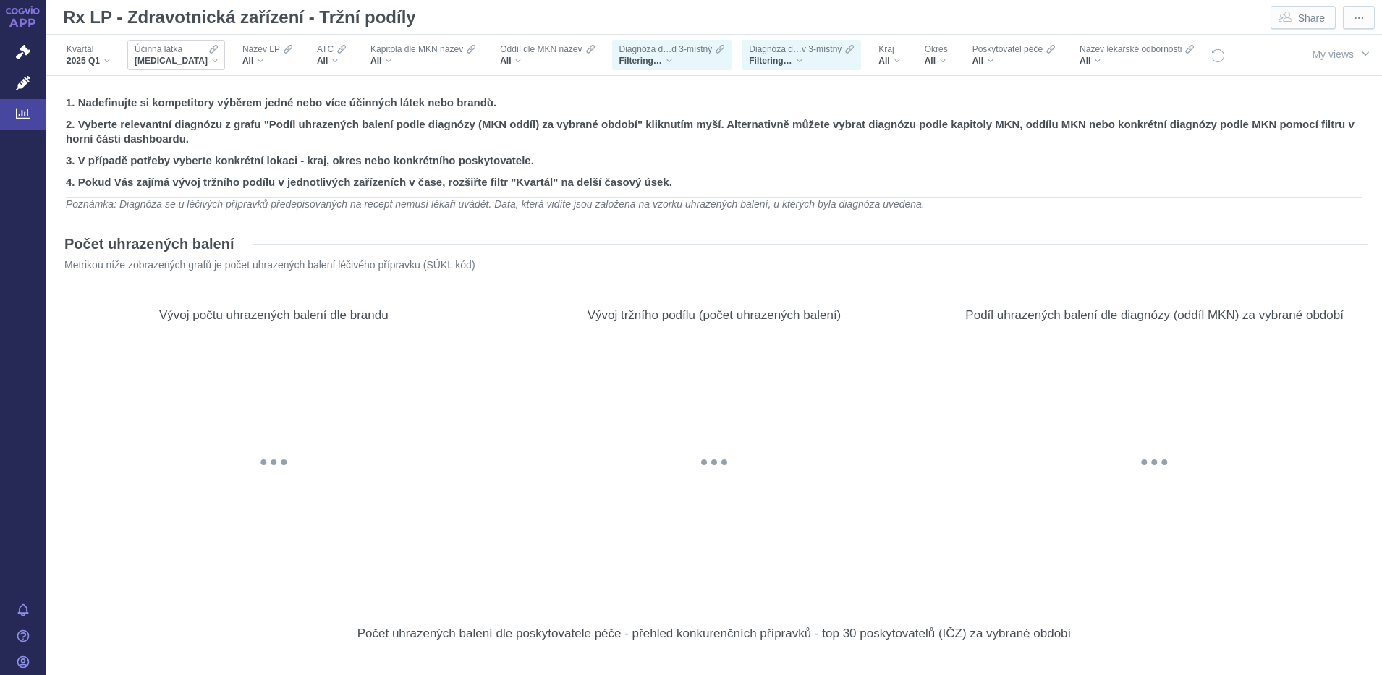
click at [197, 58] on div "[MEDICAL_DATA]" at bounding box center [176, 61] width 83 height 12
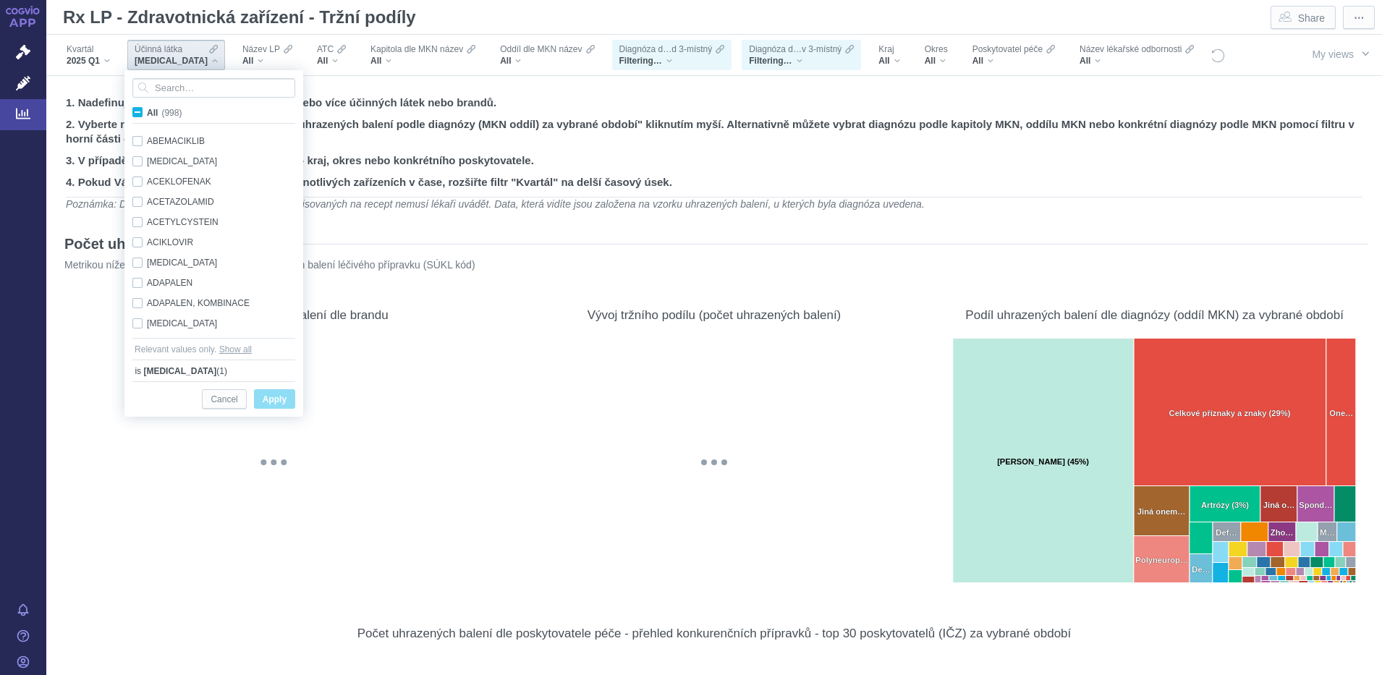
click at [147, 111] on span "All (998)" at bounding box center [164, 113] width 35 height 10
click at [147, 111] on input "All (998)" at bounding box center [151, 109] width 9 height 9
checkbox input "true"
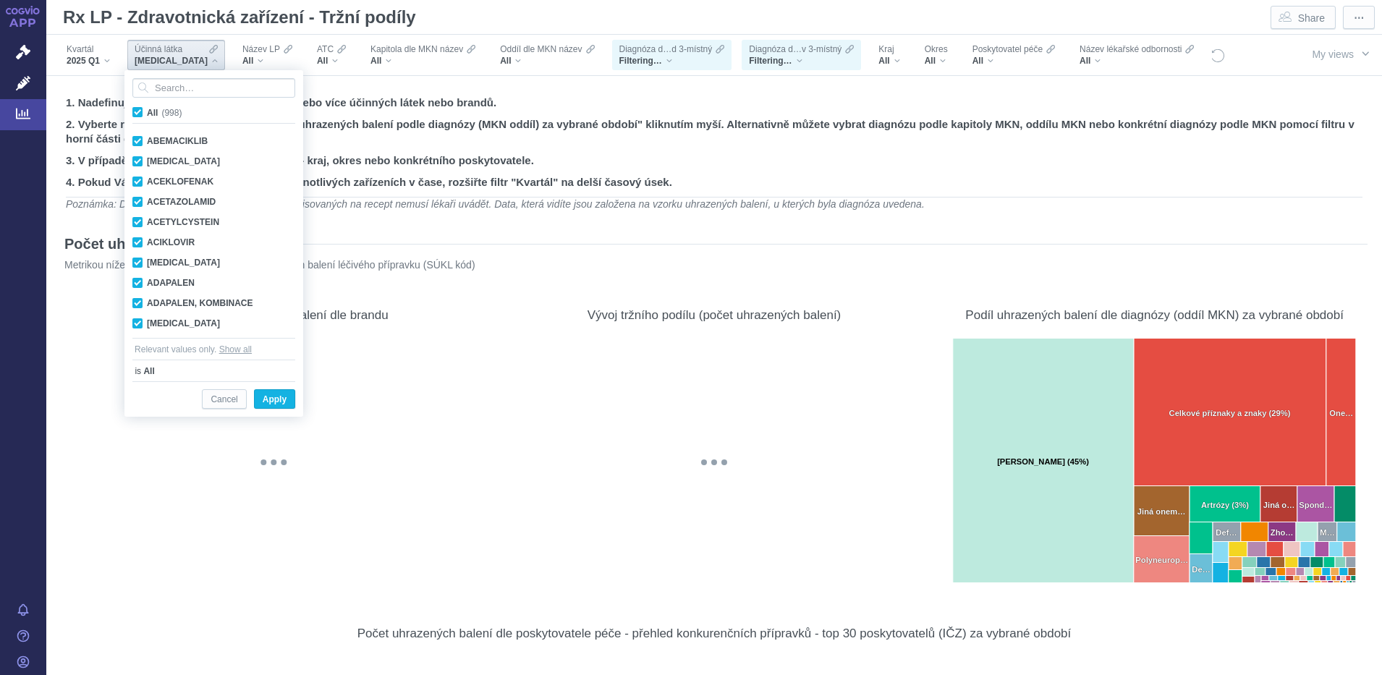
checkbox input "true"
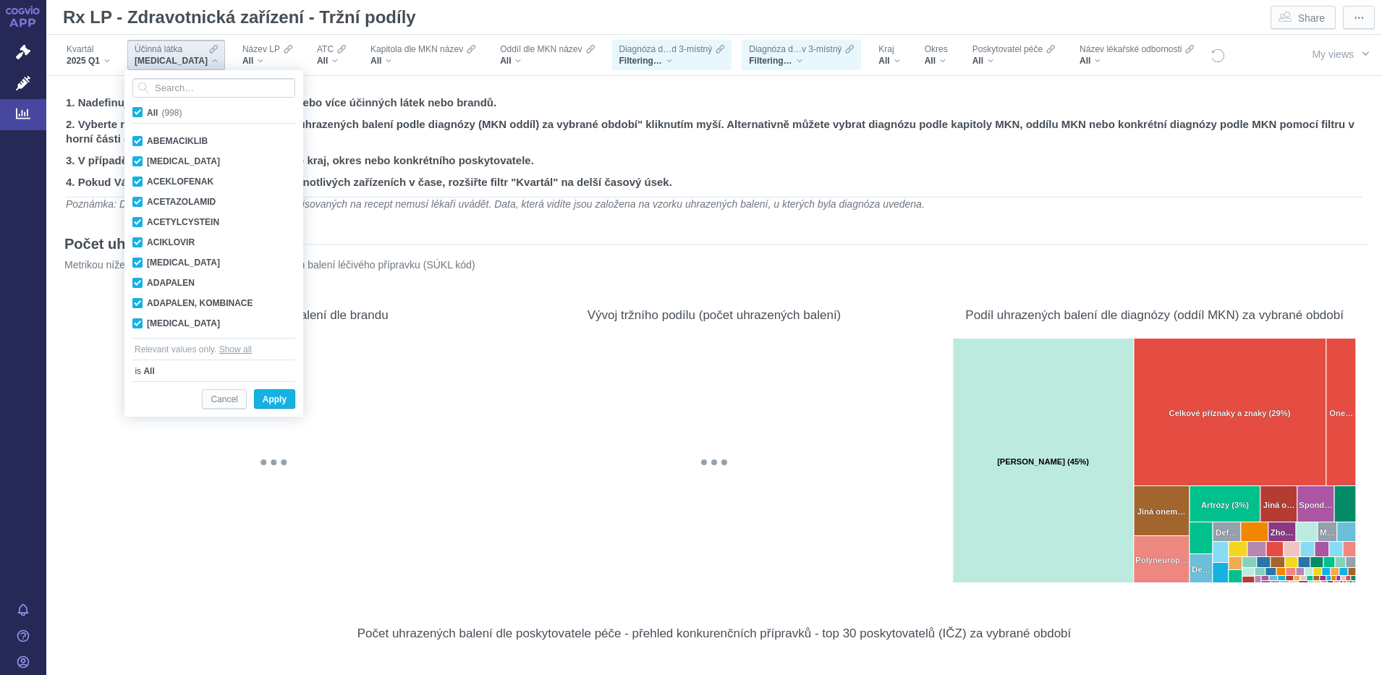
checkbox input "true"
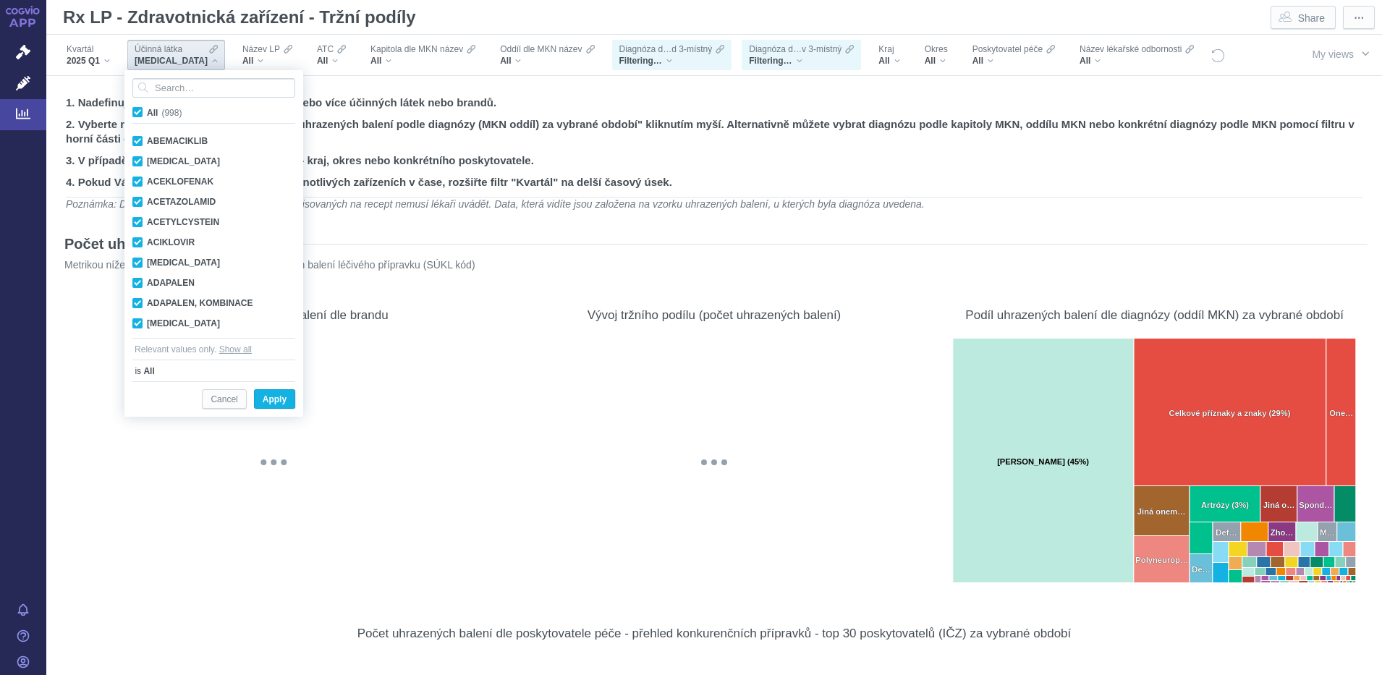
checkbox input "true"
click at [147, 111] on span "All (998)" at bounding box center [164, 113] width 35 height 10
click at [147, 111] on input "All (998)" at bounding box center [151, 109] width 9 height 9
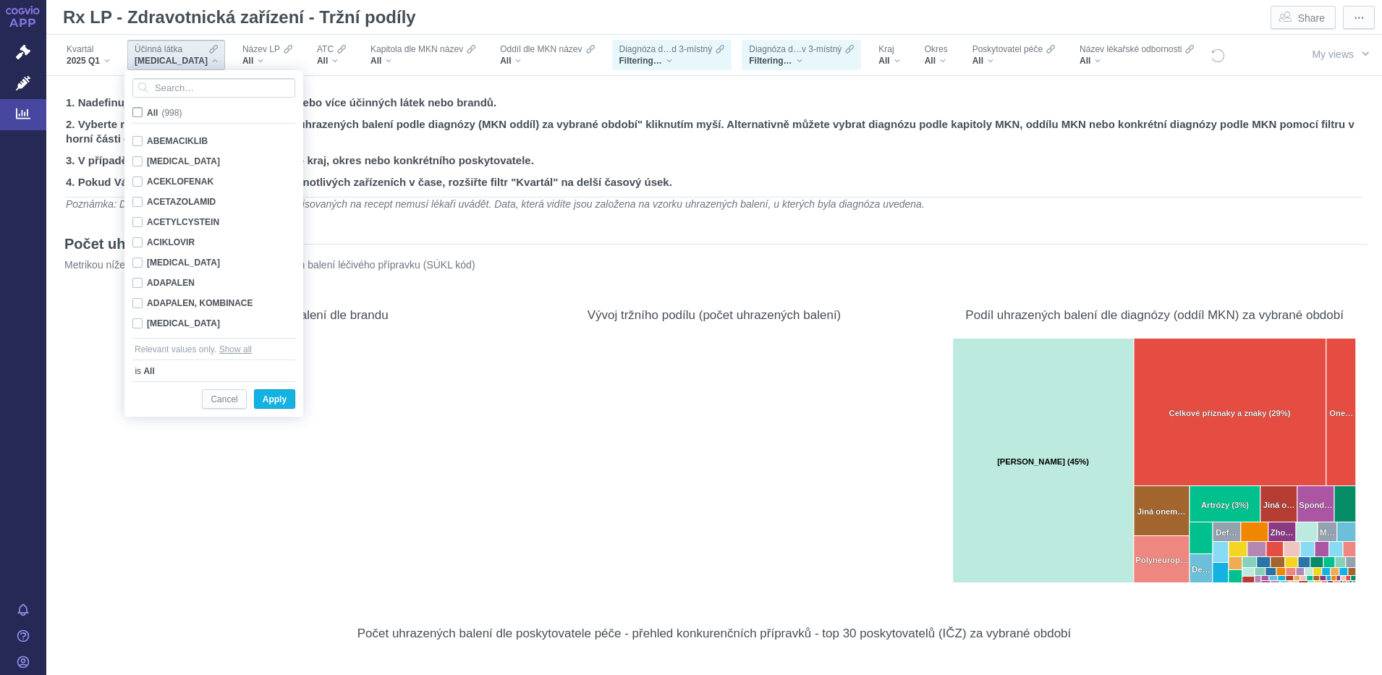
checkbox input "false"
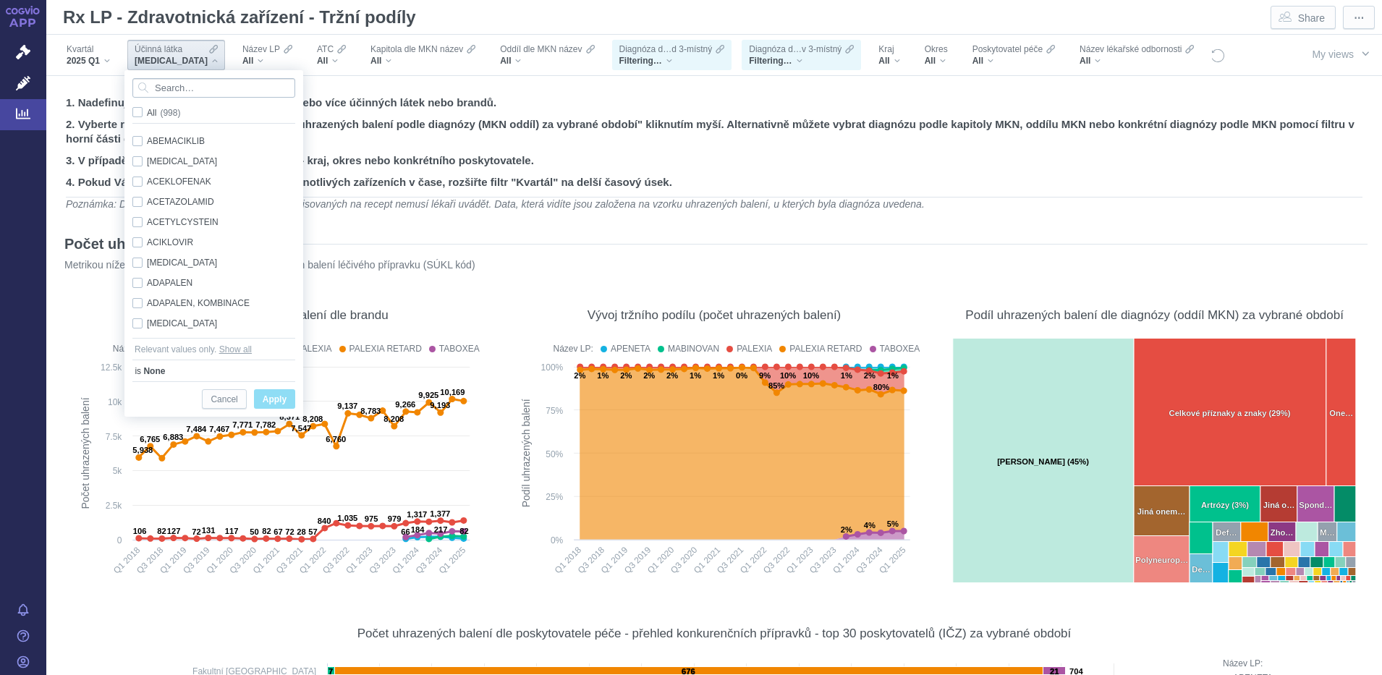
checkbox input "false"
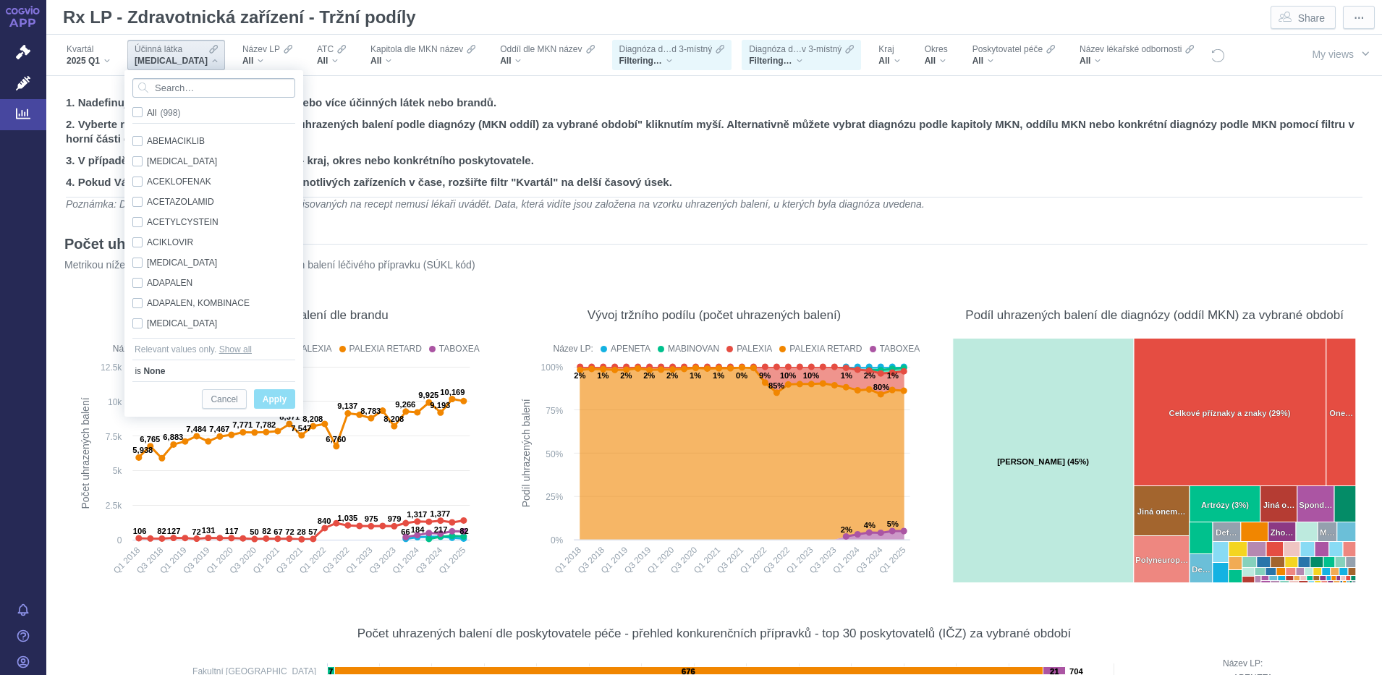
checkbox input "false"
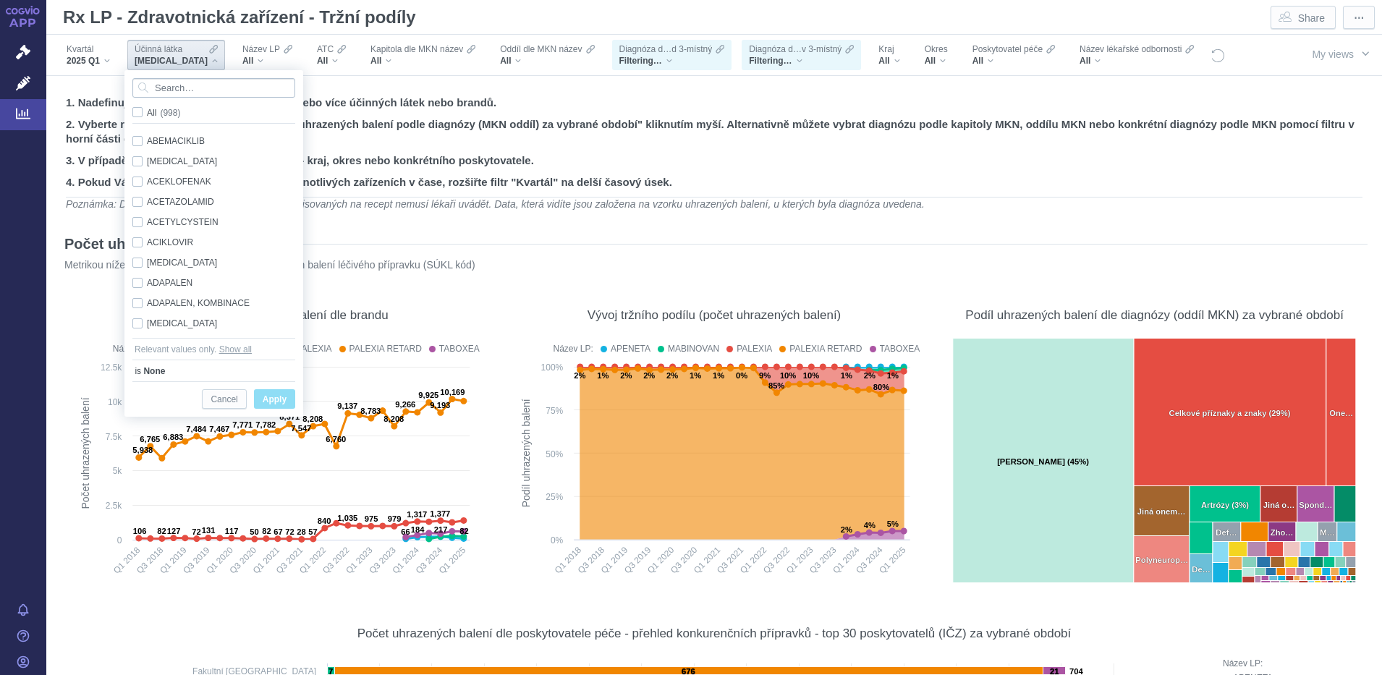
checkbox input "false"
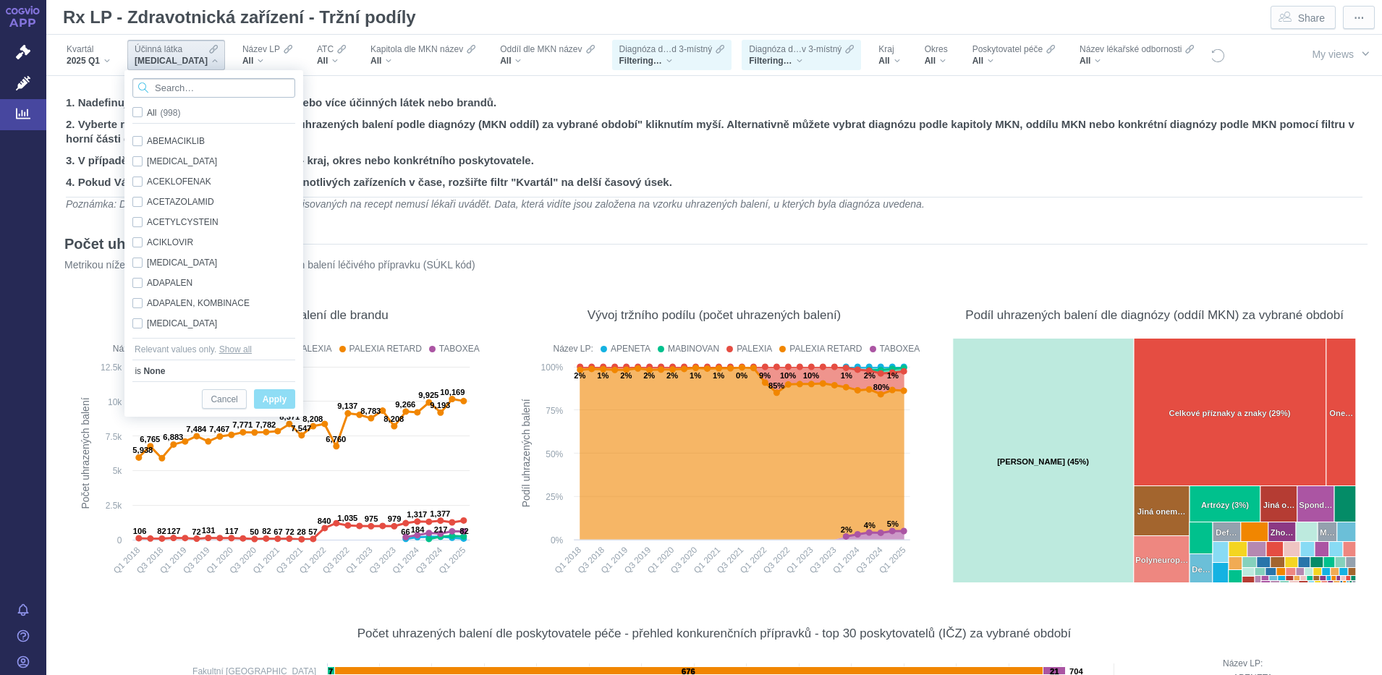
click at [159, 82] on input "Search attribute values" at bounding box center [213, 88] width 163 height 20
type input "oxykodon"
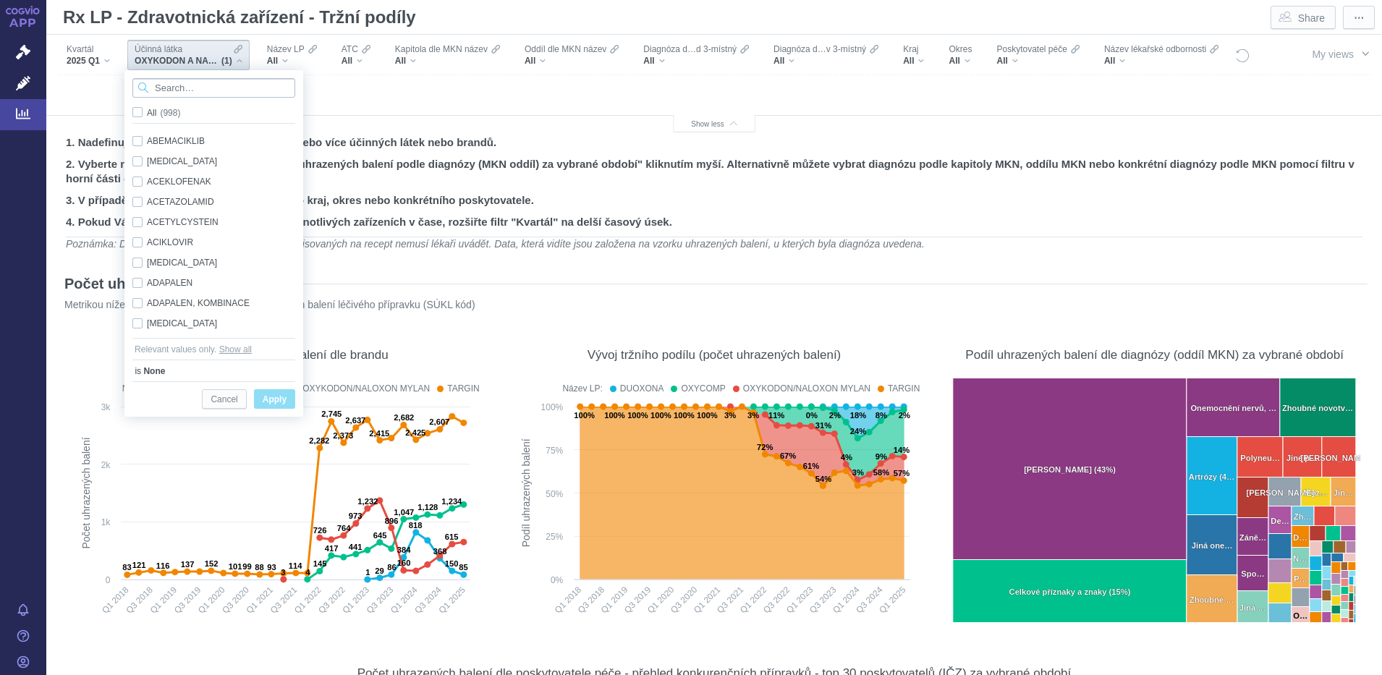
click at [171, 83] on input "Search attribute values" at bounding box center [213, 88] width 163 height 20
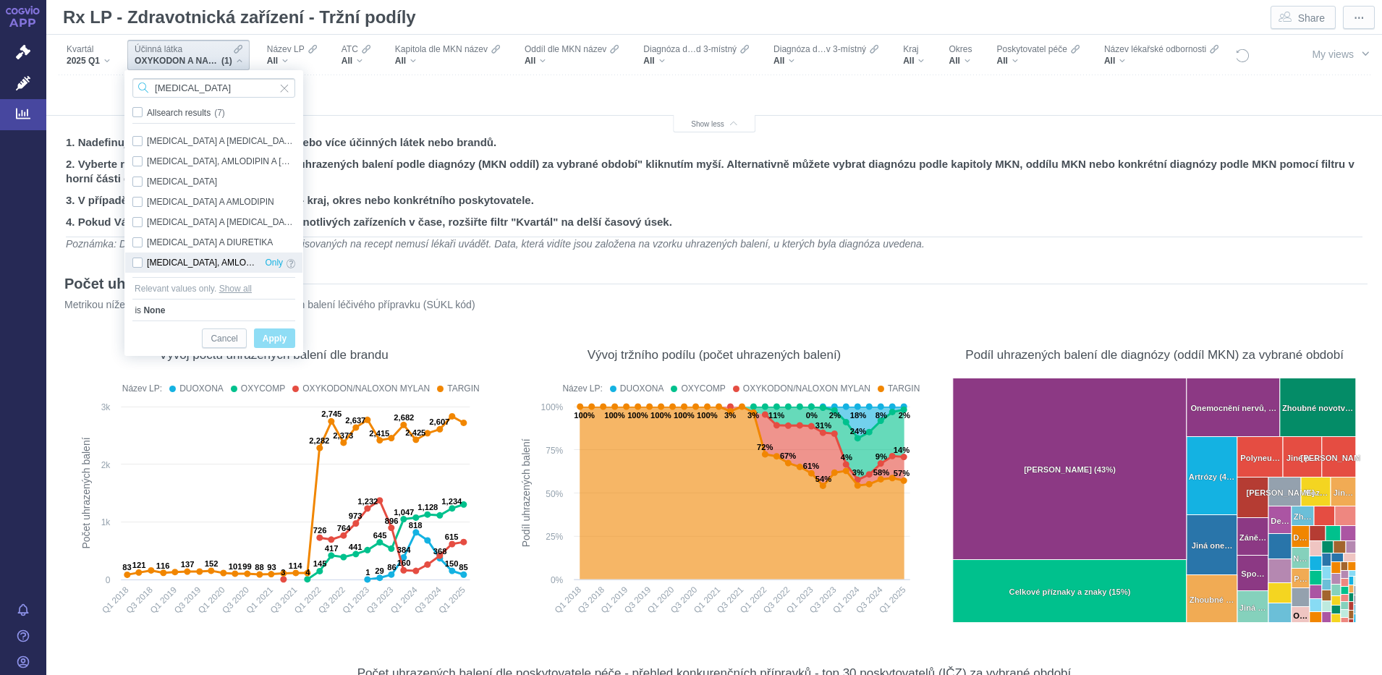
type input "perindopril"
click at [140, 264] on div "PERINDOPRIL, AMLODIPIN A INDAPAMID Only" at bounding box center [213, 263] width 177 height 20
checkbox input "true"
click at [277, 339] on span "Apply" at bounding box center [275, 339] width 24 height 18
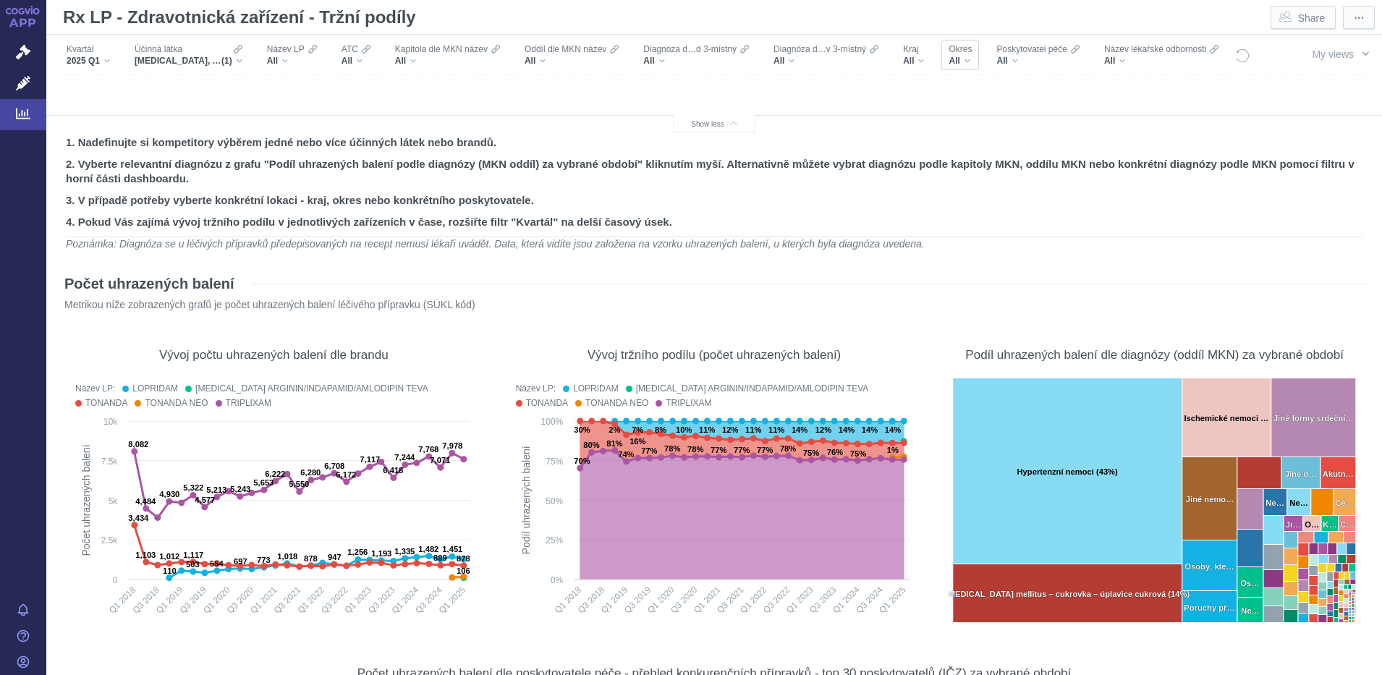
click at [970, 56] on div "All" at bounding box center [960, 61] width 23 height 12
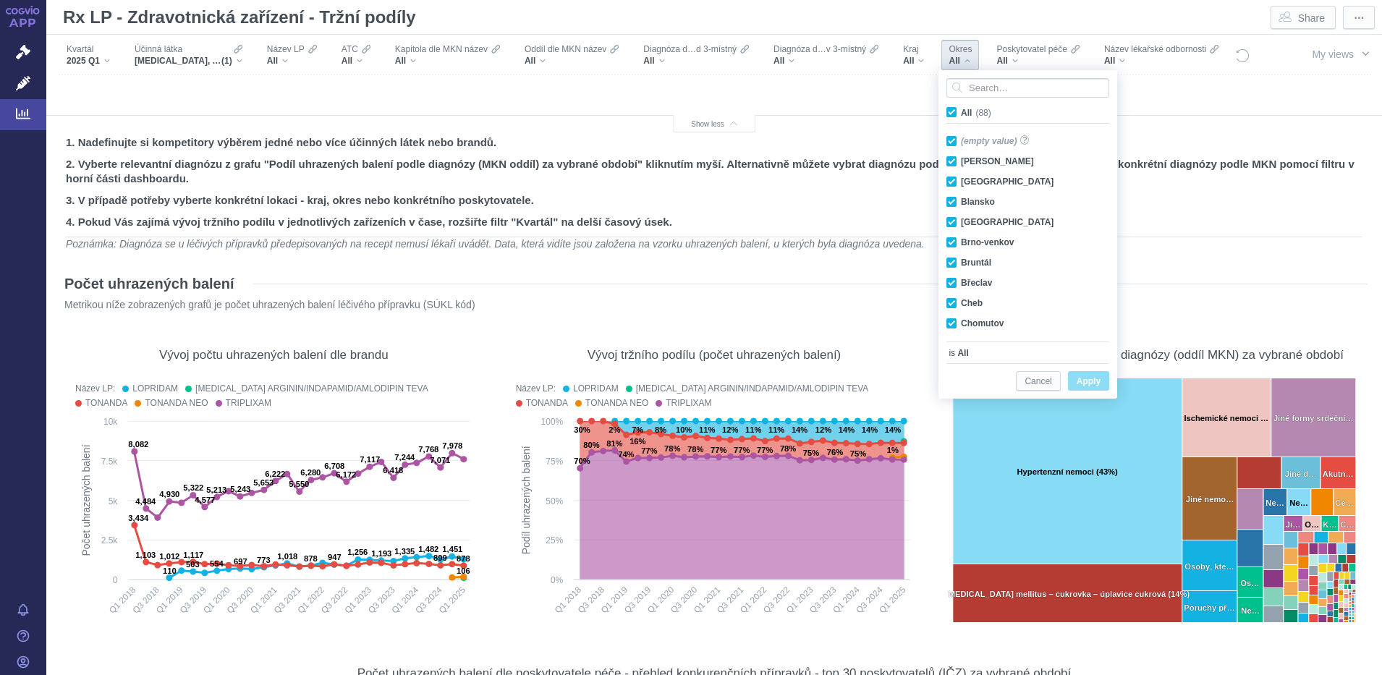
click at [961, 108] on span "All (88)" at bounding box center [976, 113] width 30 height 10
click at [961, 107] on input "All (88)" at bounding box center [965, 109] width 9 height 9
checkbox input "false"
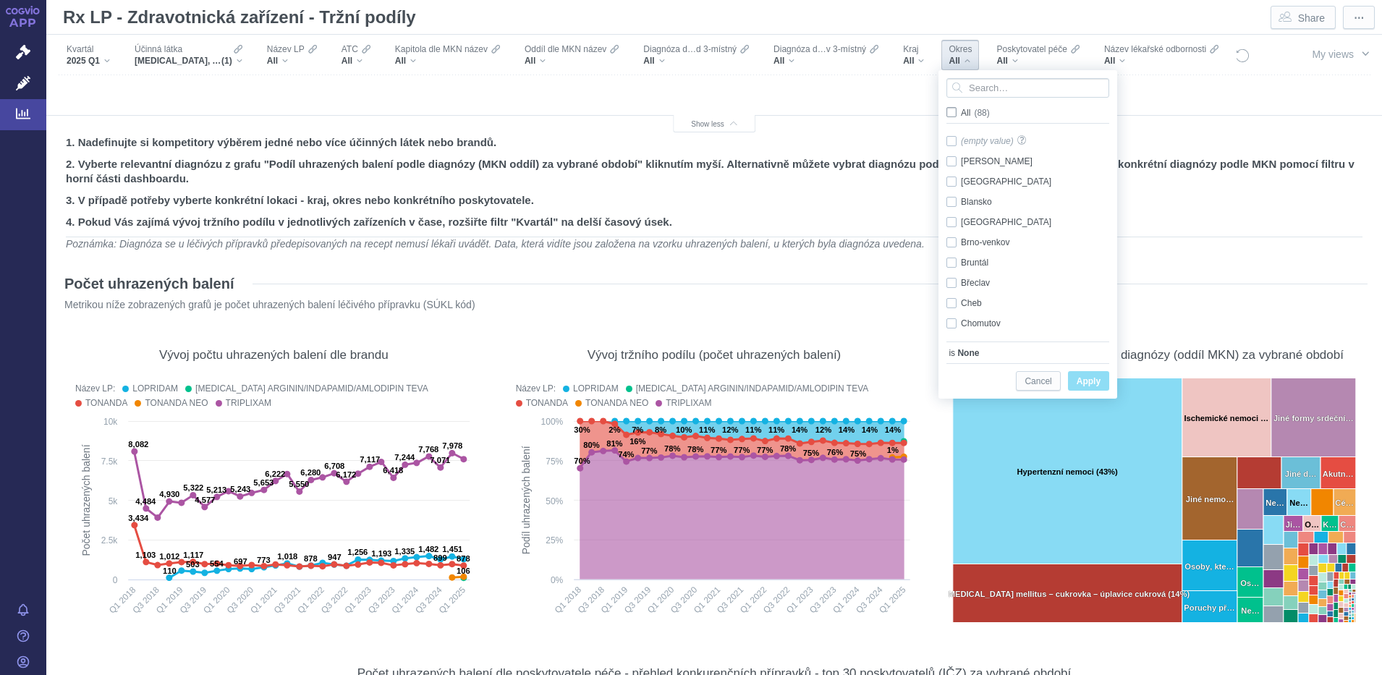
checkbox input "false"
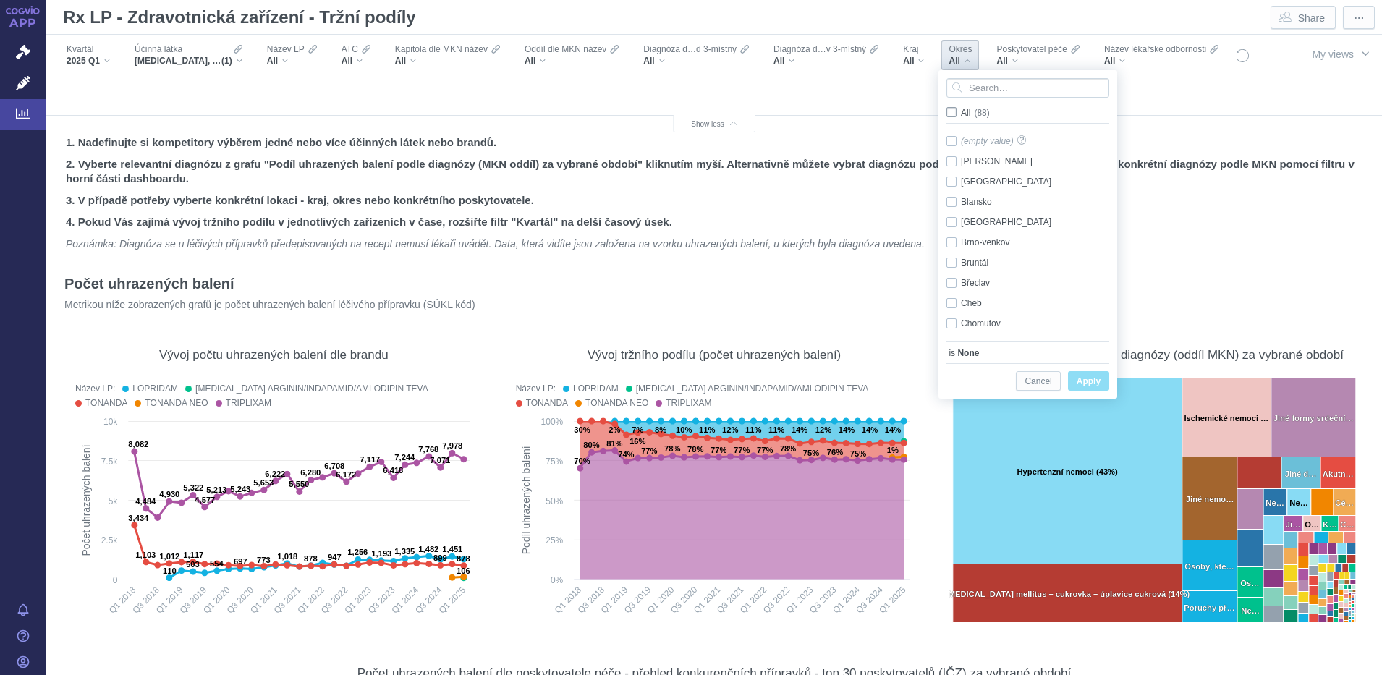
checkbox input "false"
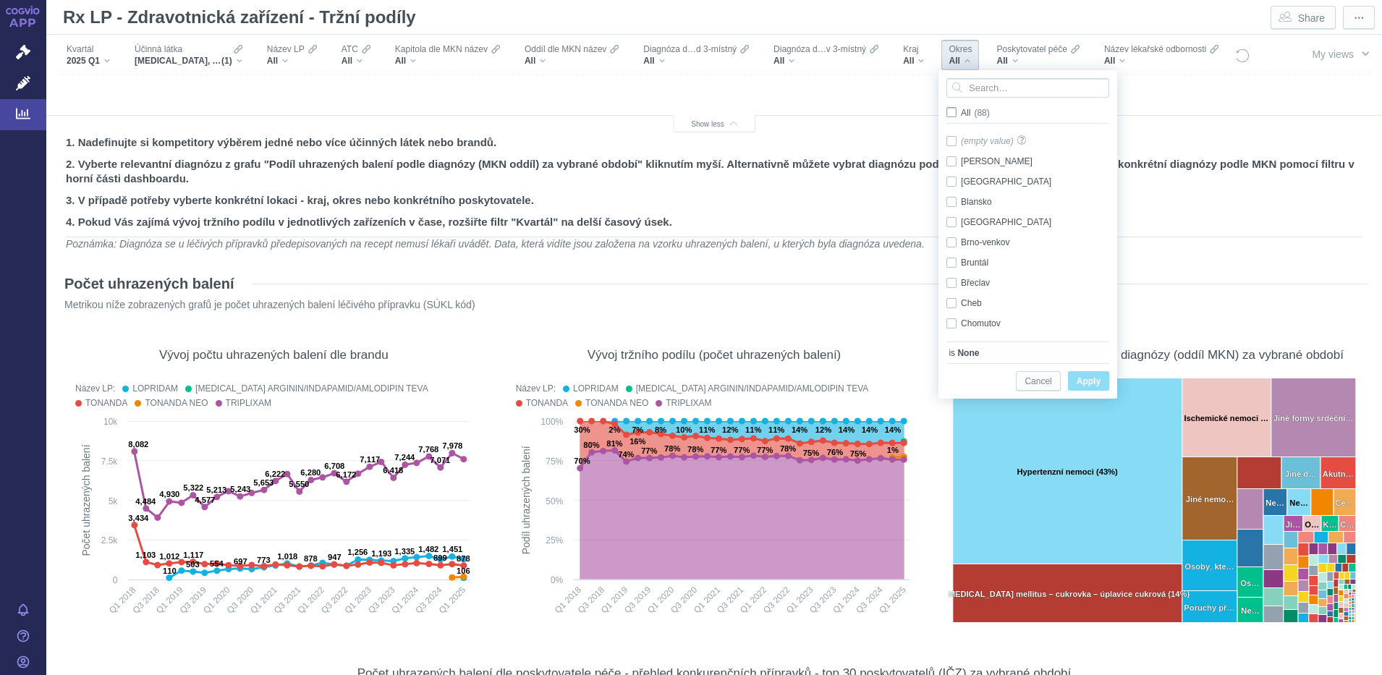
checkbox input "false"
click at [950, 179] on div "Beroun Only" at bounding box center [1030, 182] width 182 height 20
checkbox input "true"
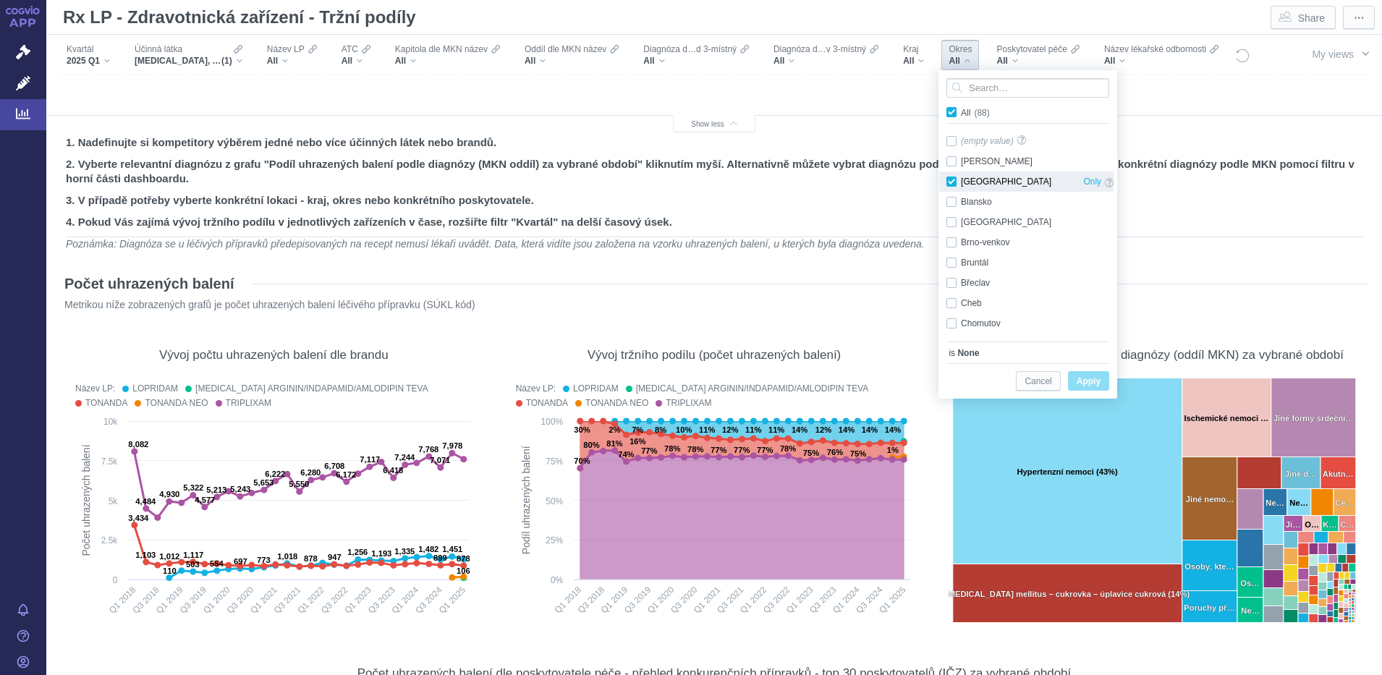
checkbox input "true"
click at [1075, 384] on button "Apply" at bounding box center [1088, 381] width 41 height 20
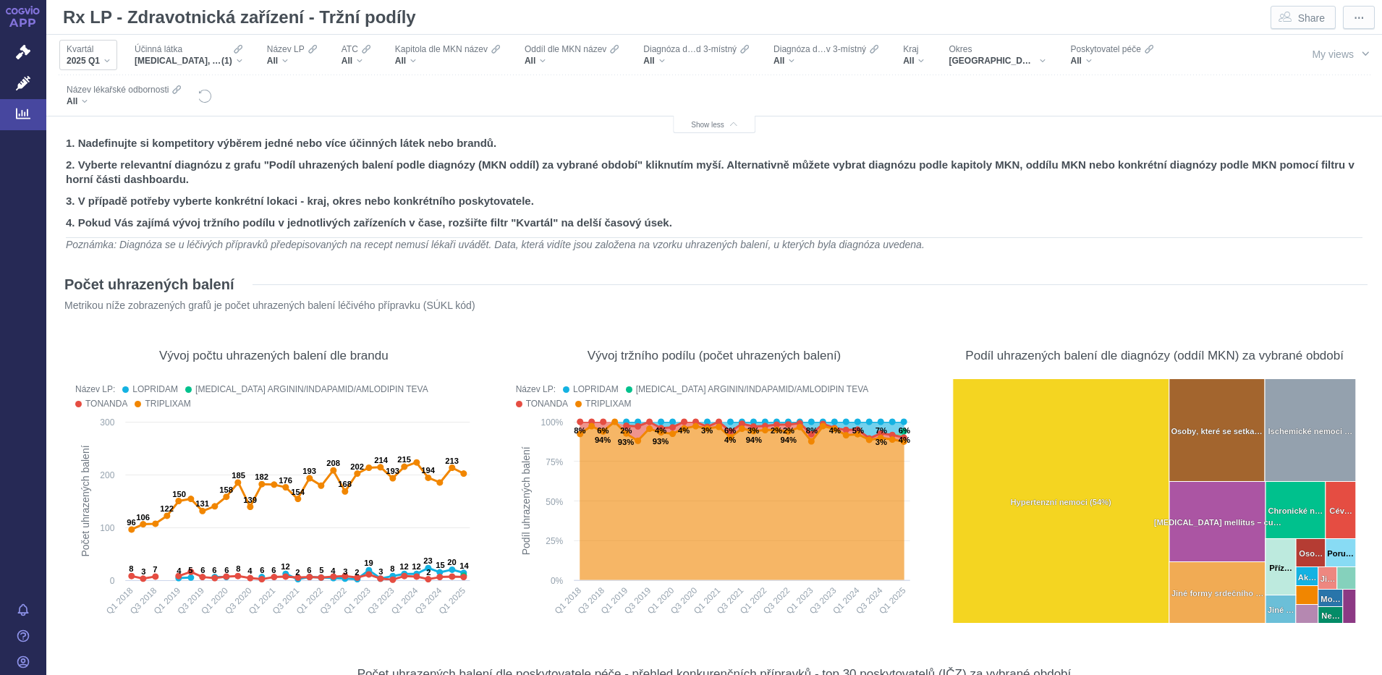
click at [107, 58] on div "2025 Q1" at bounding box center [88, 61] width 43 height 12
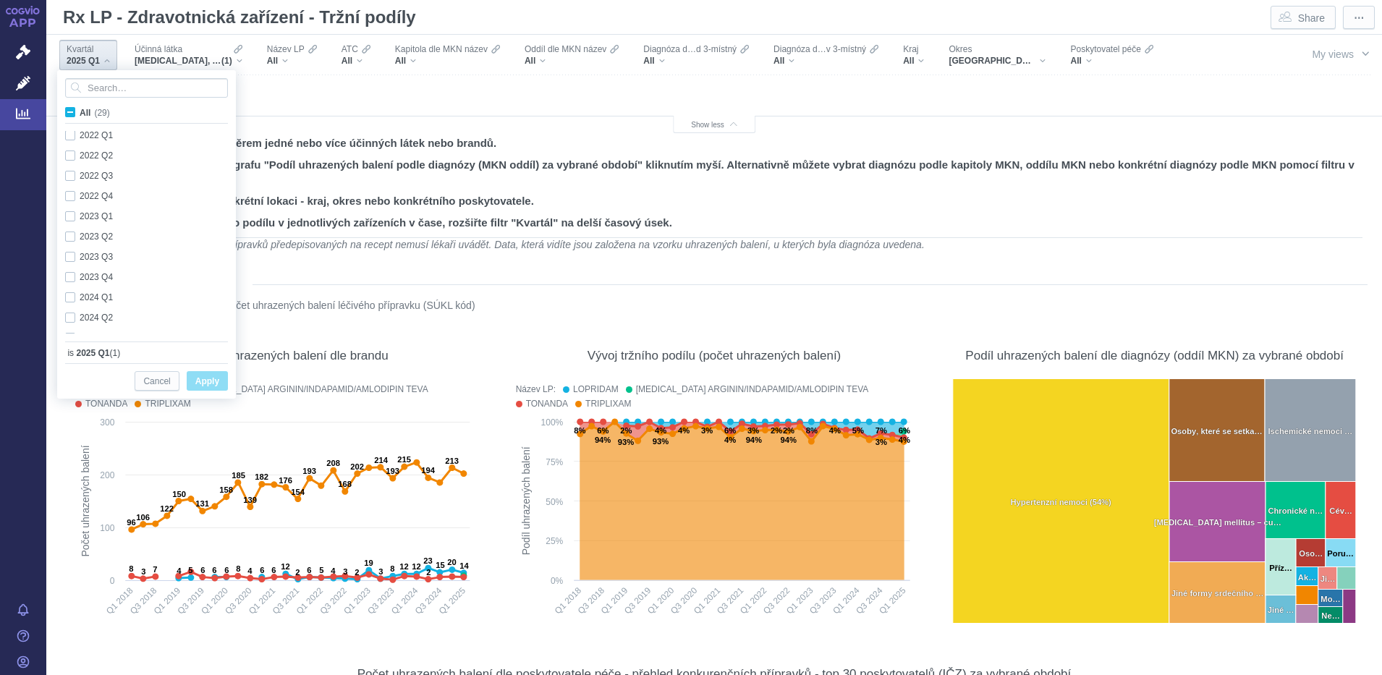
scroll to position [385, 0]
click at [74, 323] on div "2025 Q1 Only" at bounding box center [149, 323] width 182 height 20
checkbox input "false"
click at [69, 305] on div "2024 Q4 Only" at bounding box center [149, 303] width 182 height 20
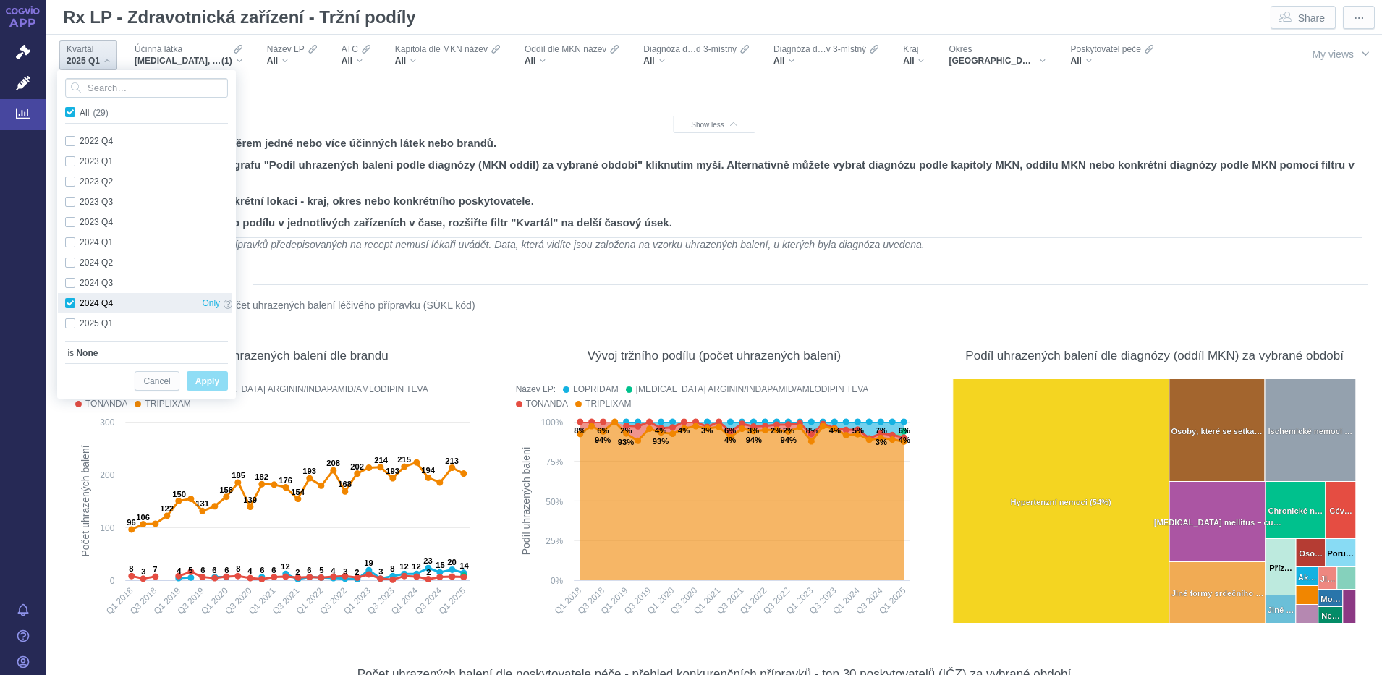
checkbox input "true"
click at [71, 280] on div "2024 Q3 Only" at bounding box center [149, 283] width 182 height 20
checkbox input "true"
click at [69, 268] on div "2024 Q2 Only" at bounding box center [149, 263] width 182 height 20
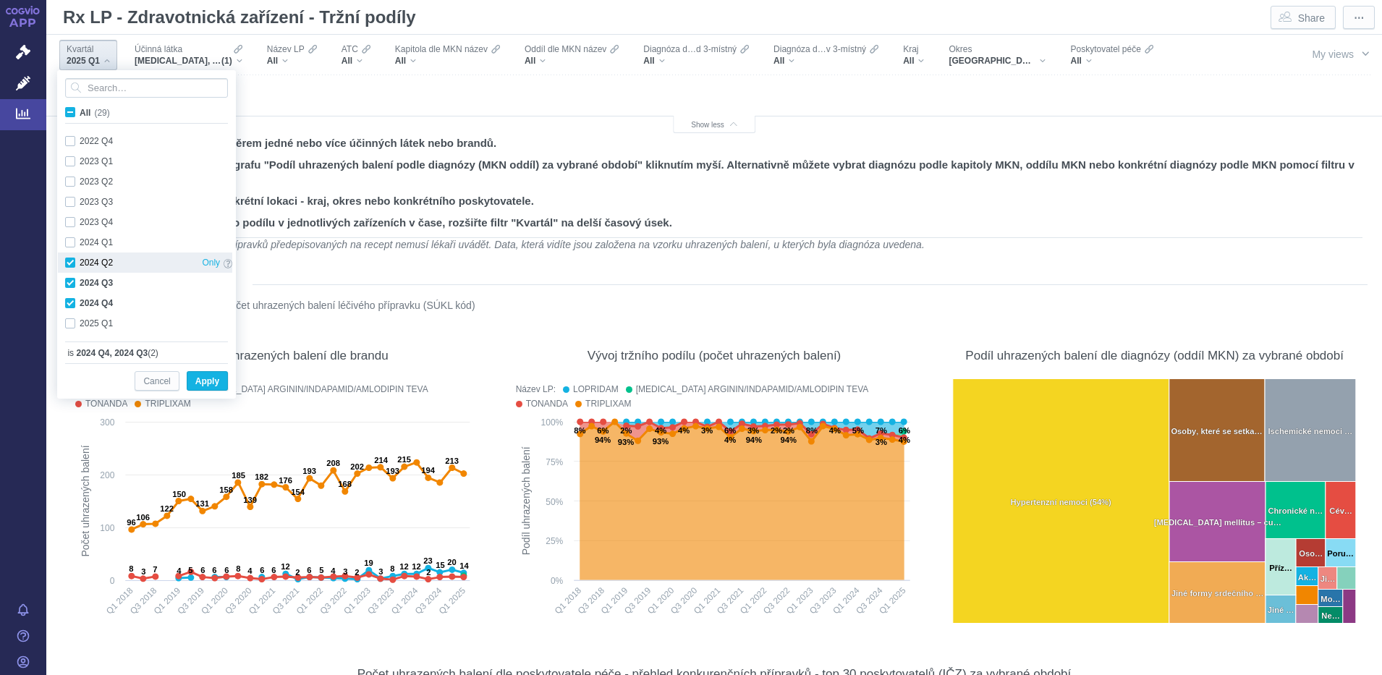
checkbox input "true"
click at [71, 239] on div "2024 Q1 Only" at bounding box center [149, 242] width 182 height 20
checkbox input "true"
click at [199, 381] on span "Apply" at bounding box center [207, 382] width 24 height 18
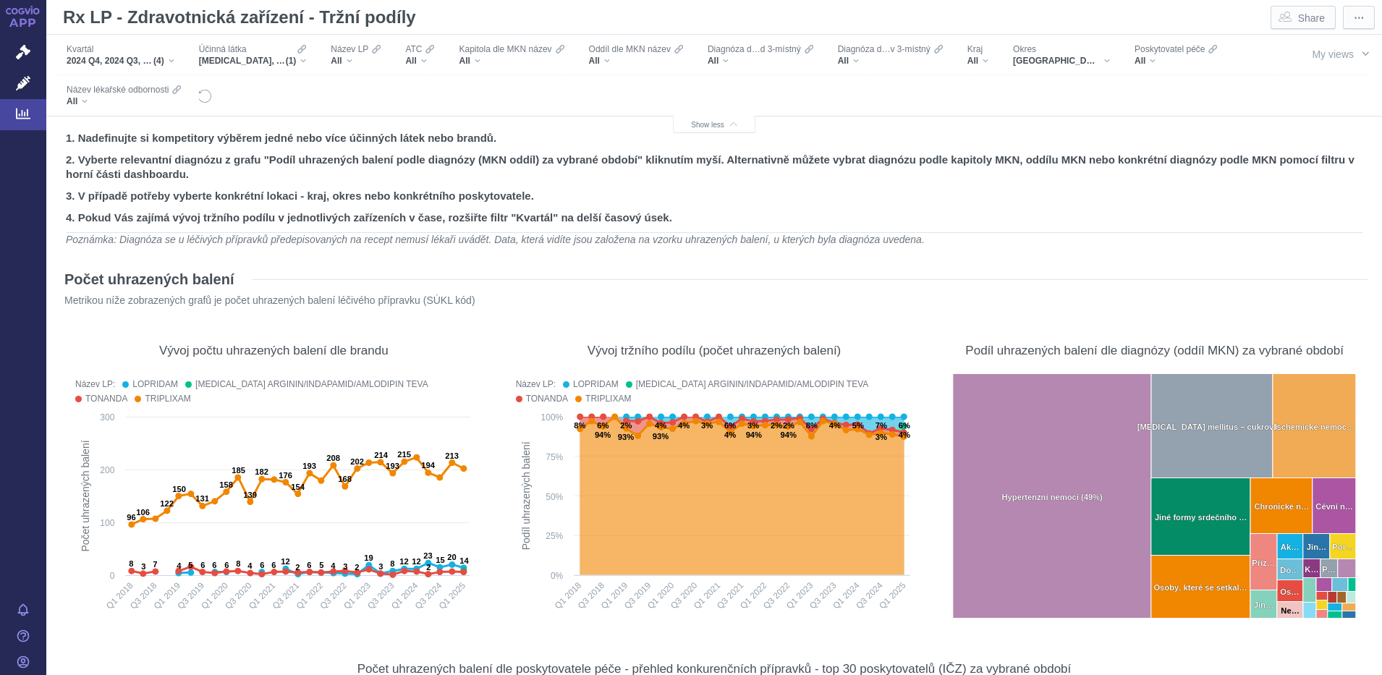
scroll to position [0, 0]
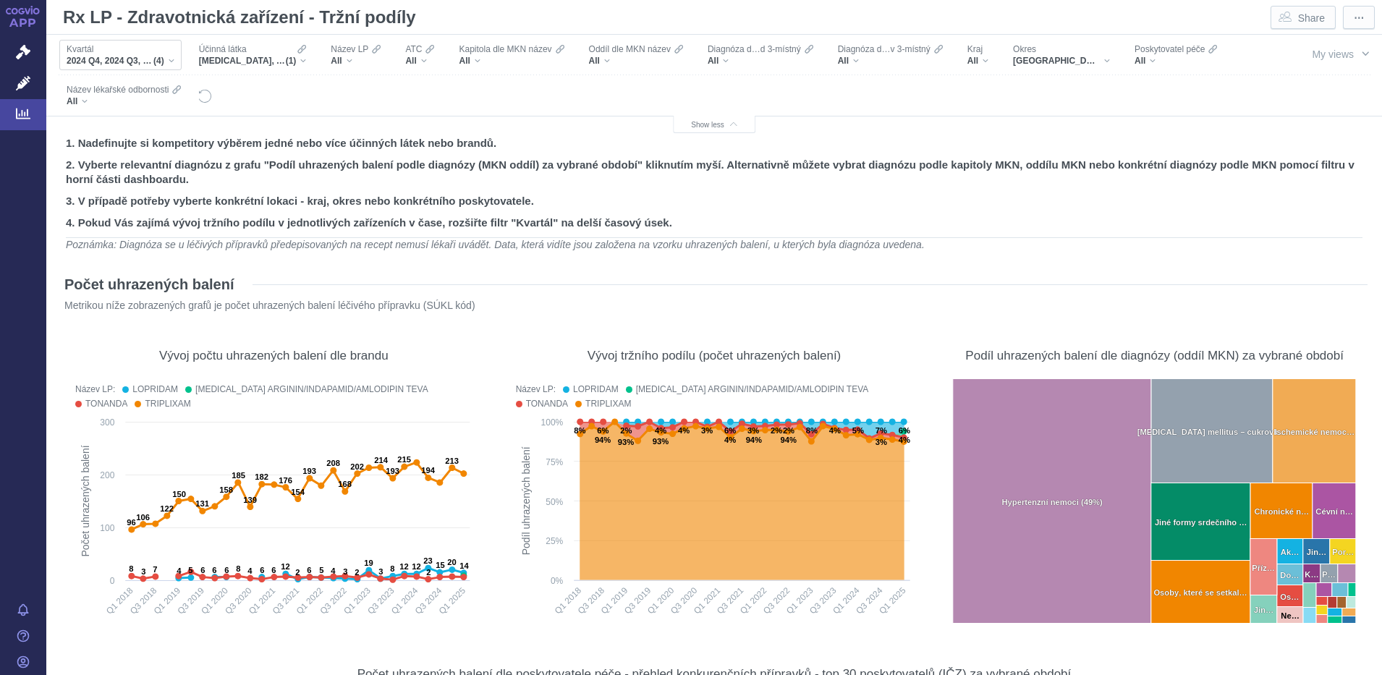
click at [174, 57] on div "2024 Q4, 2024 Q3, 2024 Q2, 2024 Q1 (4)" at bounding box center [121, 61] width 108 height 12
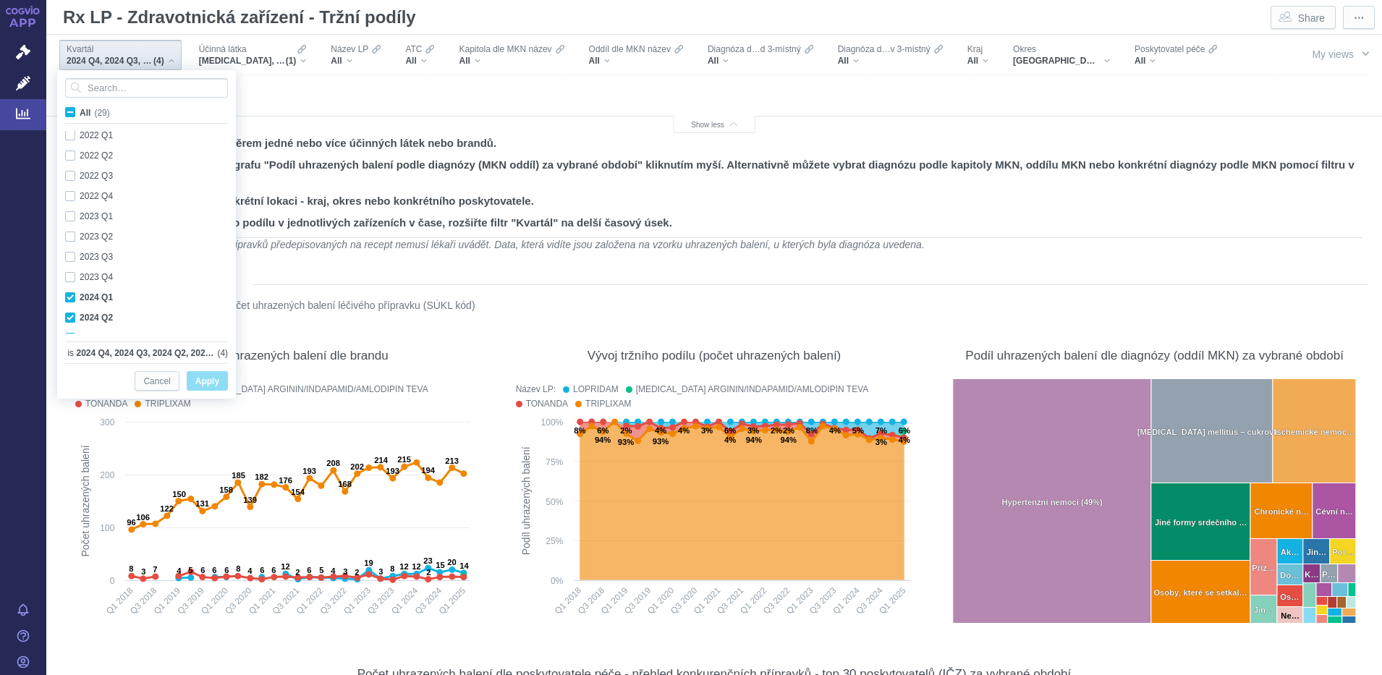
scroll to position [385, 0]
click at [67, 242] on div "2024 Q1 Only" at bounding box center [149, 242] width 182 height 20
checkbox input "false"
click at [69, 261] on div "2024 Q2 Only" at bounding box center [149, 263] width 182 height 20
checkbox input "false"
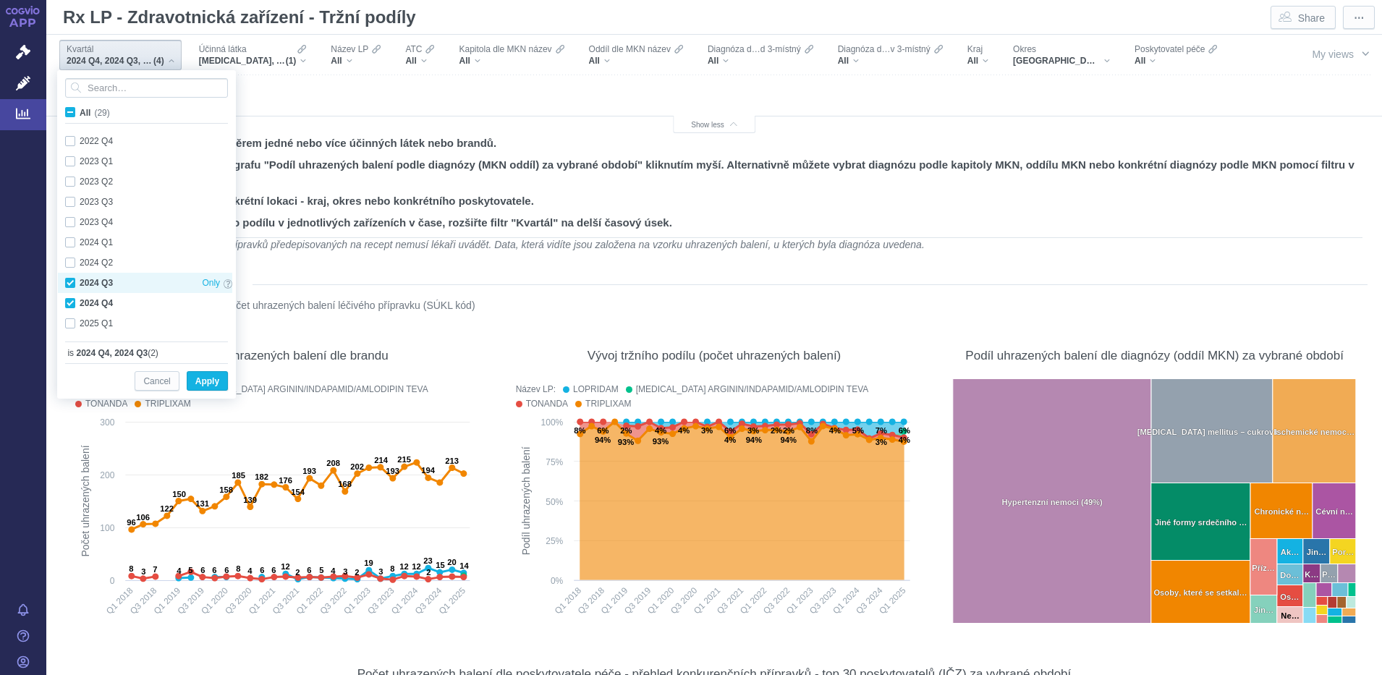
click at [69, 277] on div "2024 Q3 Only" at bounding box center [149, 283] width 182 height 20
checkbox input "false"
click at [69, 304] on div "2024 Q4 Only" at bounding box center [149, 303] width 182 height 20
checkbox input "false"
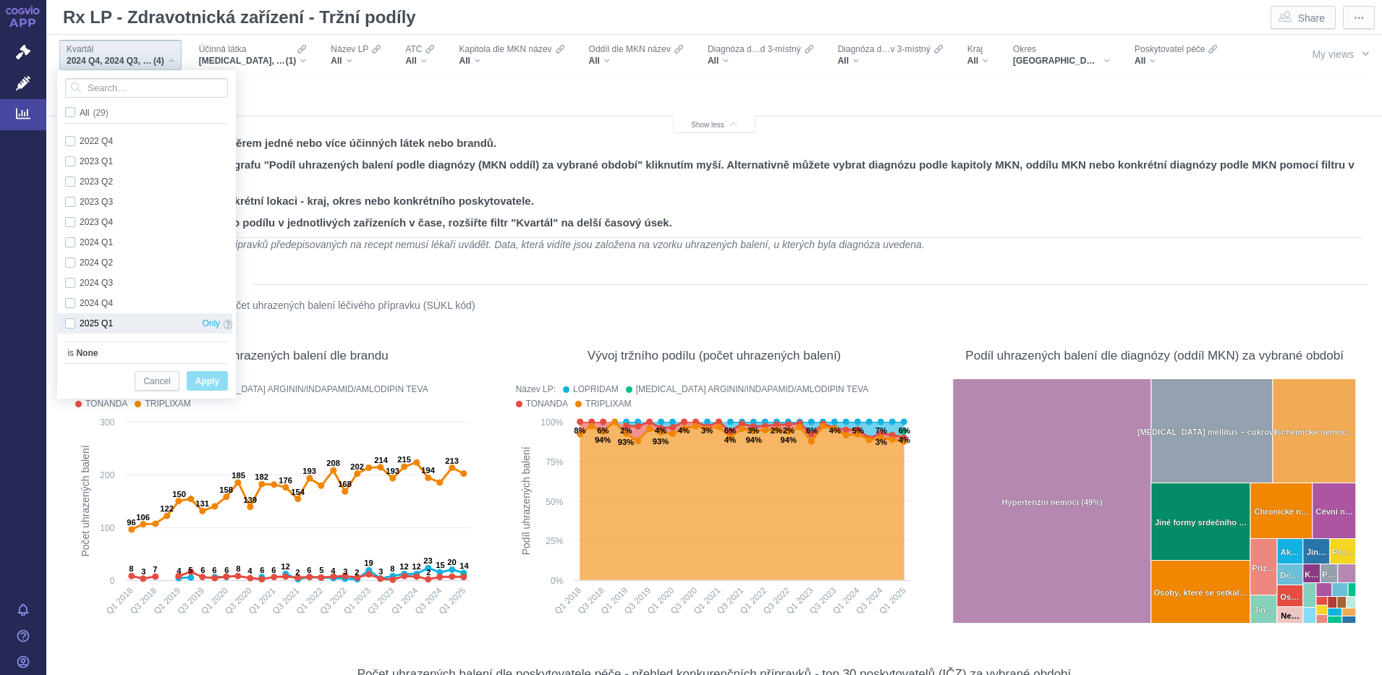
click at [67, 321] on div "2025 Q1 Only" at bounding box center [149, 323] width 182 height 20
checkbox input "true"
click at [204, 375] on span "Apply" at bounding box center [207, 382] width 24 height 18
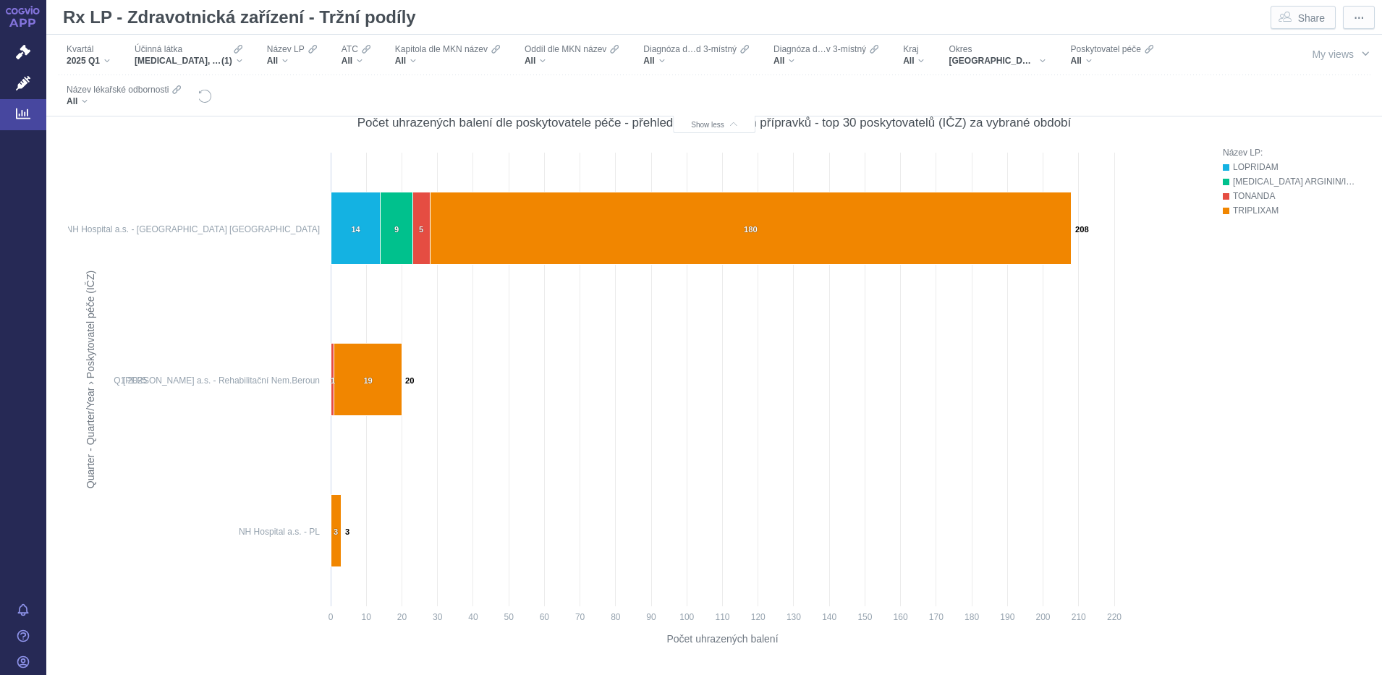
scroll to position [562, 0]
